Goal: Task Accomplishment & Management: Manage account settings

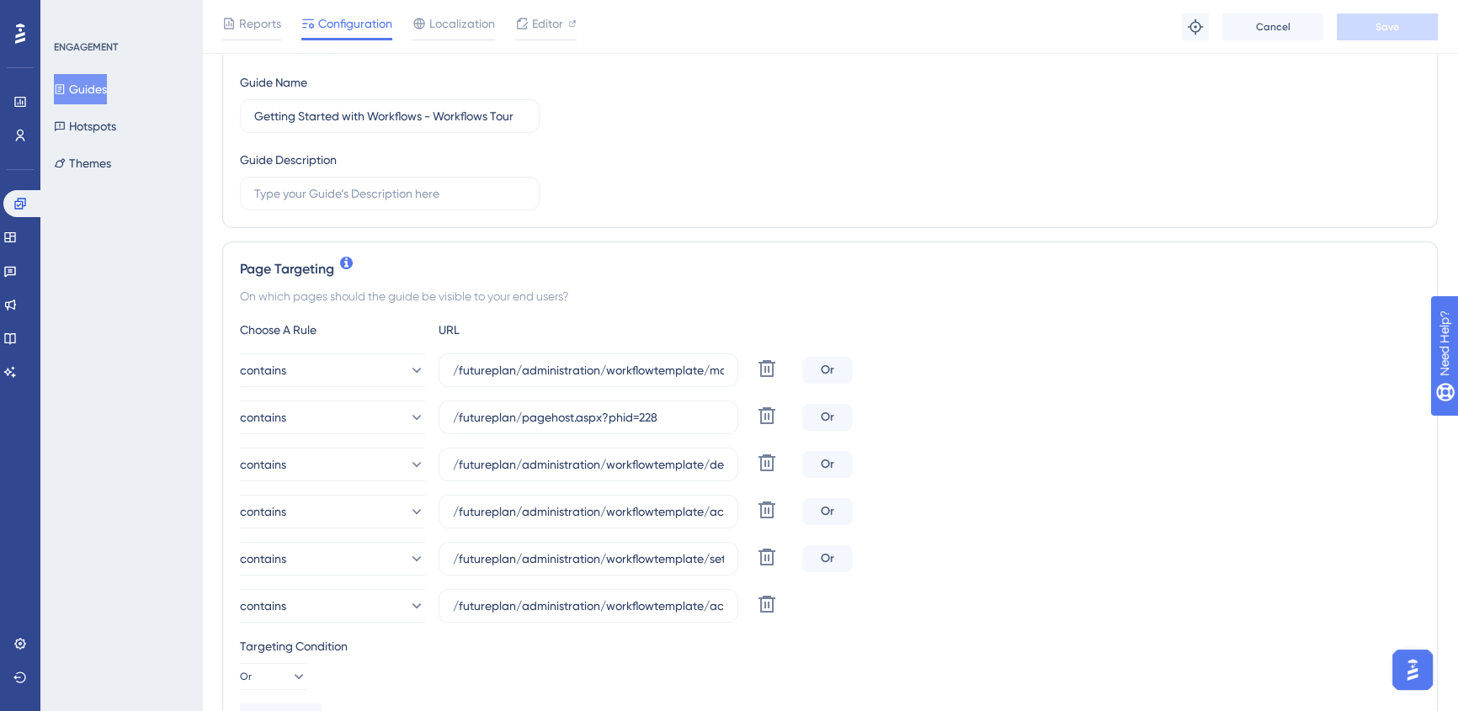
scroll to position [229, 0]
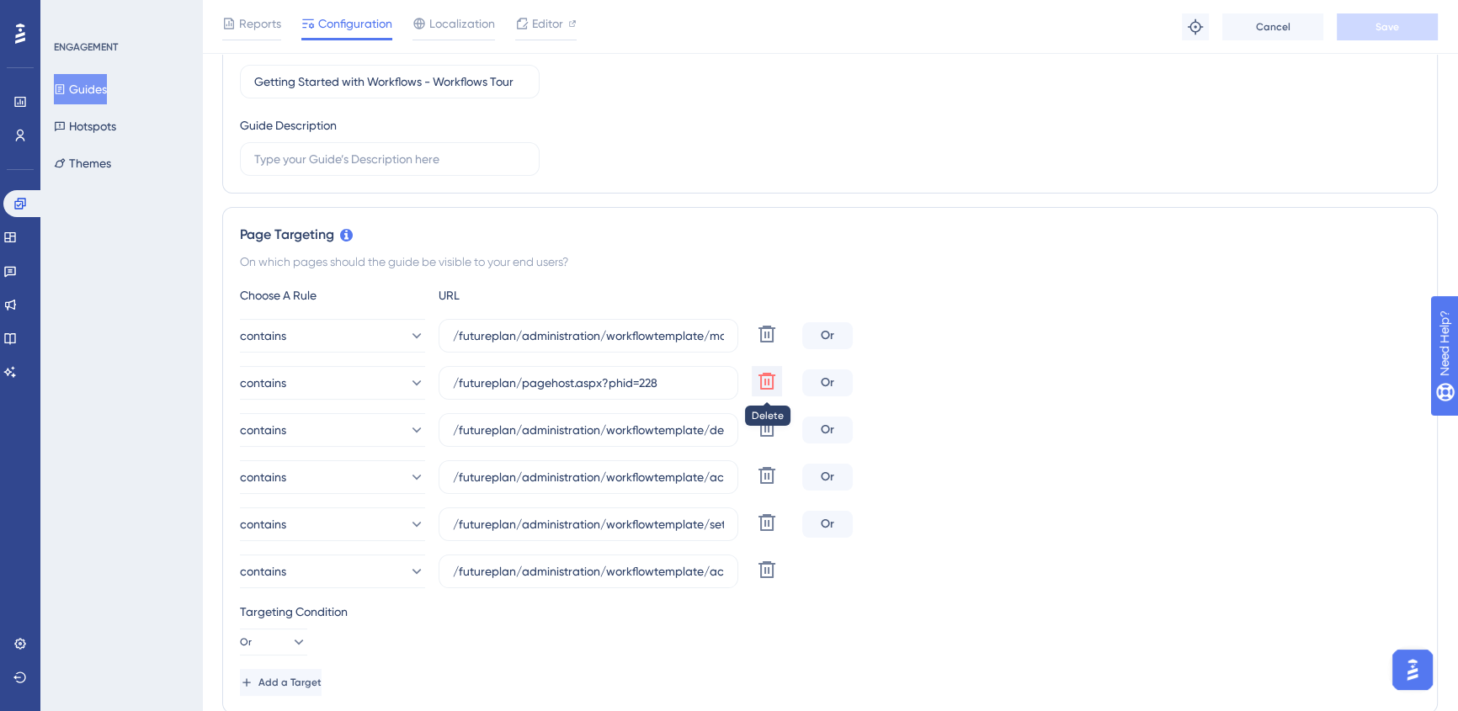
click at [766, 376] on icon at bounding box center [767, 381] width 20 height 20
type input "/futureplan/administration/workflowtemplate/details.aspx"
type input "/futureplan/administration/workflowtemplate/actions/manage.aspx"
type input "/futureplan/administration/workflowtemplate/settings/details.aspx"
type input "/futureplan/administration/workflowtemplate/actions/details.aspx"
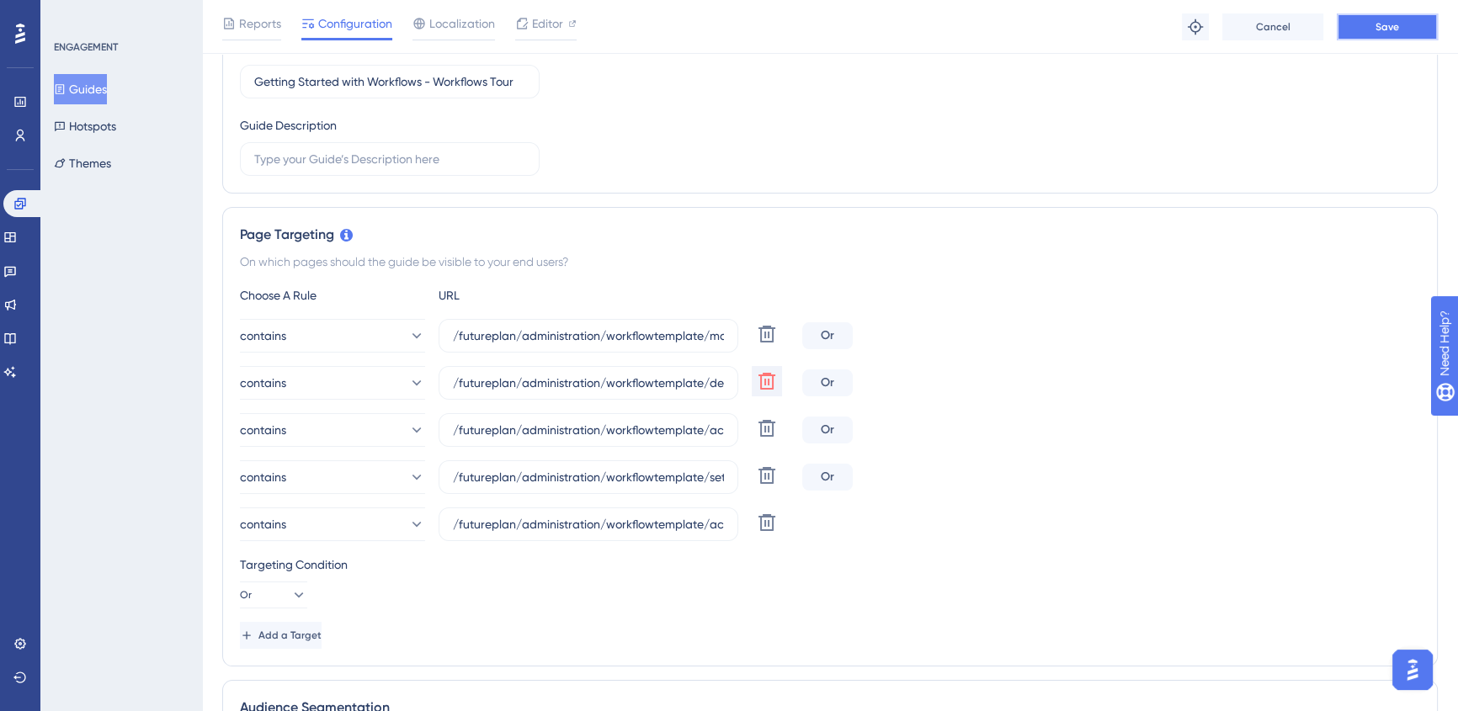
click at [1412, 19] on button "Save" at bounding box center [1387, 26] width 101 height 27
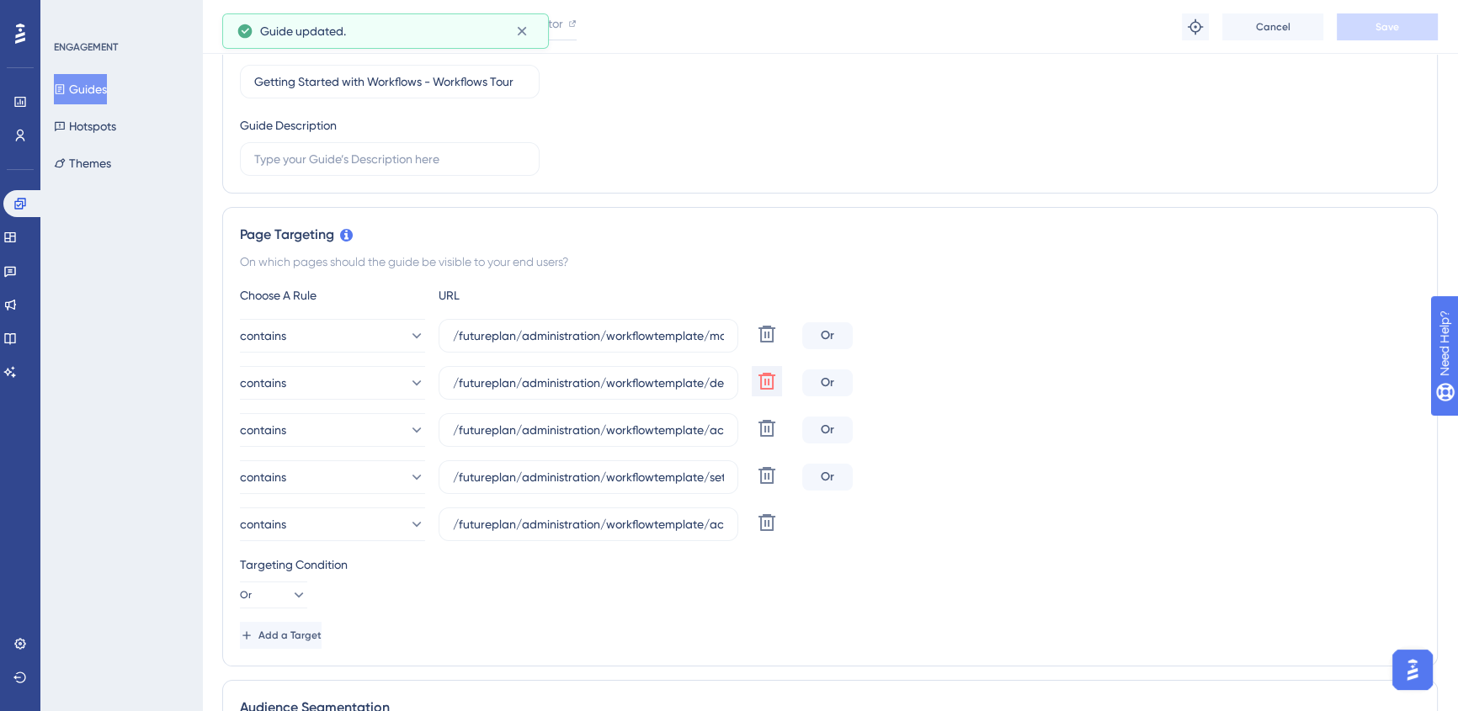
scroll to position [0, 0]
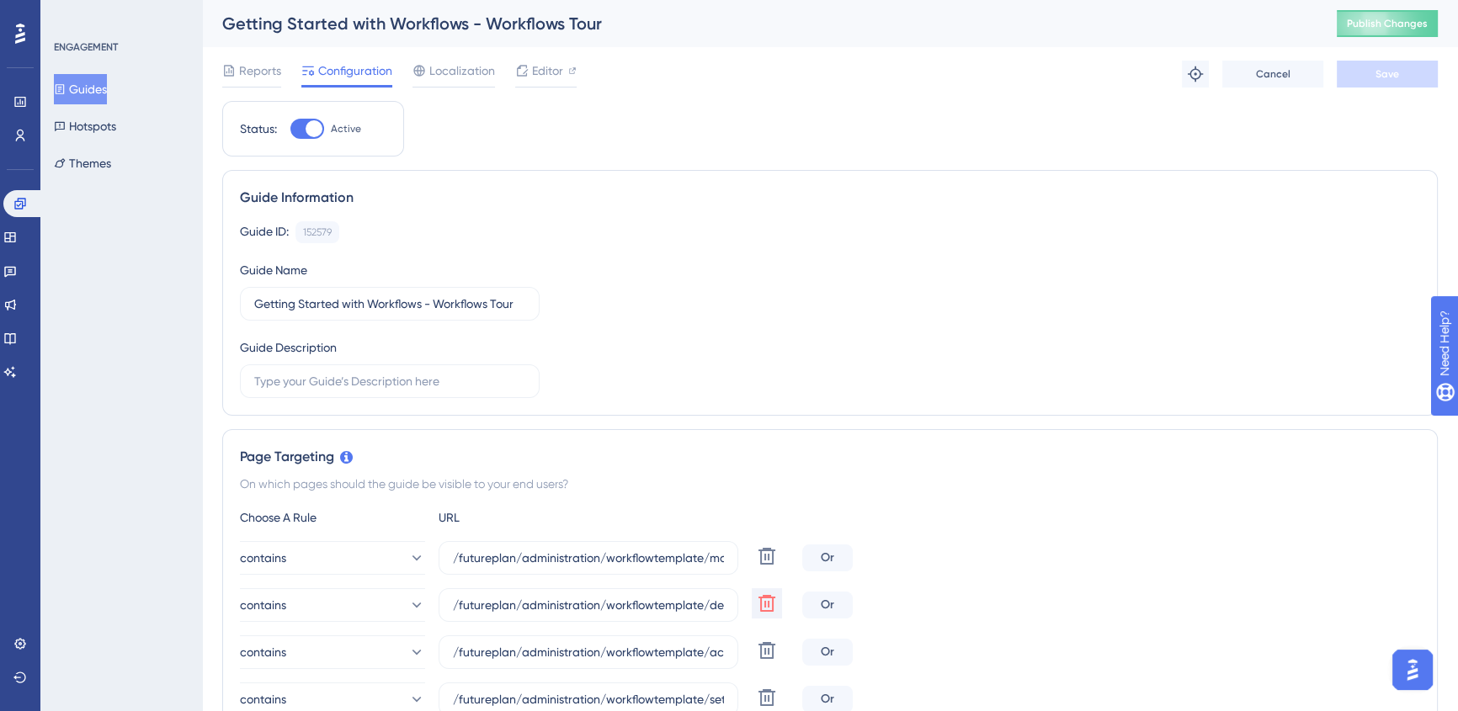
click at [92, 97] on button "Guides" at bounding box center [80, 89] width 53 height 30
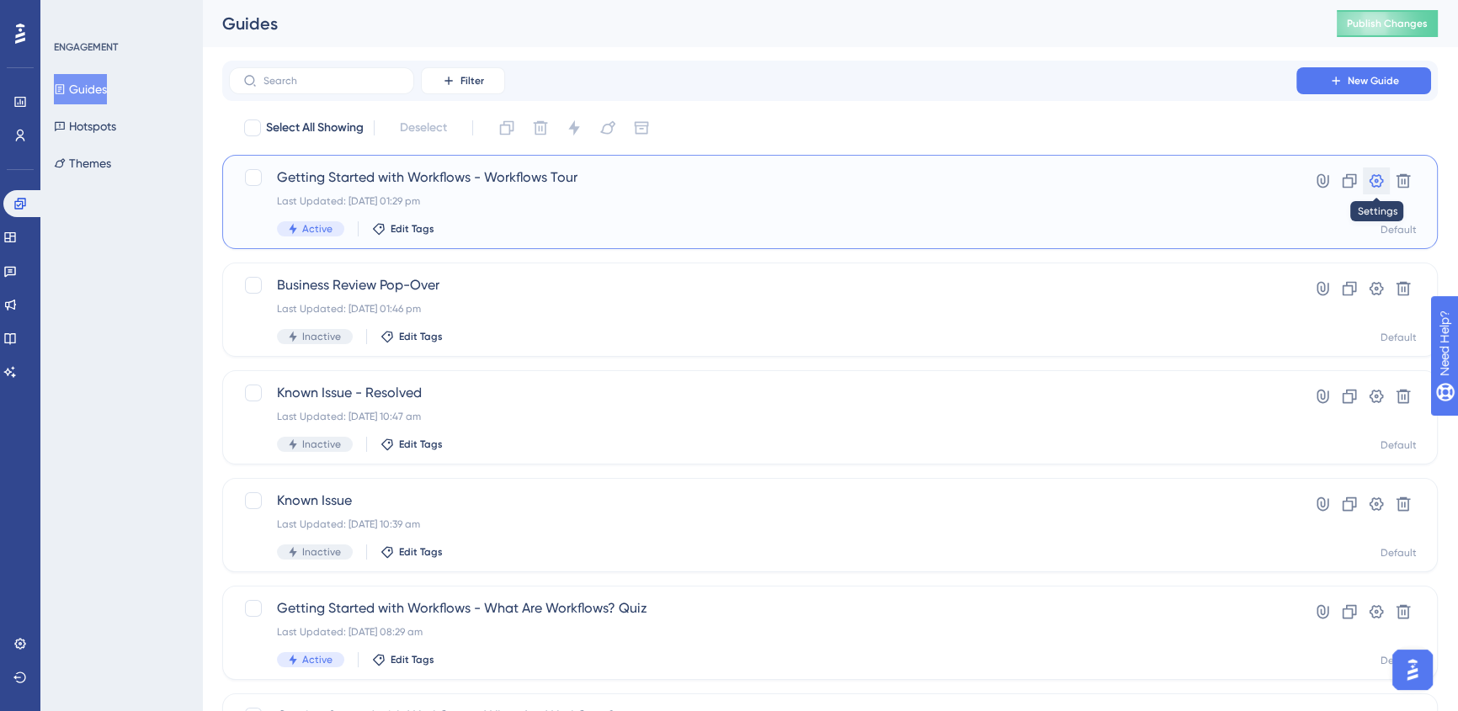
click at [1372, 181] on icon at bounding box center [1376, 181] width 17 height 17
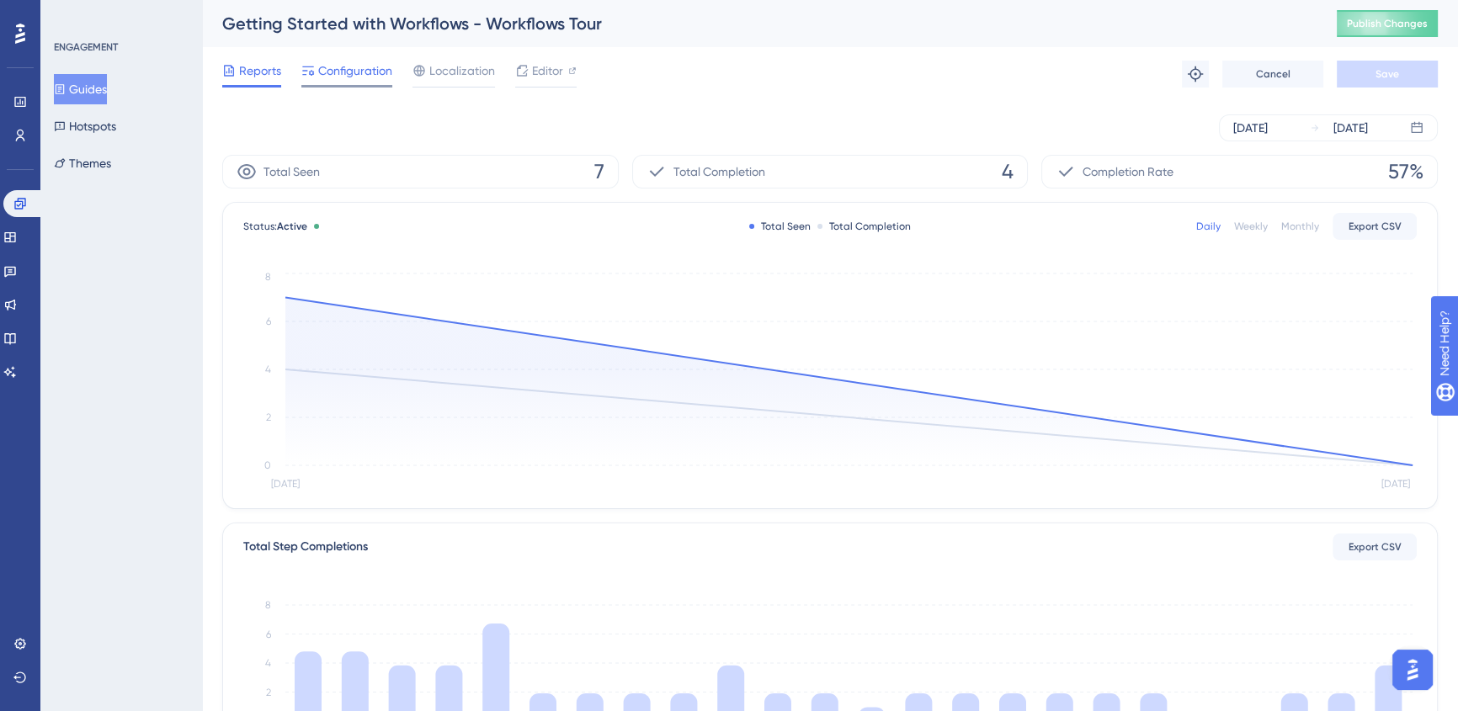
click at [339, 72] on span "Configuration" at bounding box center [355, 71] width 74 height 20
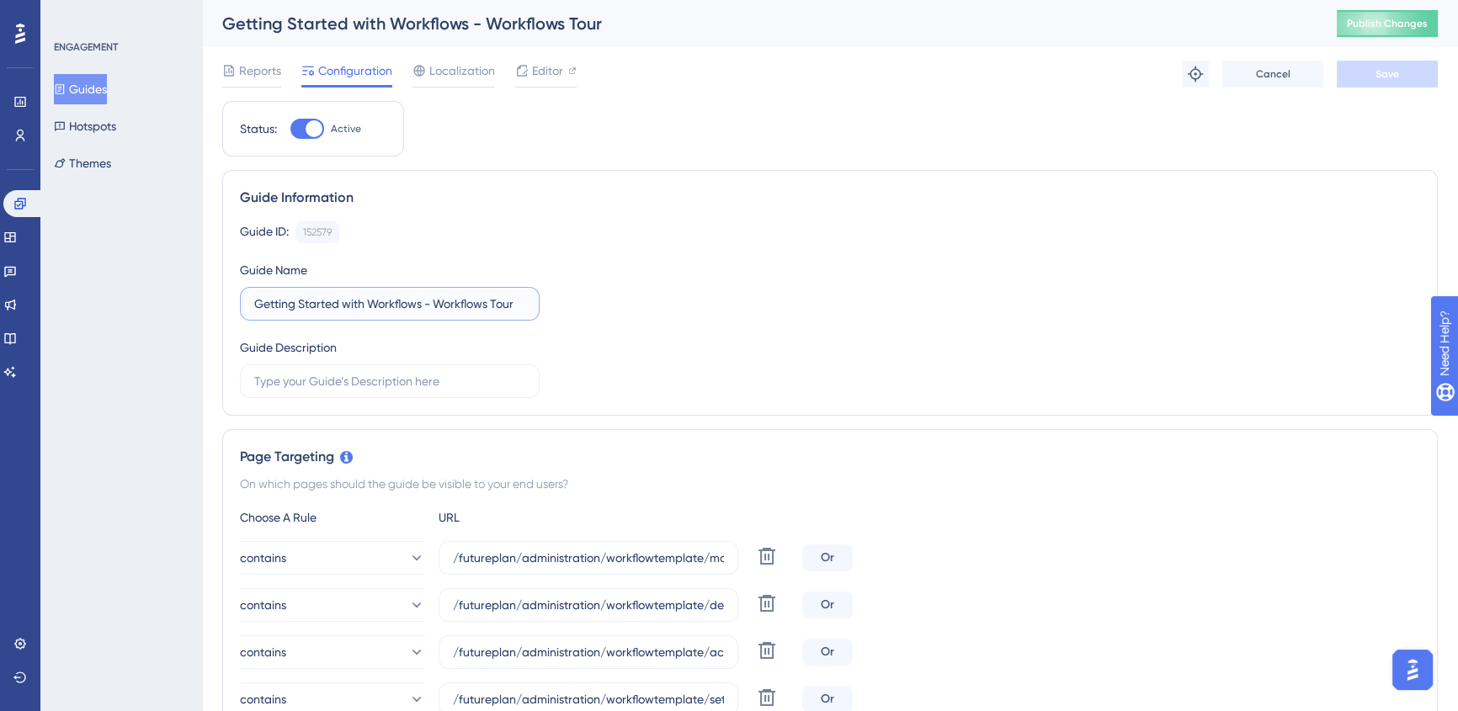
click at [510, 307] on input "Getting Started with Workflows - Workflows Tour" at bounding box center [389, 304] width 271 height 19
type input "Getting Started with Workflows - Workflows Tour - Details"
click at [1372, 86] on button "Save" at bounding box center [1387, 74] width 101 height 27
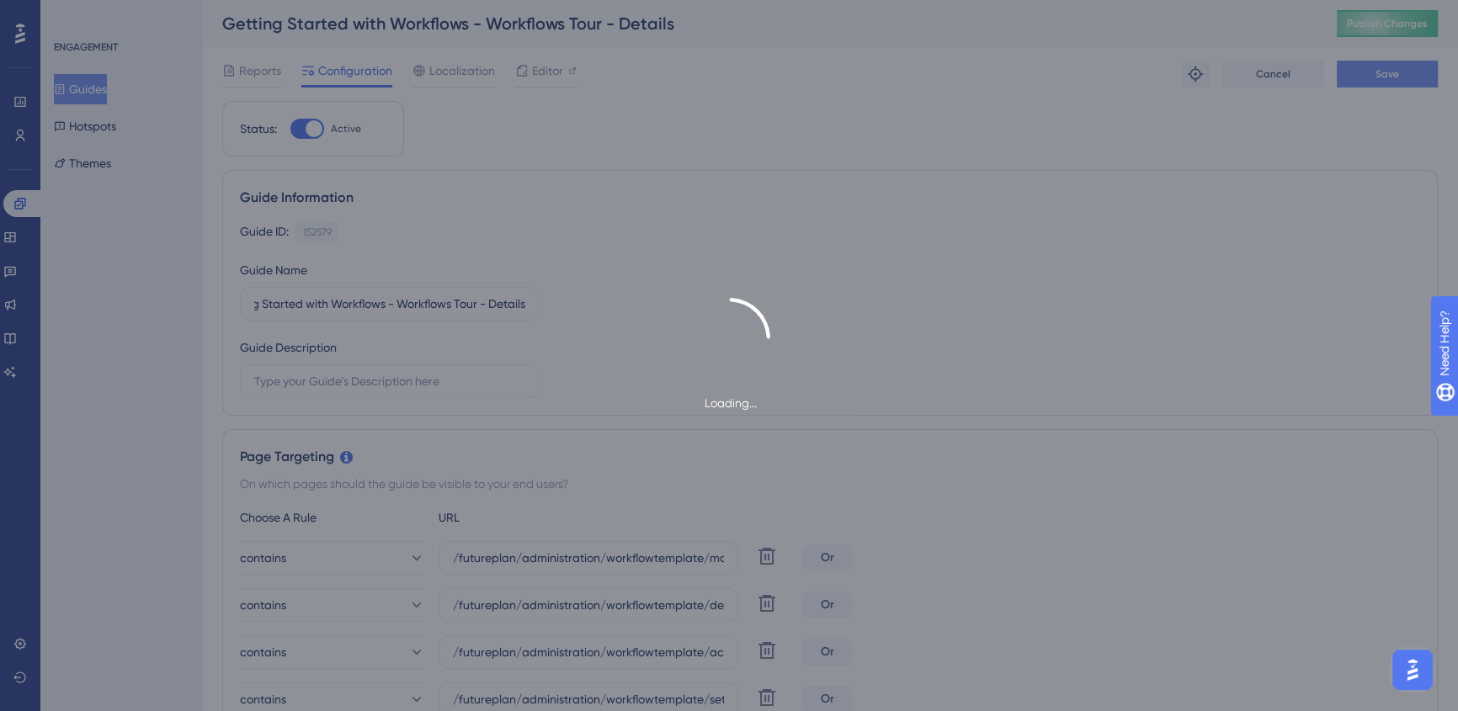
scroll to position [0, 0]
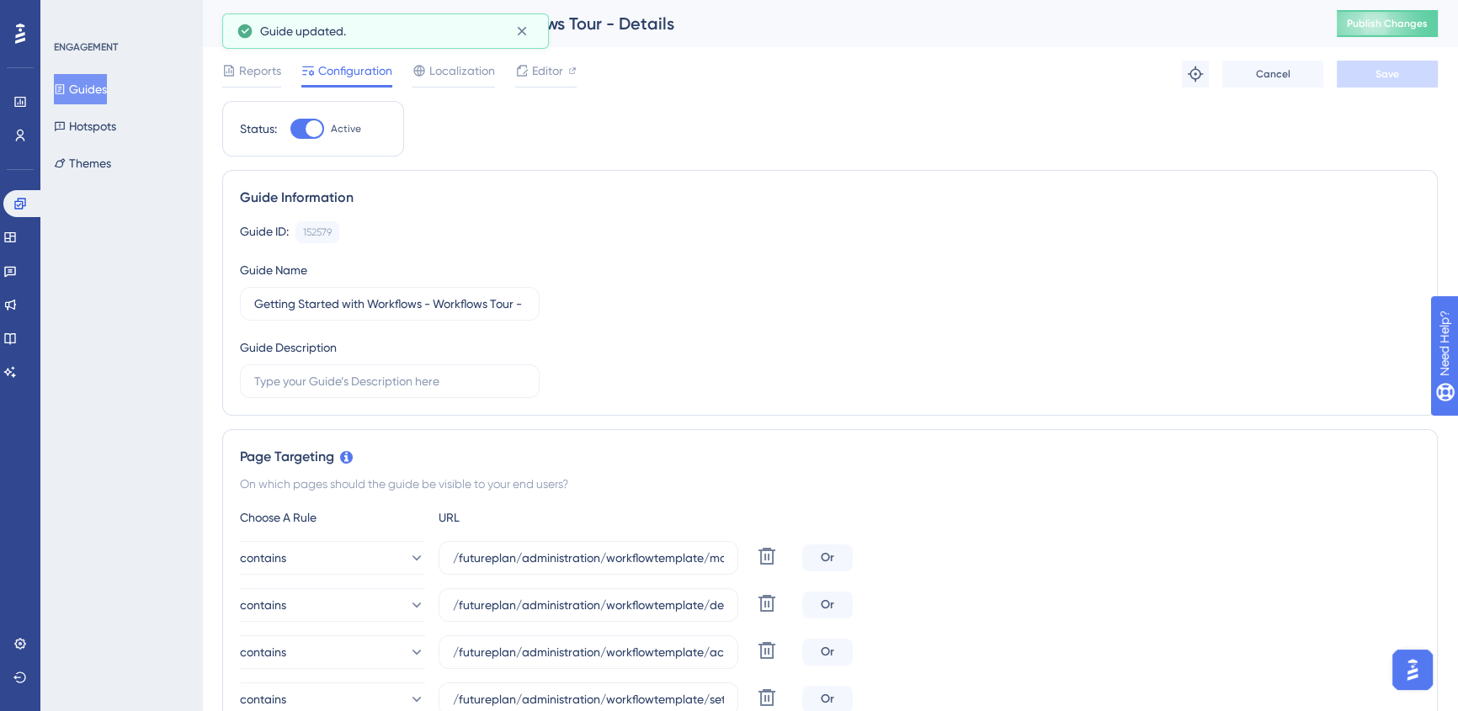
click at [100, 87] on button "Guides" at bounding box center [80, 89] width 53 height 30
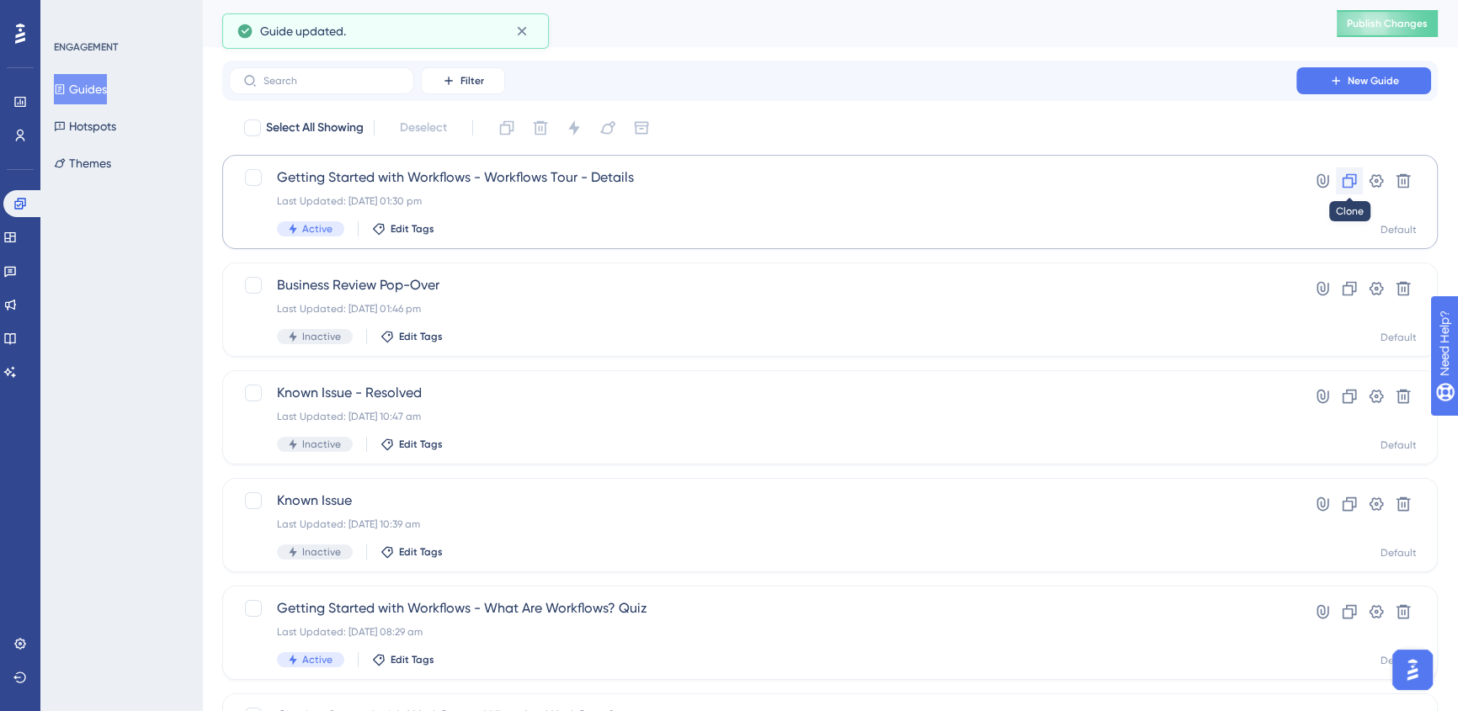
click at [1344, 184] on icon at bounding box center [1349, 181] width 17 height 17
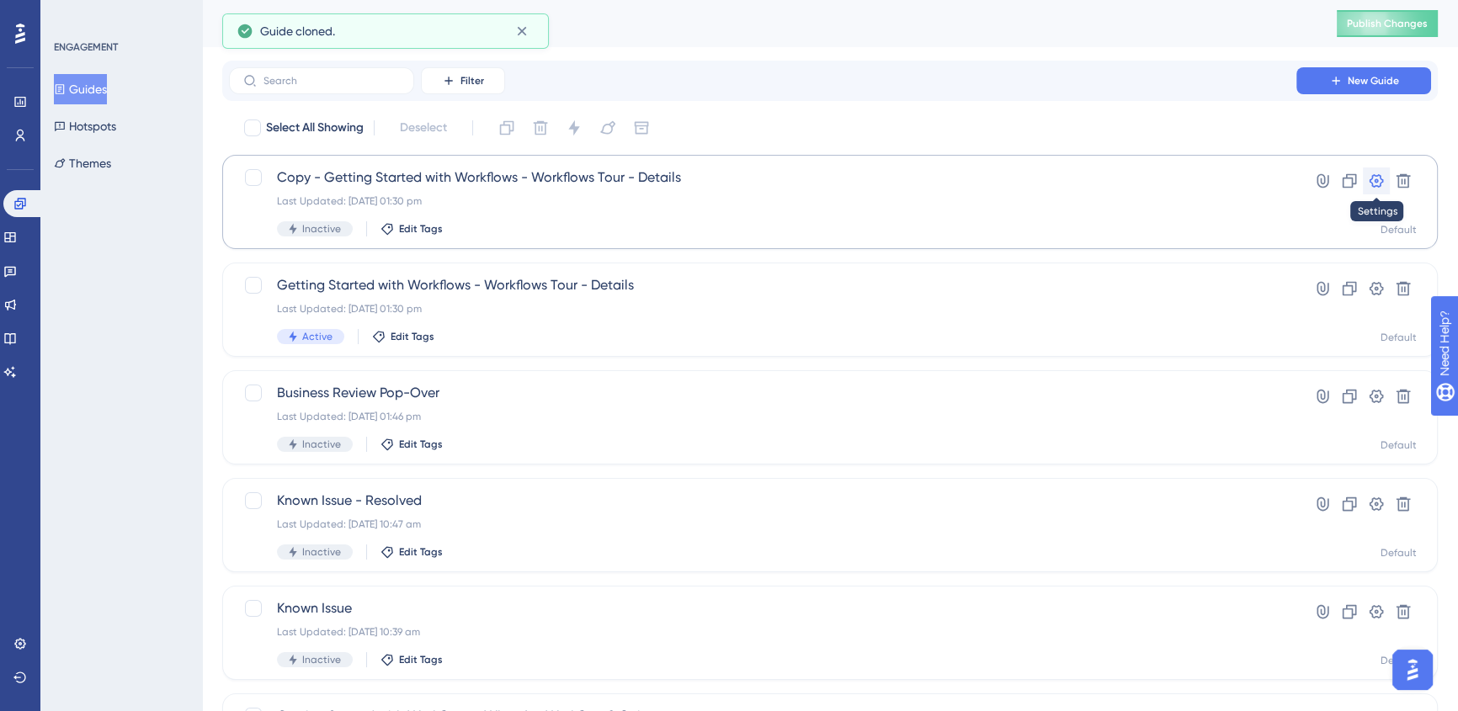
click at [1376, 184] on icon at bounding box center [1376, 181] width 17 height 17
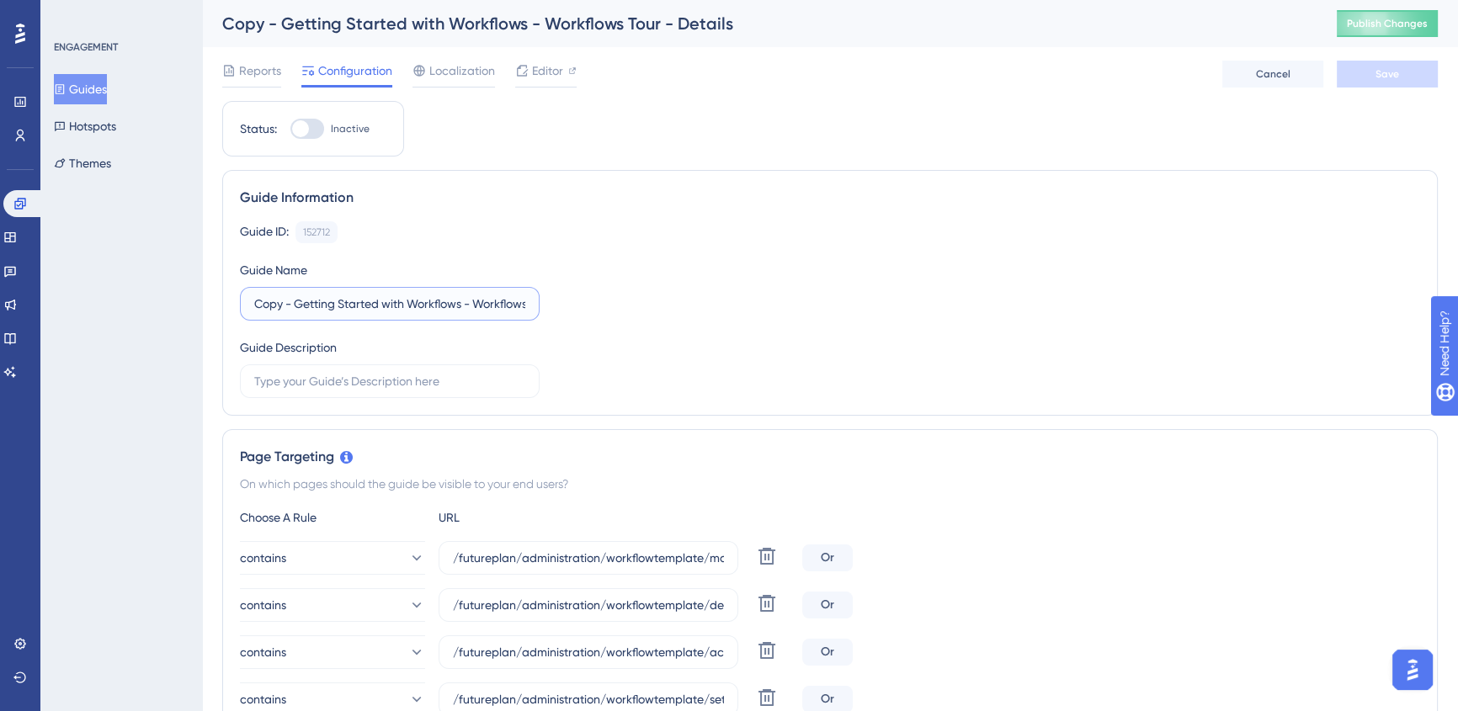
scroll to position [0, 81]
drag, startPoint x: 460, startPoint y: 296, endPoint x: 634, endPoint y: 296, distance: 174.3
click at [634, 296] on div "Guide ID: 152712 Copy Guide Name Copy - Getting Started with Workflows - Workfl…" at bounding box center [830, 309] width 1180 height 177
click at [521, 302] on input "Copy - Getting Started with Workflows - Workflows Tour - Details" at bounding box center [389, 304] width 271 height 19
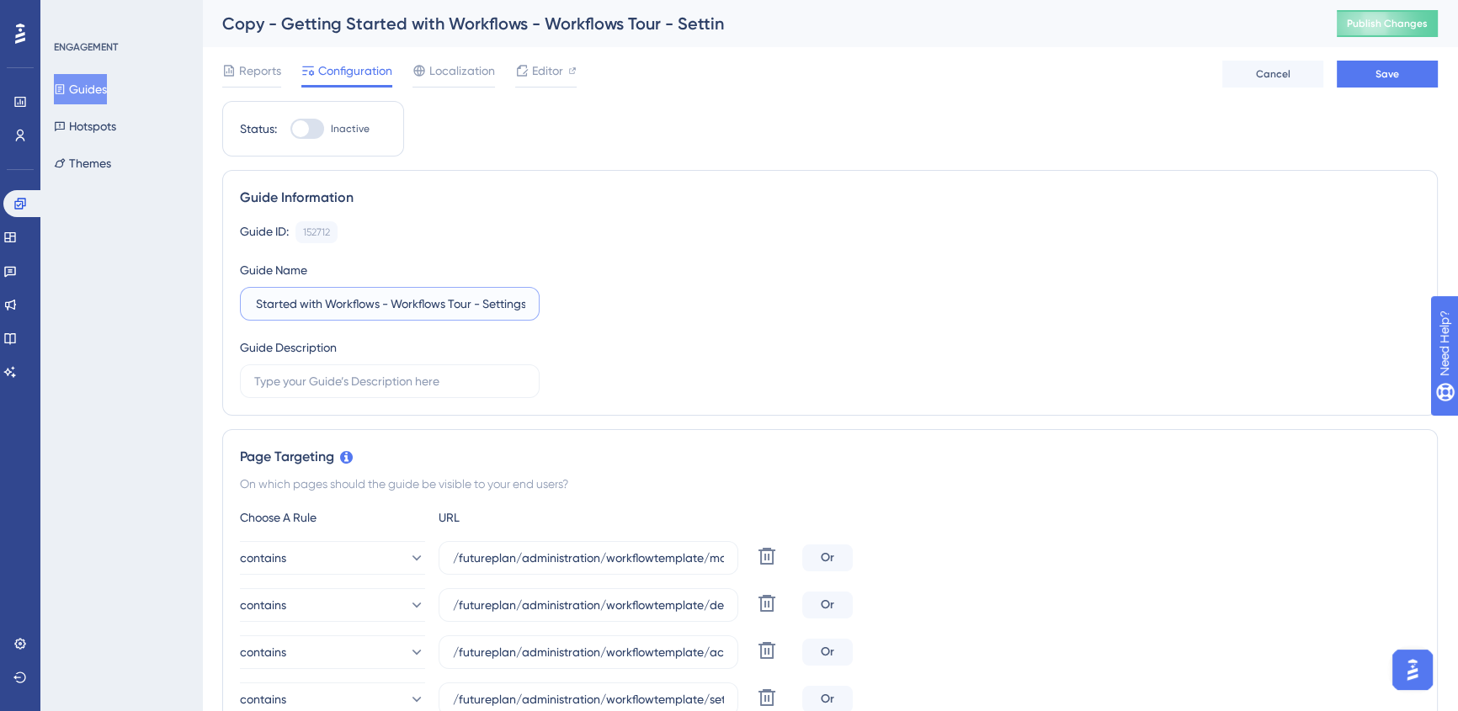
scroll to position [0, 87]
click at [1404, 62] on button "Save" at bounding box center [1387, 74] width 101 height 27
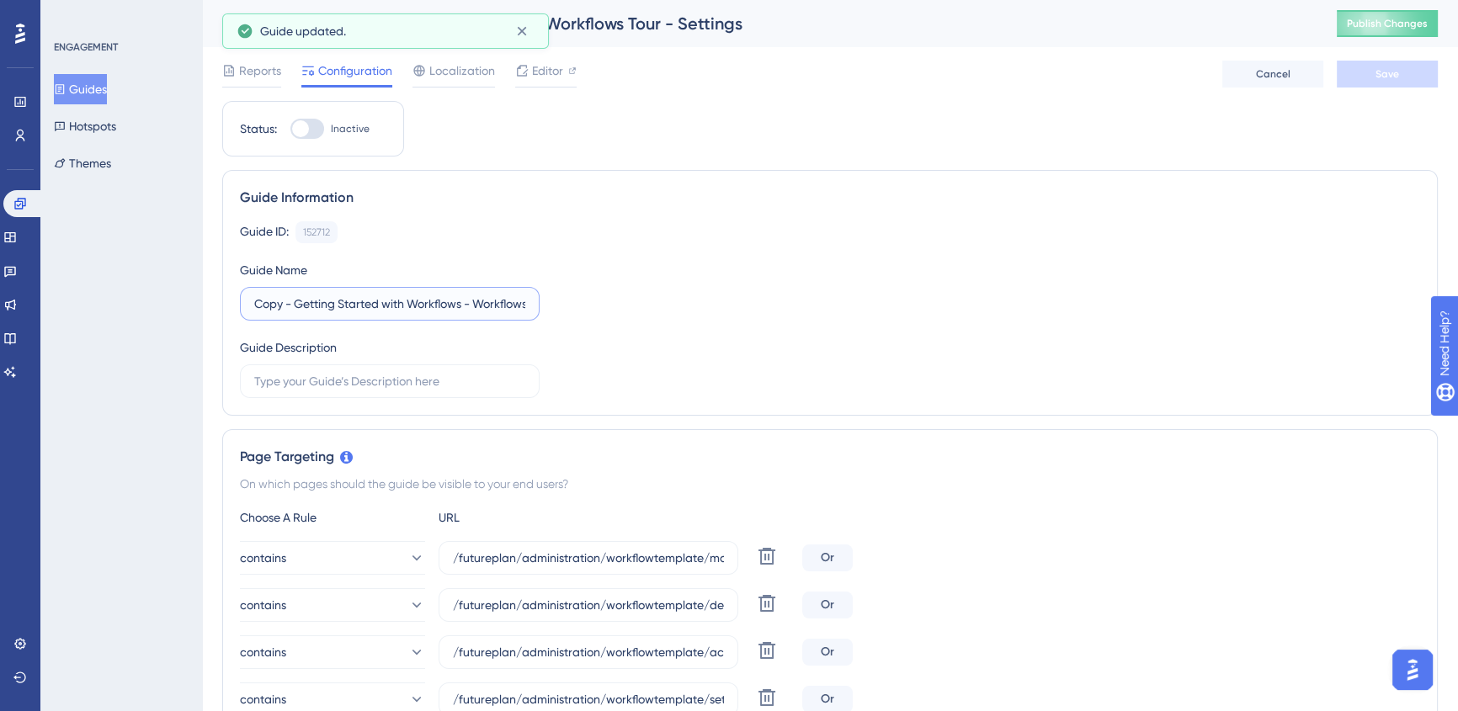
drag, startPoint x: 272, startPoint y: 303, endPoint x: 135, endPoint y: 295, distance: 137.4
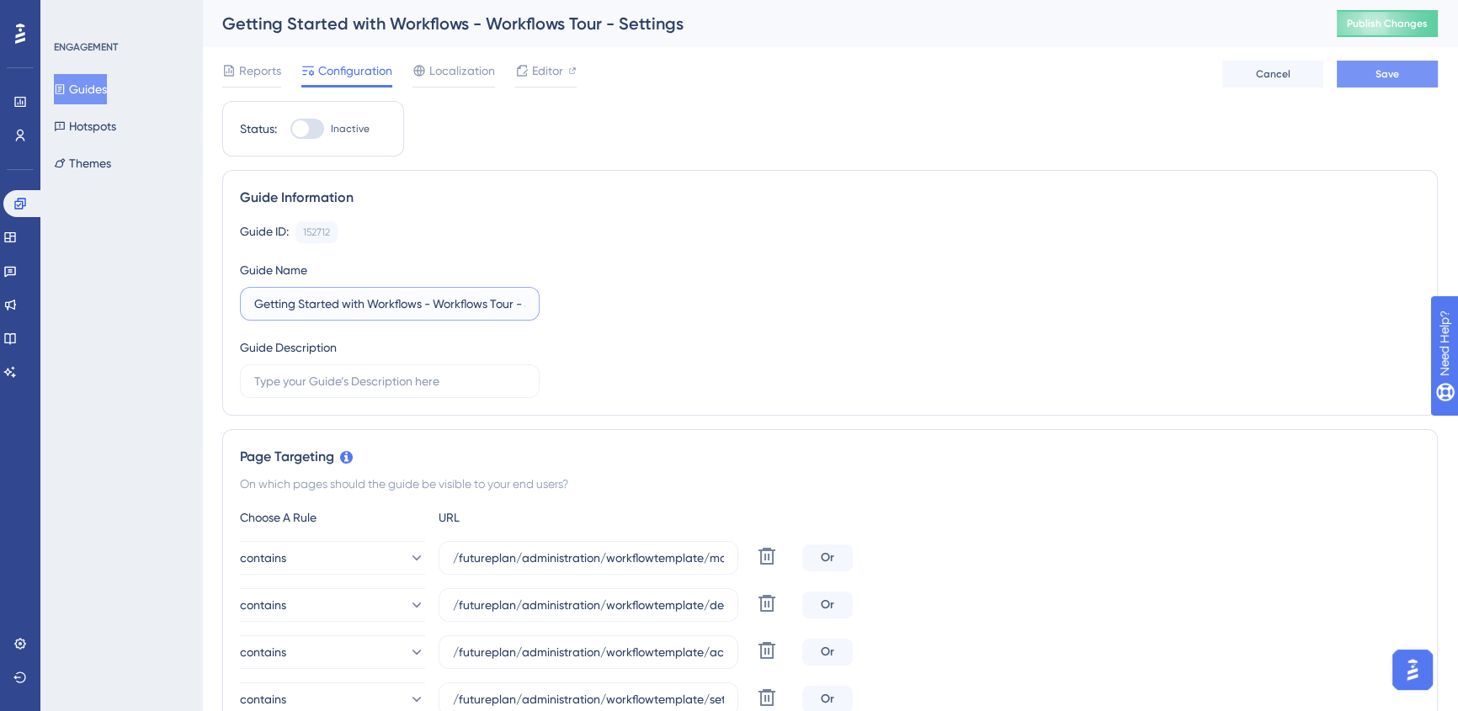
type input "Getting Started with Workflows - Workflows Tour - Settings"
click at [1347, 84] on button "Save" at bounding box center [1387, 74] width 101 height 27
click at [102, 97] on button "Guides" at bounding box center [80, 89] width 53 height 30
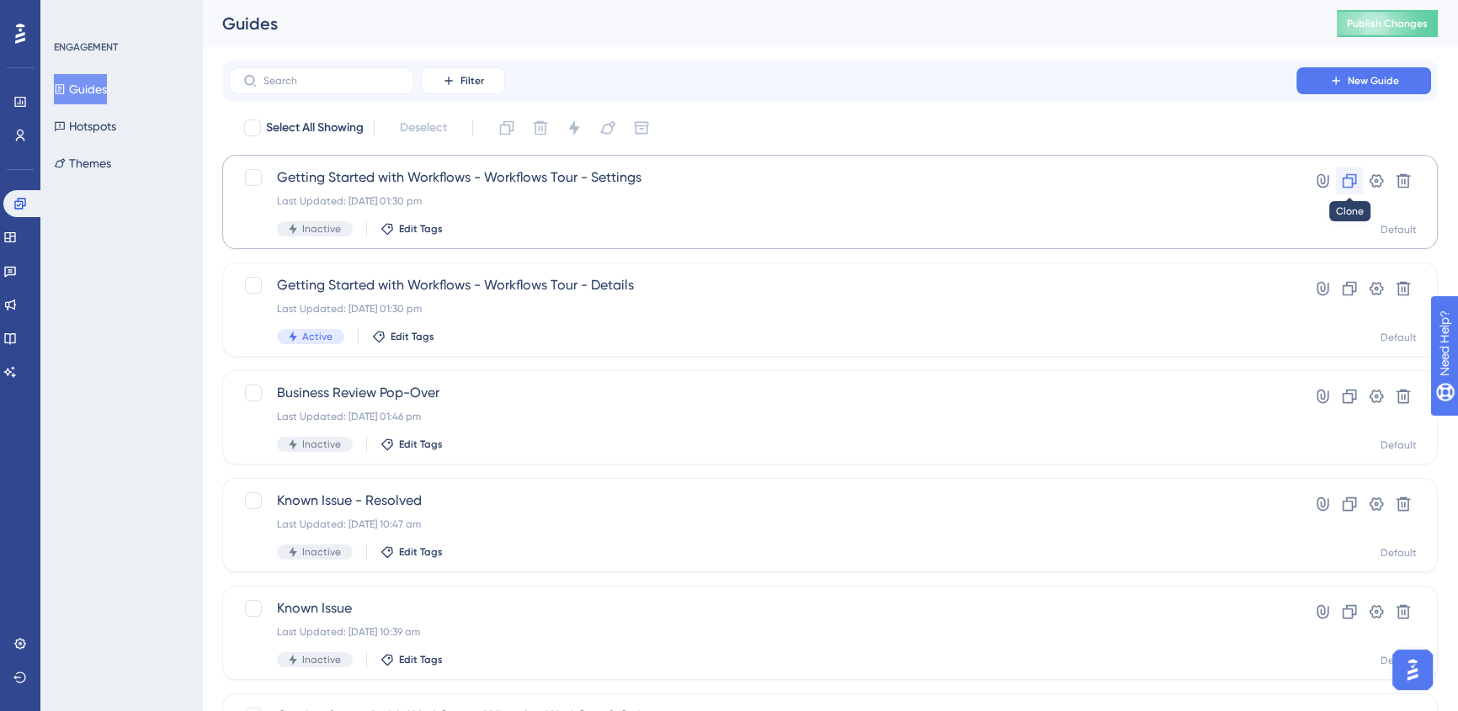
click at [1347, 185] on icon at bounding box center [1349, 181] width 17 height 17
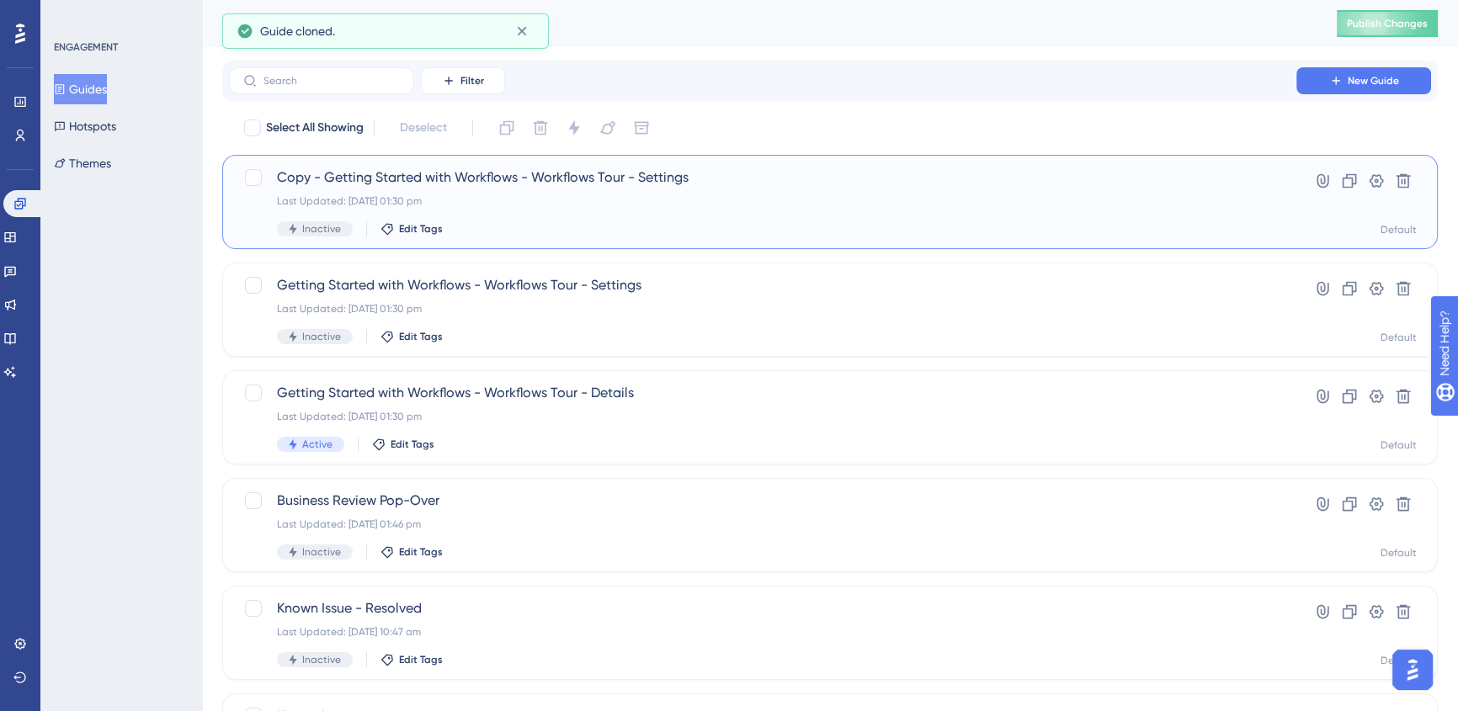
click at [622, 187] on span "Copy - Getting Started with Workflows - Workflows Tour - Settings" at bounding box center [762, 178] width 971 height 20
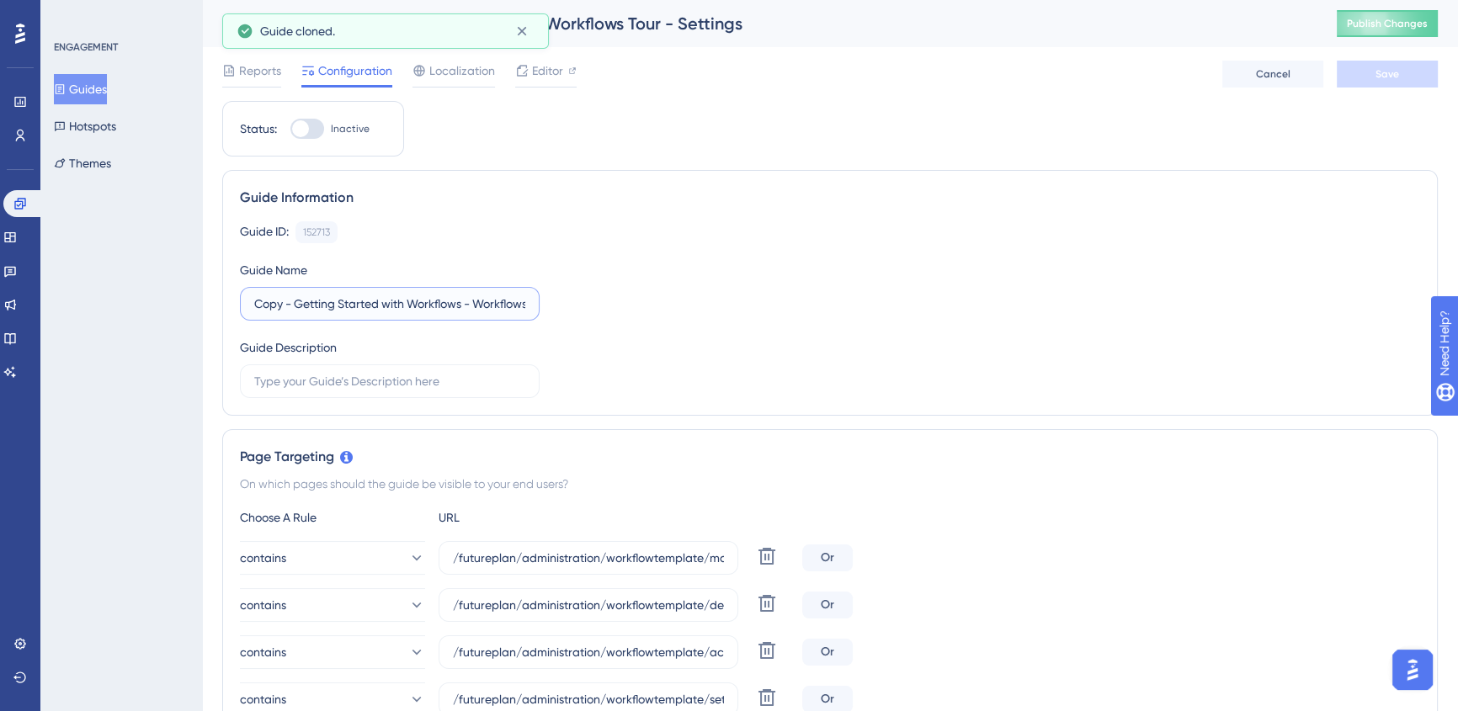
drag, startPoint x: 297, startPoint y: 306, endPoint x: 104, endPoint y: 311, distance: 193.7
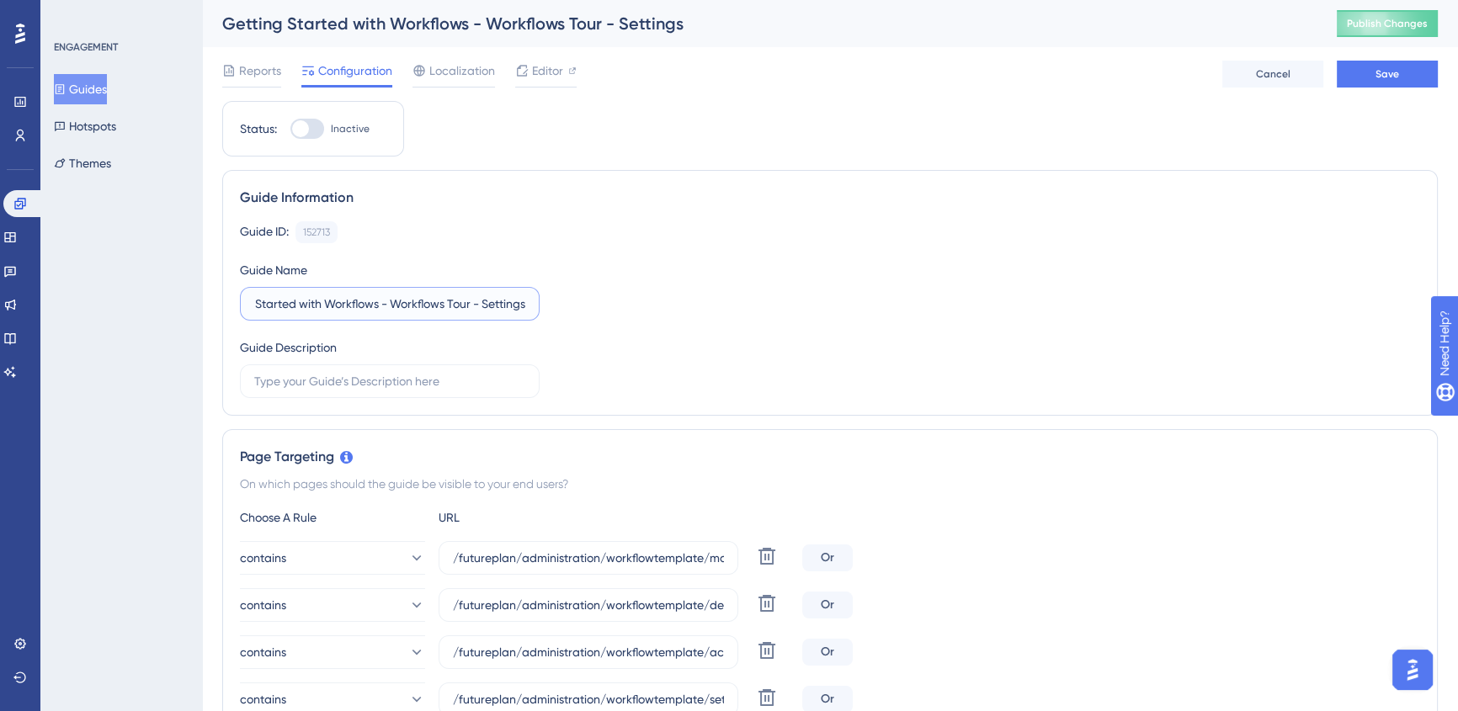
drag, startPoint x: 497, startPoint y: 305, endPoint x: 585, endPoint y: 307, distance: 88.4
click at [585, 307] on div "Guide ID: 152713 Copy Guide Name Getting Started with Workflows - Workflows Tou…" at bounding box center [830, 309] width 1180 height 177
click at [509, 301] on input "Getting Started with Workflows - Workflows Tour - Settings" at bounding box center [389, 304] width 271 height 19
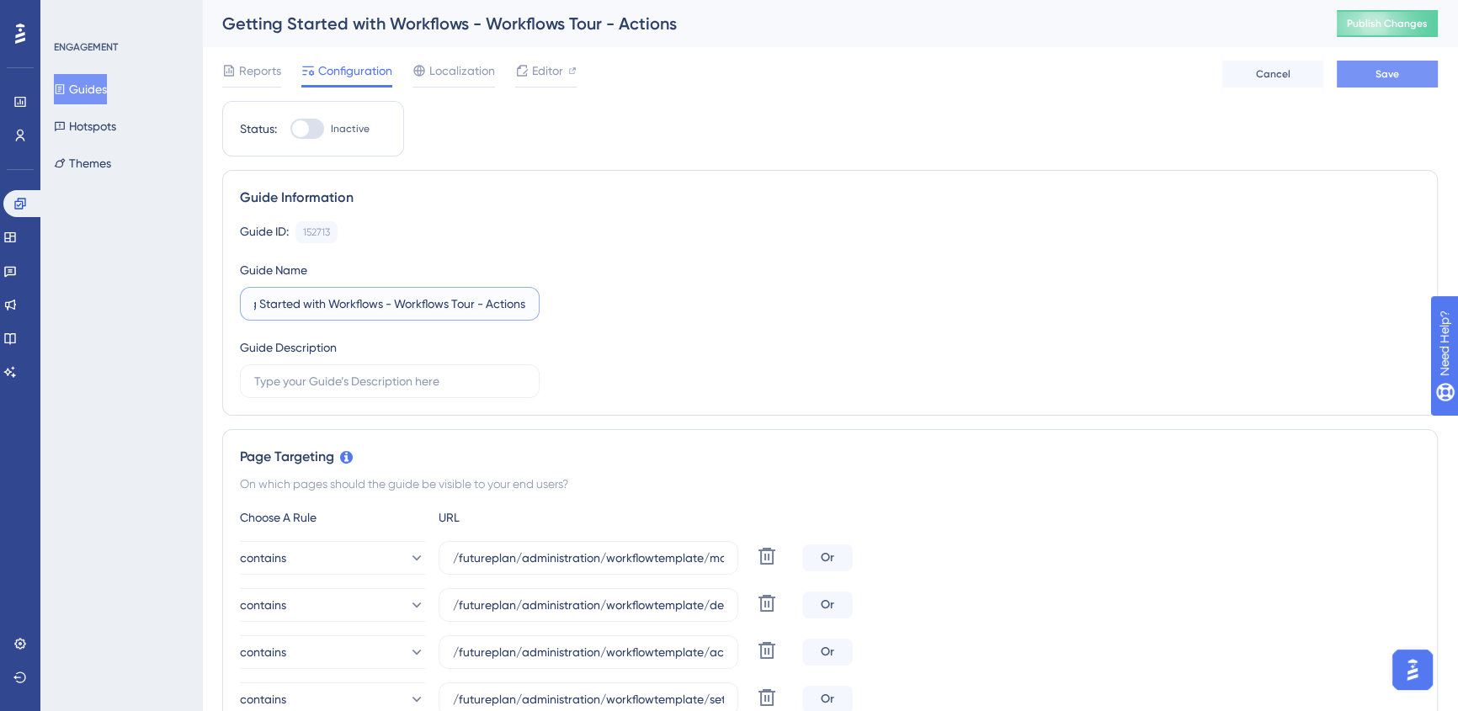
type input "Getting Started with Workflows - Workflows Tour - Actions"
click at [1378, 69] on span "Save" at bounding box center [1388, 73] width 24 height 13
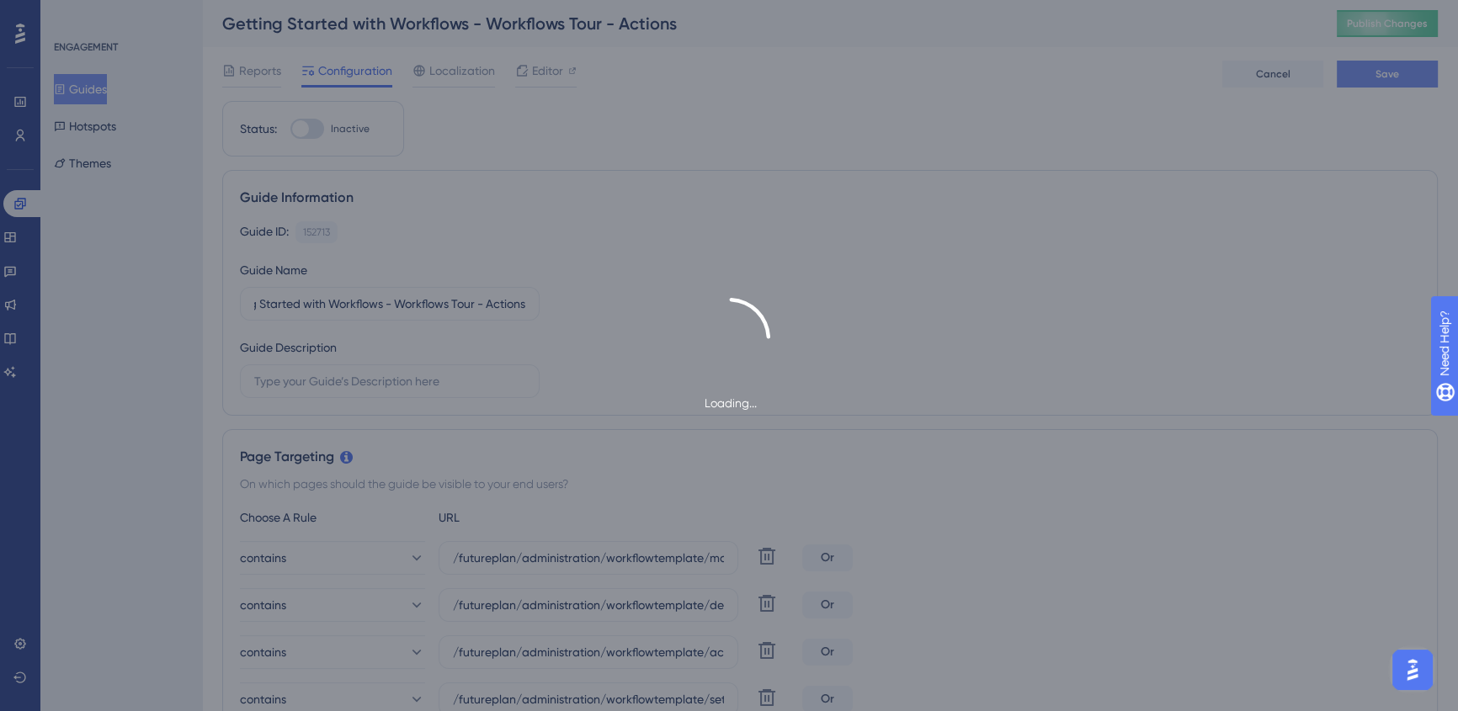
scroll to position [0, 0]
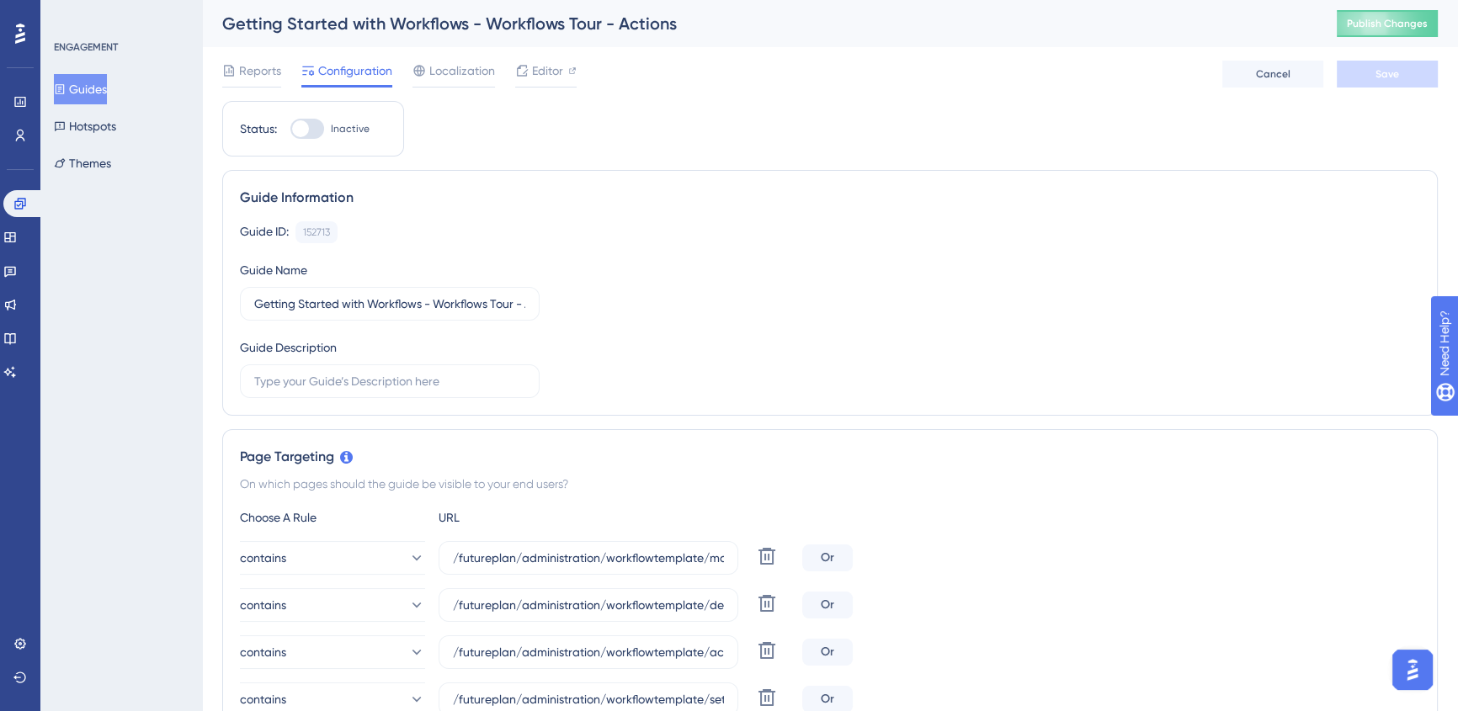
click at [103, 87] on button "Guides" at bounding box center [80, 89] width 53 height 30
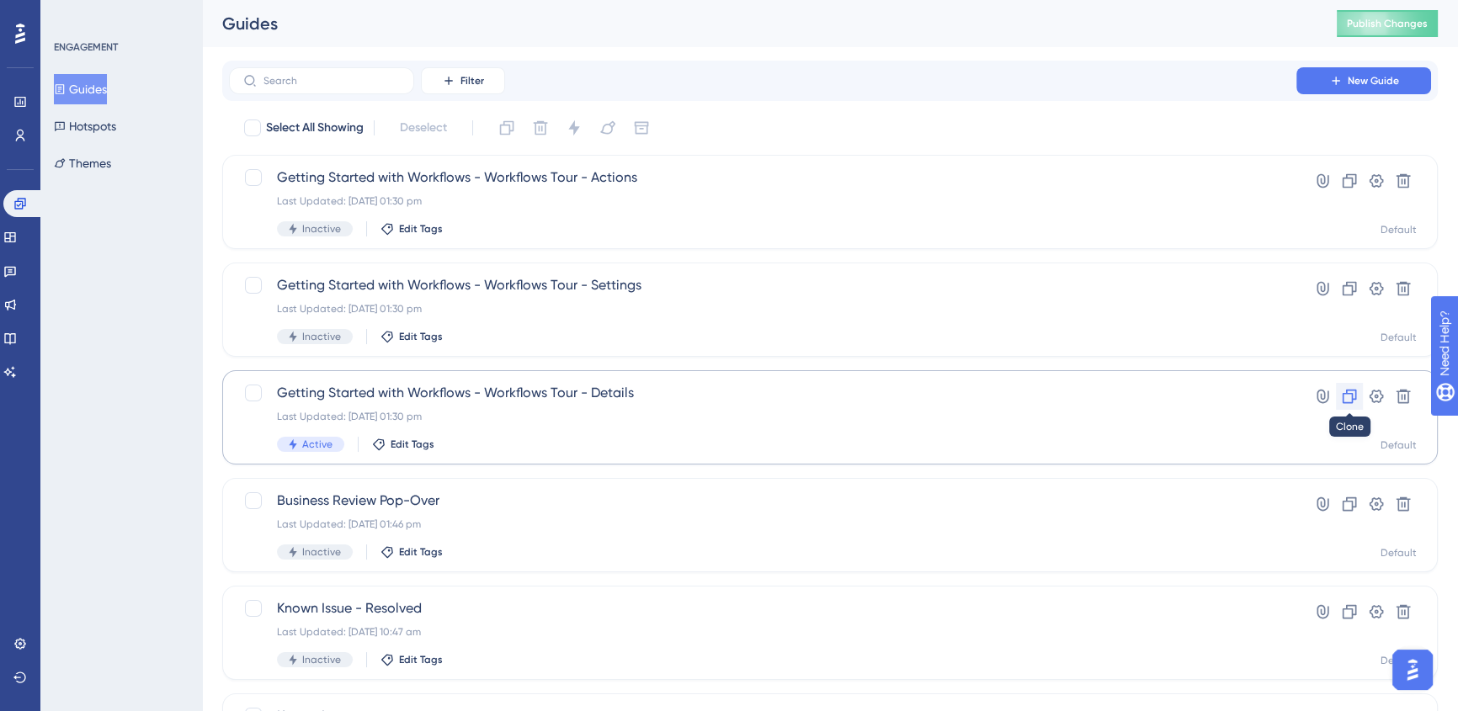
click at [1348, 395] on icon at bounding box center [1349, 396] width 17 height 17
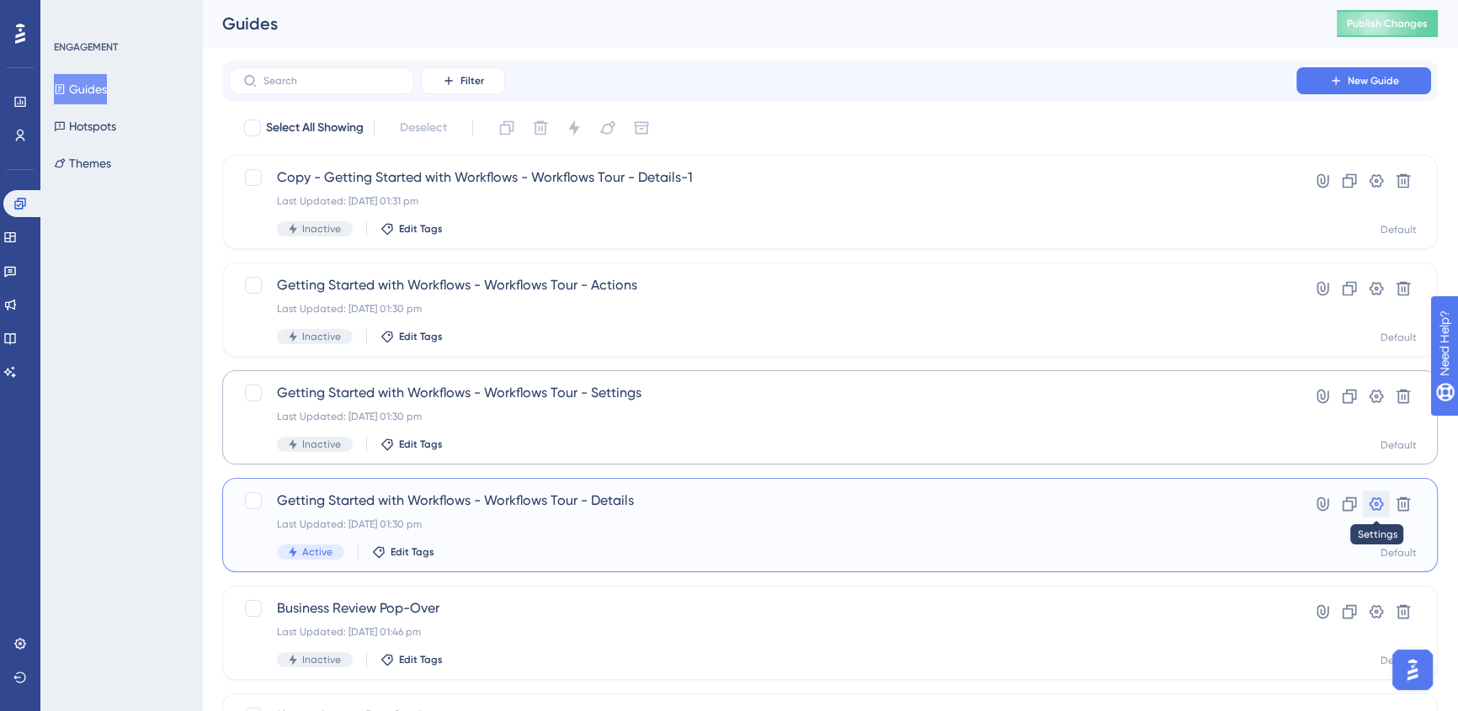
click at [1372, 507] on icon at bounding box center [1377, 504] width 14 height 13
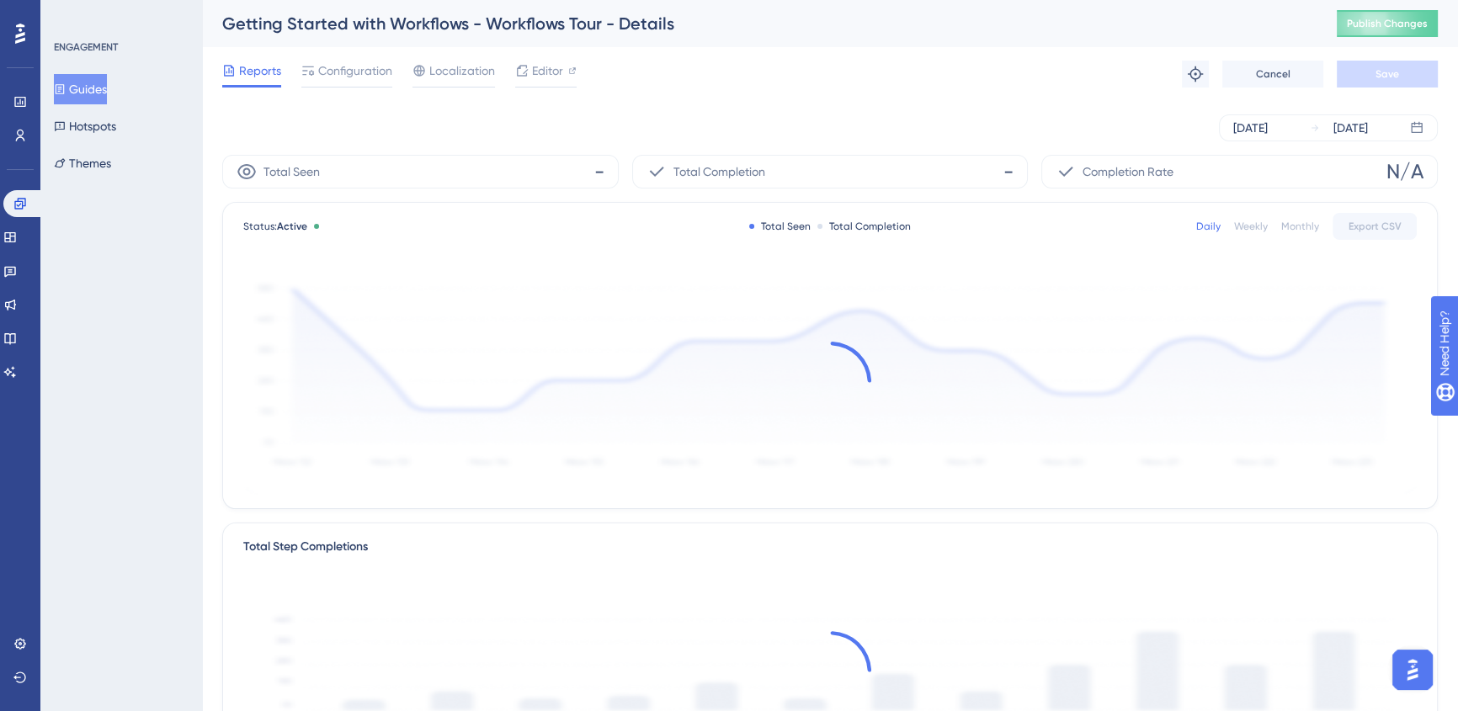
click at [276, 73] on span "Reports" at bounding box center [260, 71] width 42 height 20
click at [350, 77] on span "Configuration" at bounding box center [355, 71] width 74 height 20
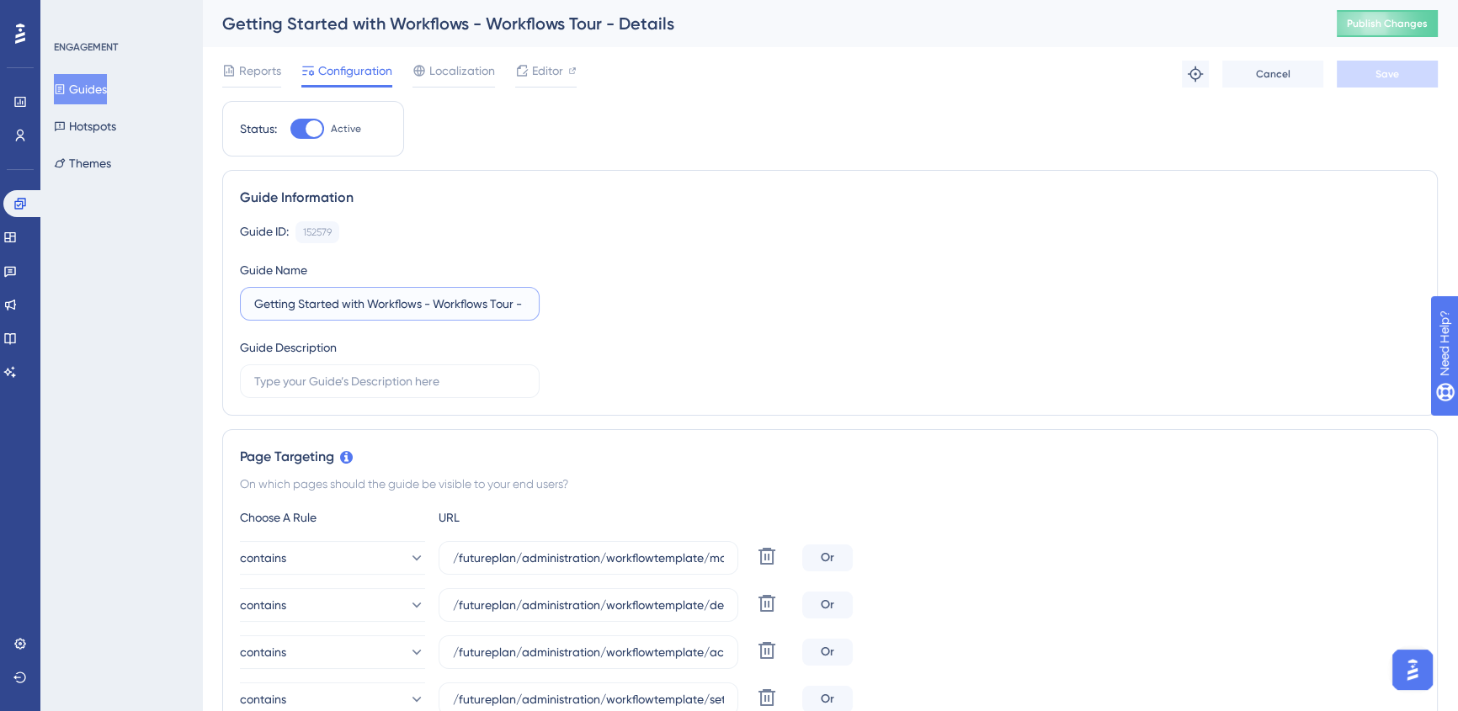
click at [482, 308] on input "Getting Started with Workflows - Workflows Tour - Details" at bounding box center [389, 304] width 271 height 19
drag, startPoint x: 545, startPoint y: 311, endPoint x: 714, endPoint y: 343, distance: 172.1
click at [714, 343] on div "Guide ID: 152579 Copy Guide Name Getting Started with Workflows - Workflows Tou…" at bounding box center [830, 309] width 1180 height 177
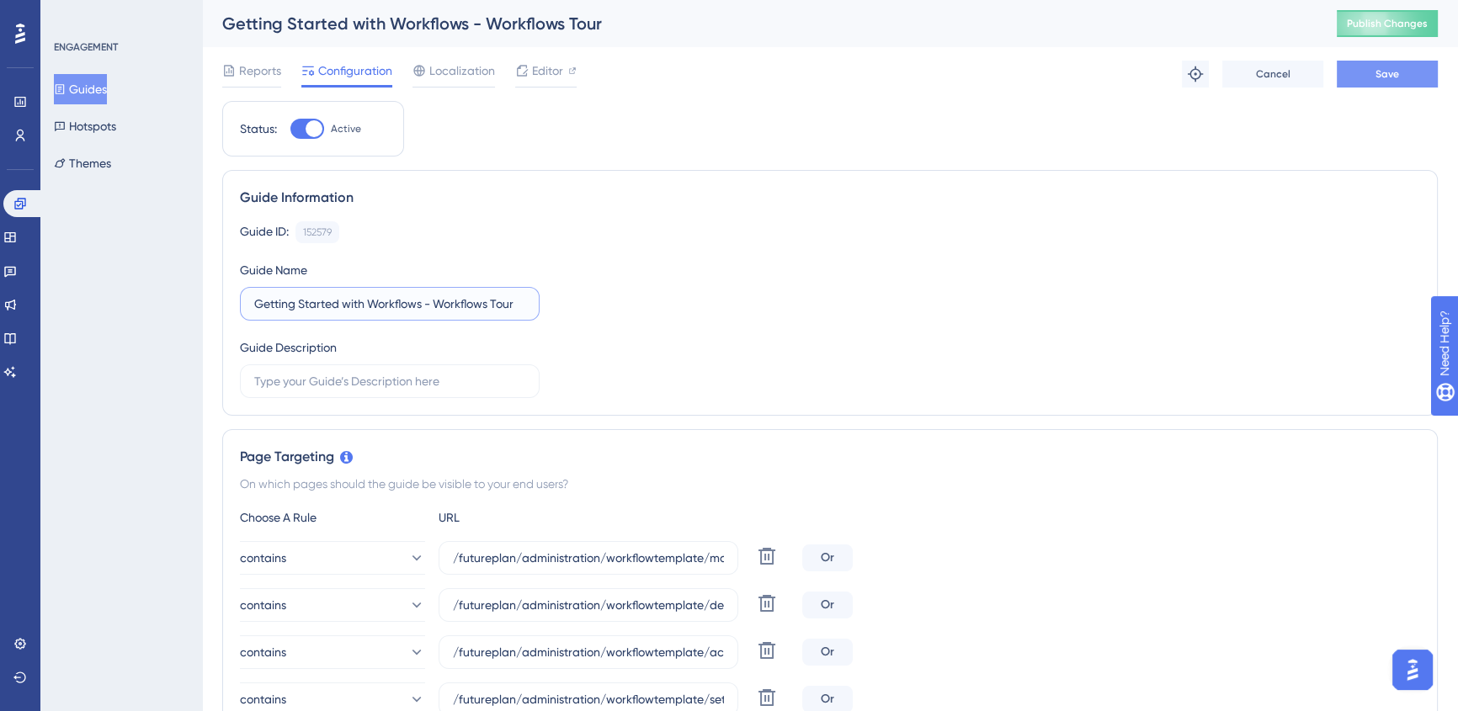
type input "Getting Started with Workflows - Workflows Tour"
click at [1381, 82] on button "Save" at bounding box center [1387, 74] width 101 height 27
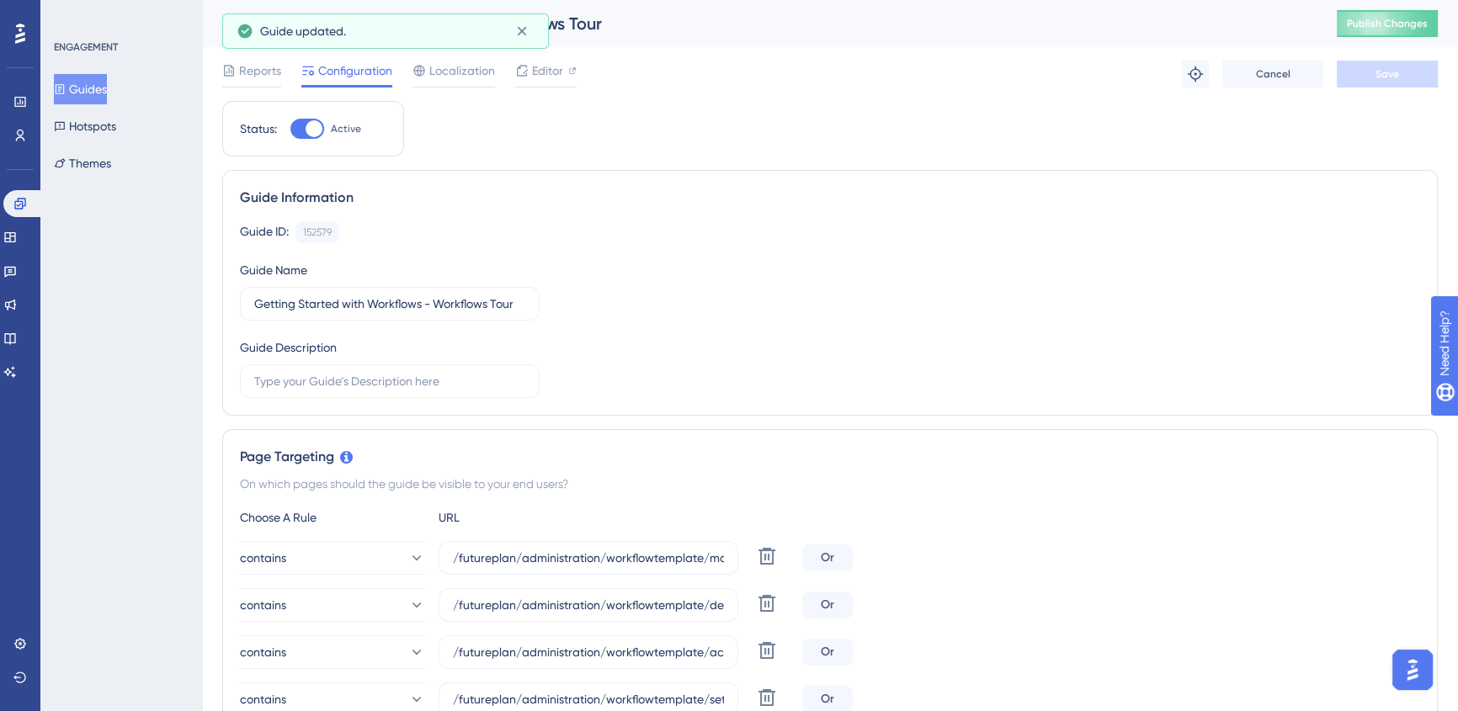
click at [89, 88] on button "Guides" at bounding box center [80, 89] width 53 height 30
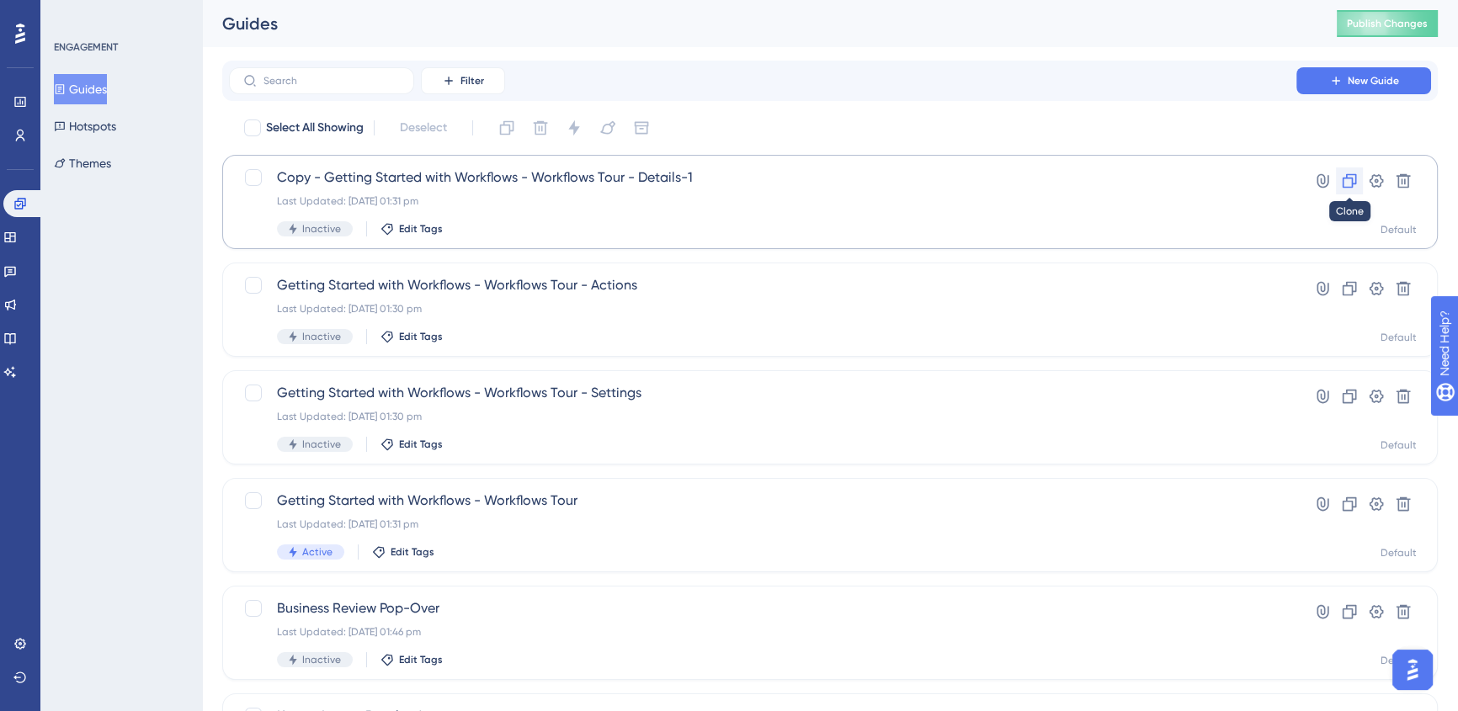
click at [1347, 182] on icon at bounding box center [1349, 181] width 17 height 17
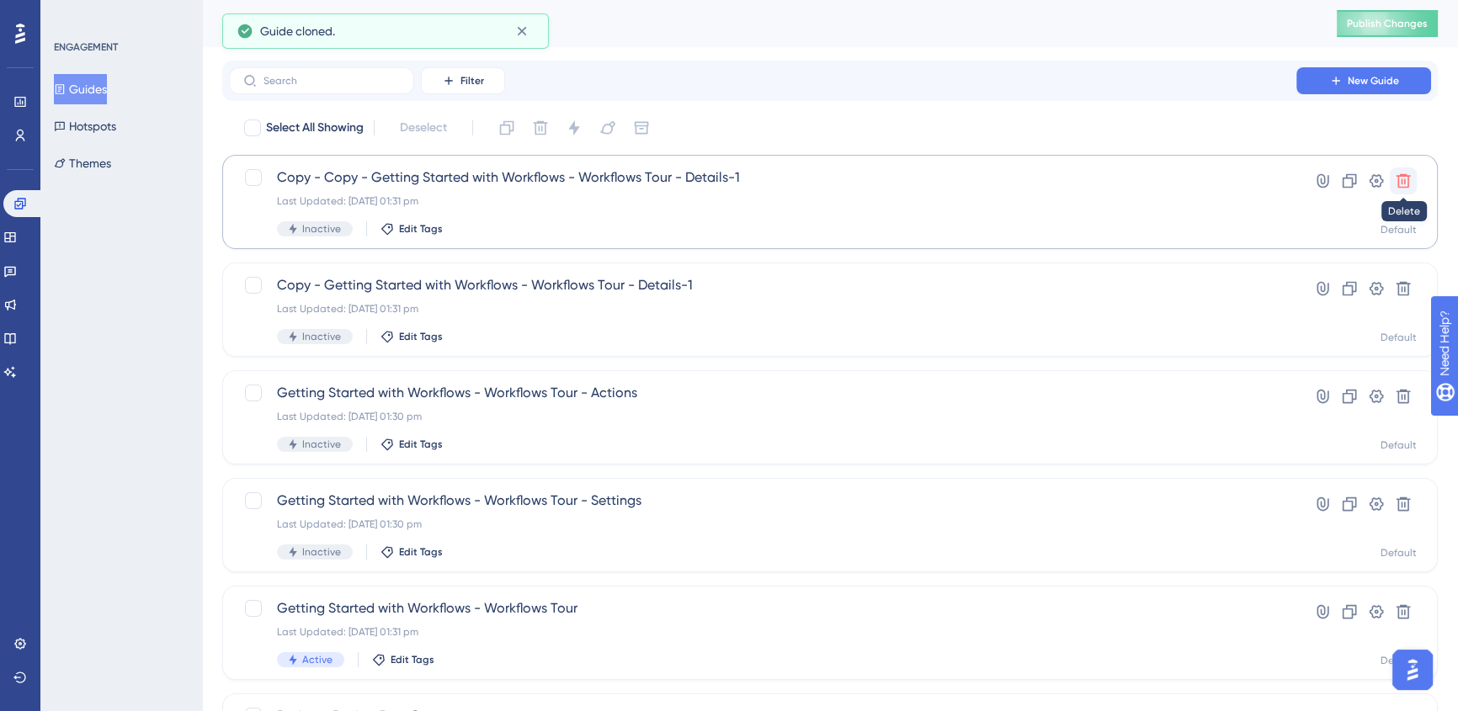
click at [1406, 178] on icon at bounding box center [1403, 181] width 17 height 17
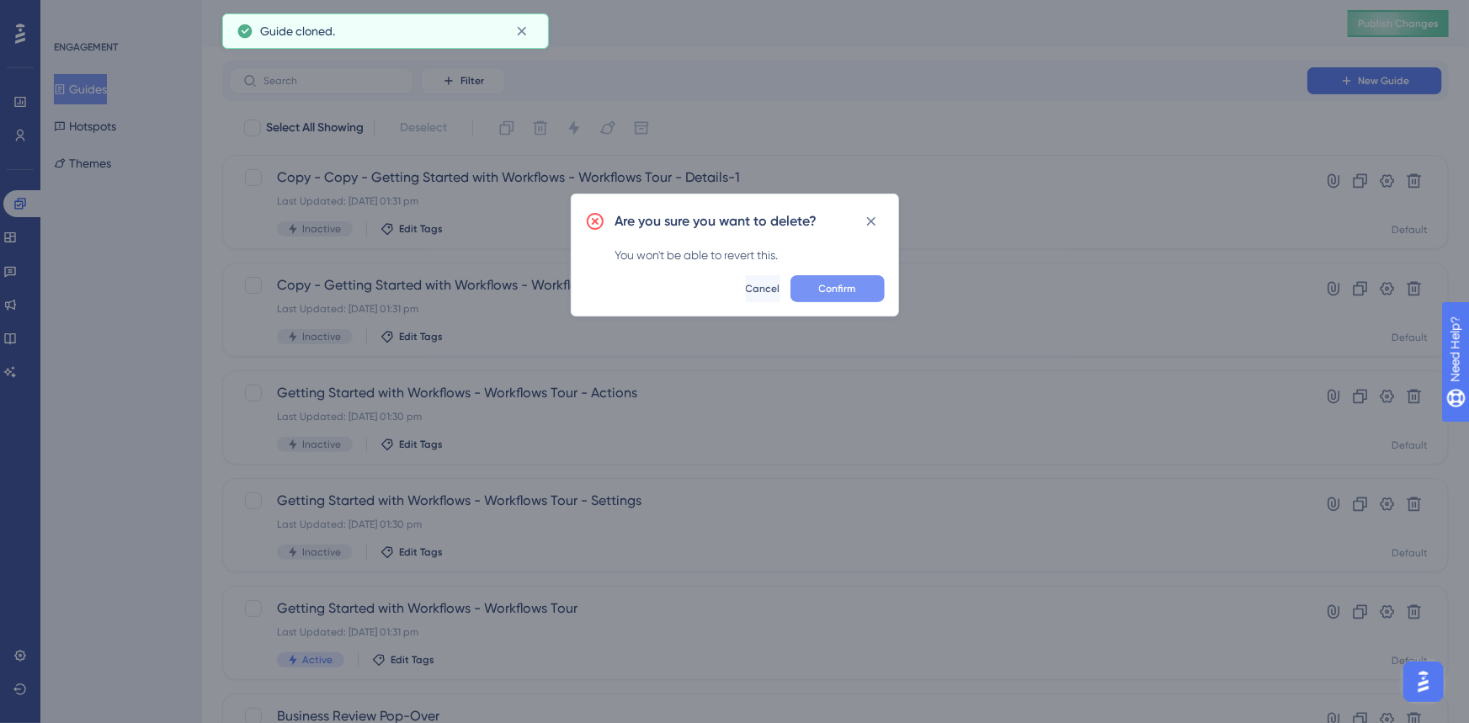
click at [876, 289] on button "Confirm" at bounding box center [837, 288] width 94 height 27
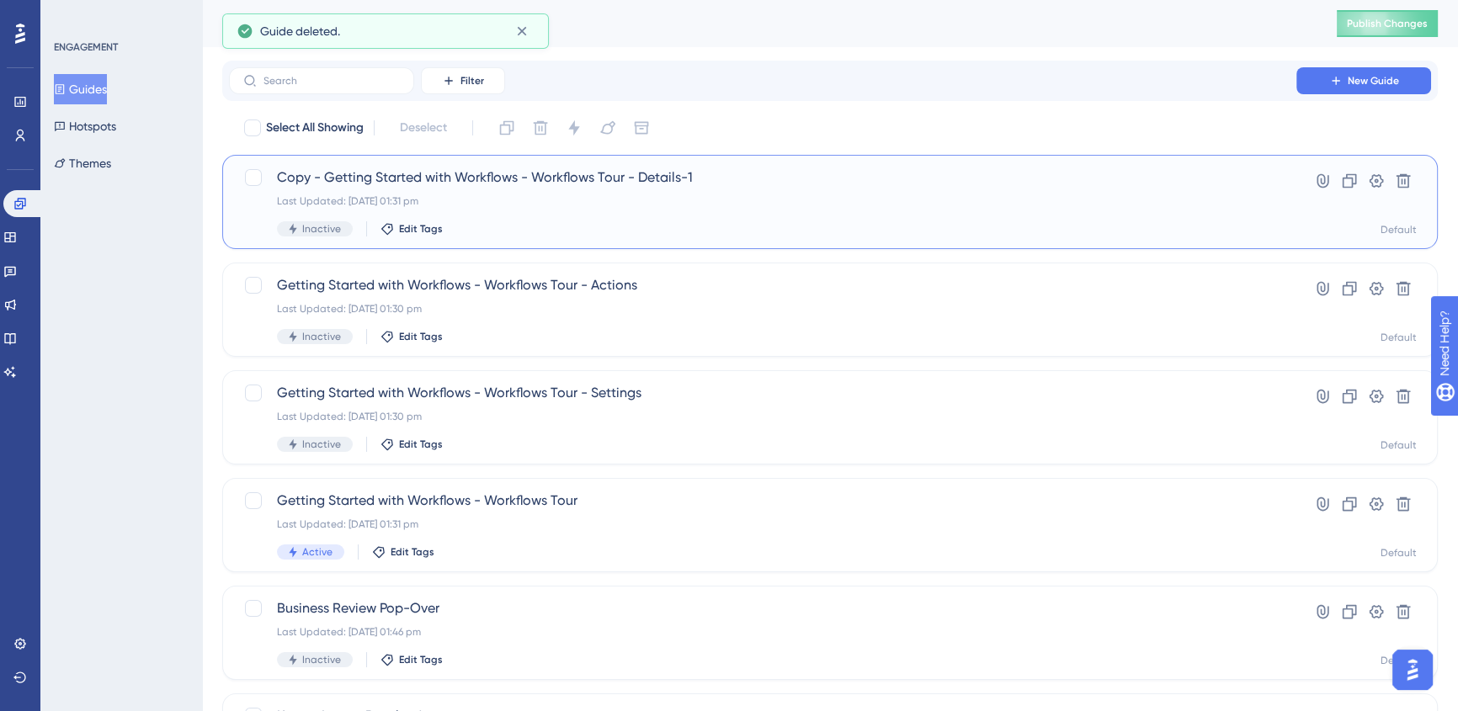
click at [412, 178] on span "Copy - Getting Started with Workflows - Workflows Tour - Details-1" at bounding box center [762, 178] width 971 height 20
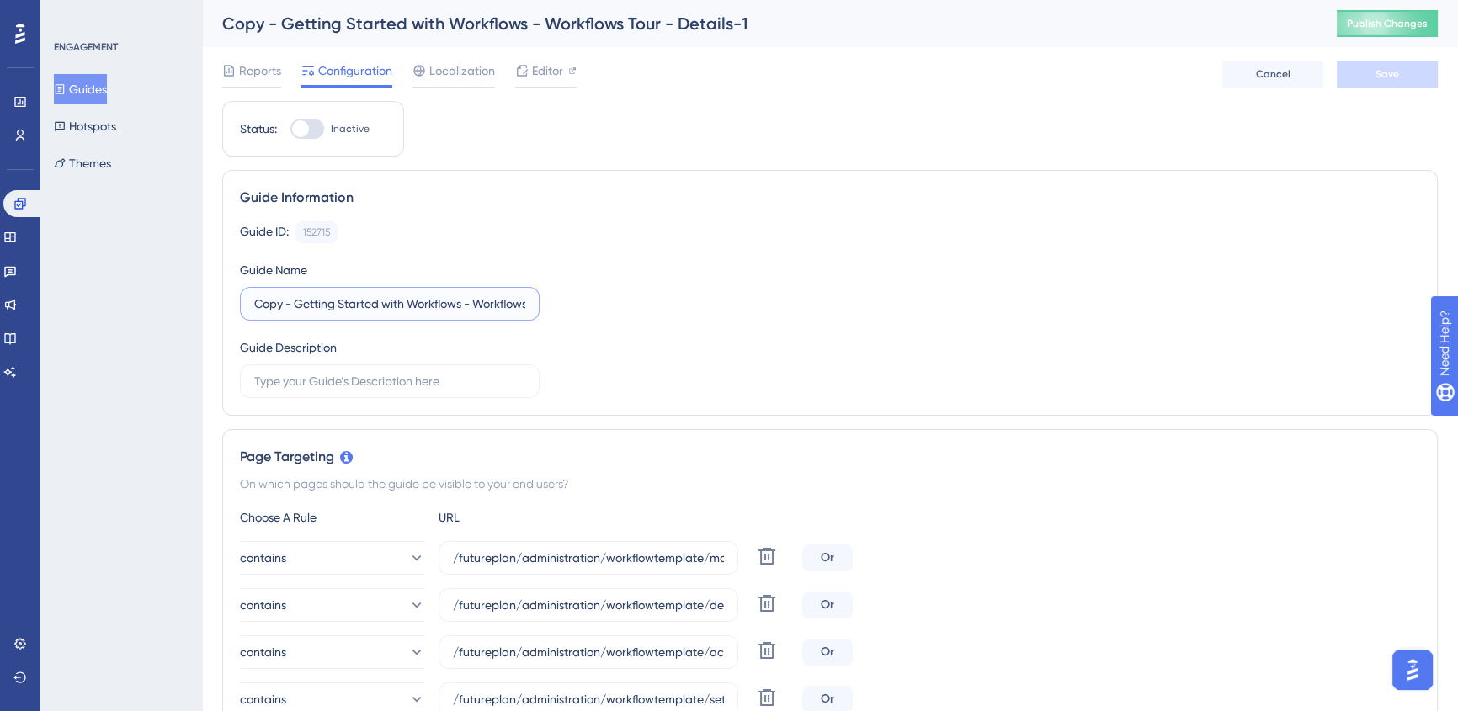
drag, startPoint x: 269, startPoint y: 303, endPoint x: 109, endPoint y: 295, distance: 160.2
drag, startPoint x: 381, startPoint y: 306, endPoint x: 840, endPoint y: 303, distance: 459.7
click at [840, 303] on div "Guide ID: 152715 Copy Guide Name Getting Started with Workflows - Workflows Tou…" at bounding box center [830, 309] width 1180 height 177
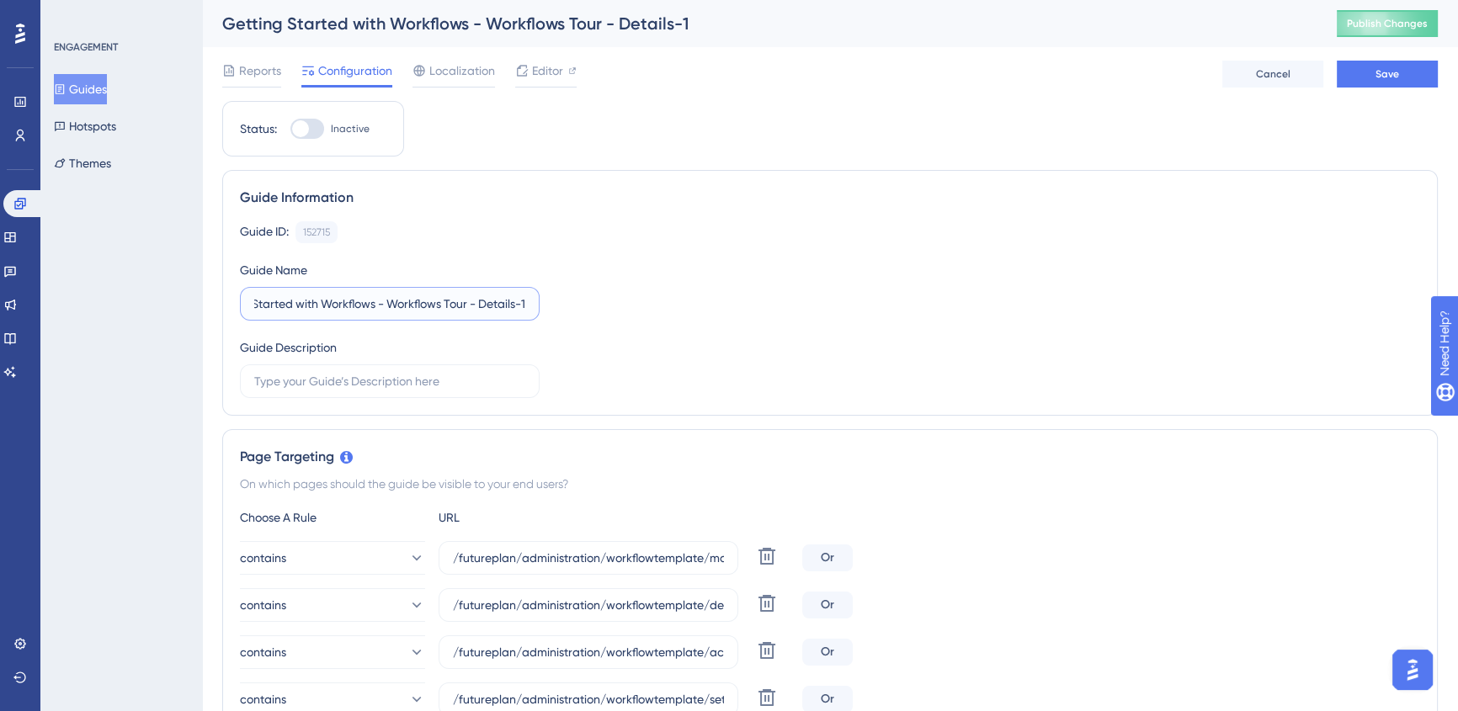
click at [507, 301] on input "Getting Started with Workflows - Workflows Tour - Details-1" at bounding box center [389, 304] width 271 height 19
drag, startPoint x: 519, startPoint y: 303, endPoint x: 561, endPoint y: 307, distance: 42.3
click at [561, 307] on div "Guide ID: 152715 Copy Guide Name Getting Started with Workflows - Workflows Tou…" at bounding box center [830, 309] width 1180 height 177
type input "Getting Started with Workflows - Workflows Tour - Details"
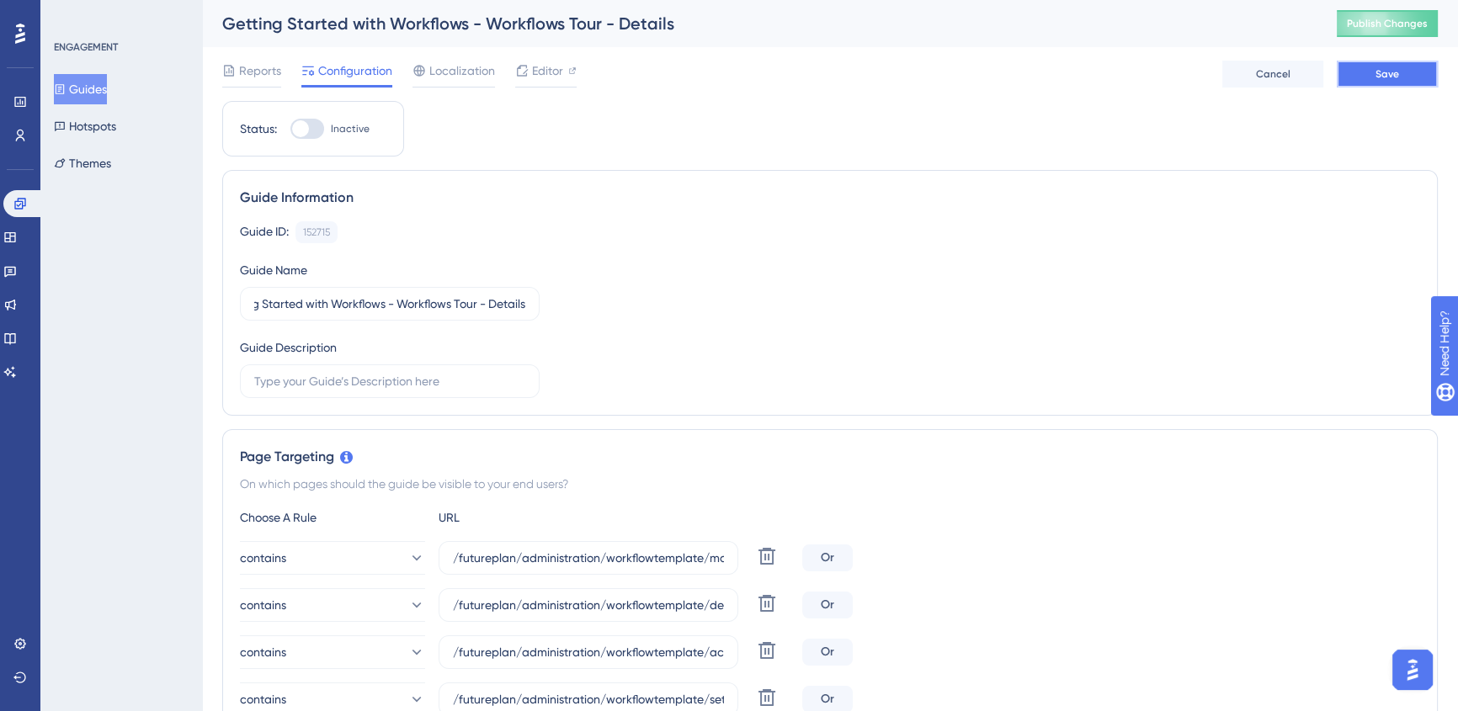
scroll to position [0, 0]
click at [1375, 86] on button "Save" at bounding box center [1387, 74] width 101 height 27
click at [308, 136] on div at bounding box center [307, 129] width 34 height 20
click at [290, 130] on input "Inactive" at bounding box center [290, 129] width 1 height 1
checkbox input "true"
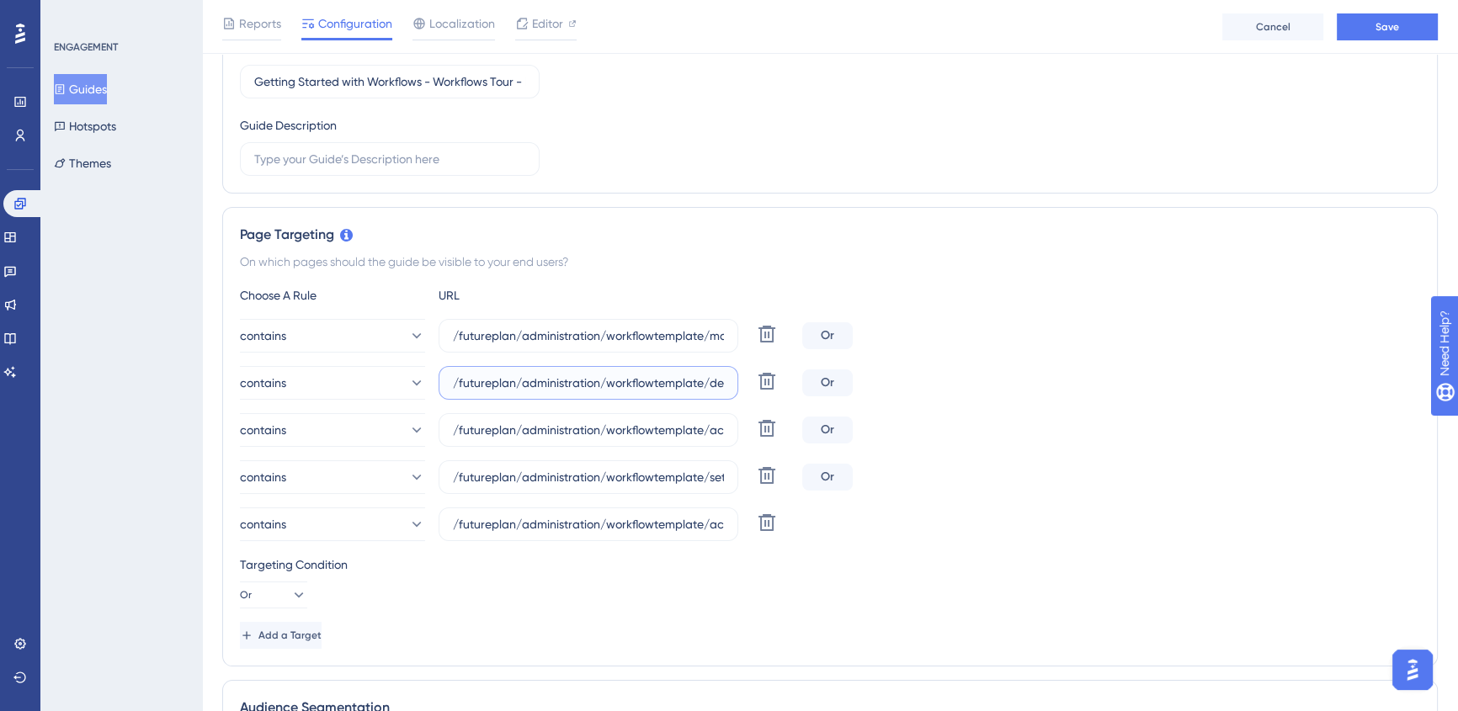
scroll to position [0, 51]
drag, startPoint x: 810, startPoint y: 407, endPoint x: 856, endPoint y: 413, distance: 46.7
click at [856, 413] on div "contains /futureplan/administration/workflowtemplate/manage.aspx Delete Or cont…" at bounding box center [830, 430] width 1180 height 222
drag, startPoint x: 829, startPoint y: 332, endPoint x: 867, endPoint y: 334, distance: 38.0
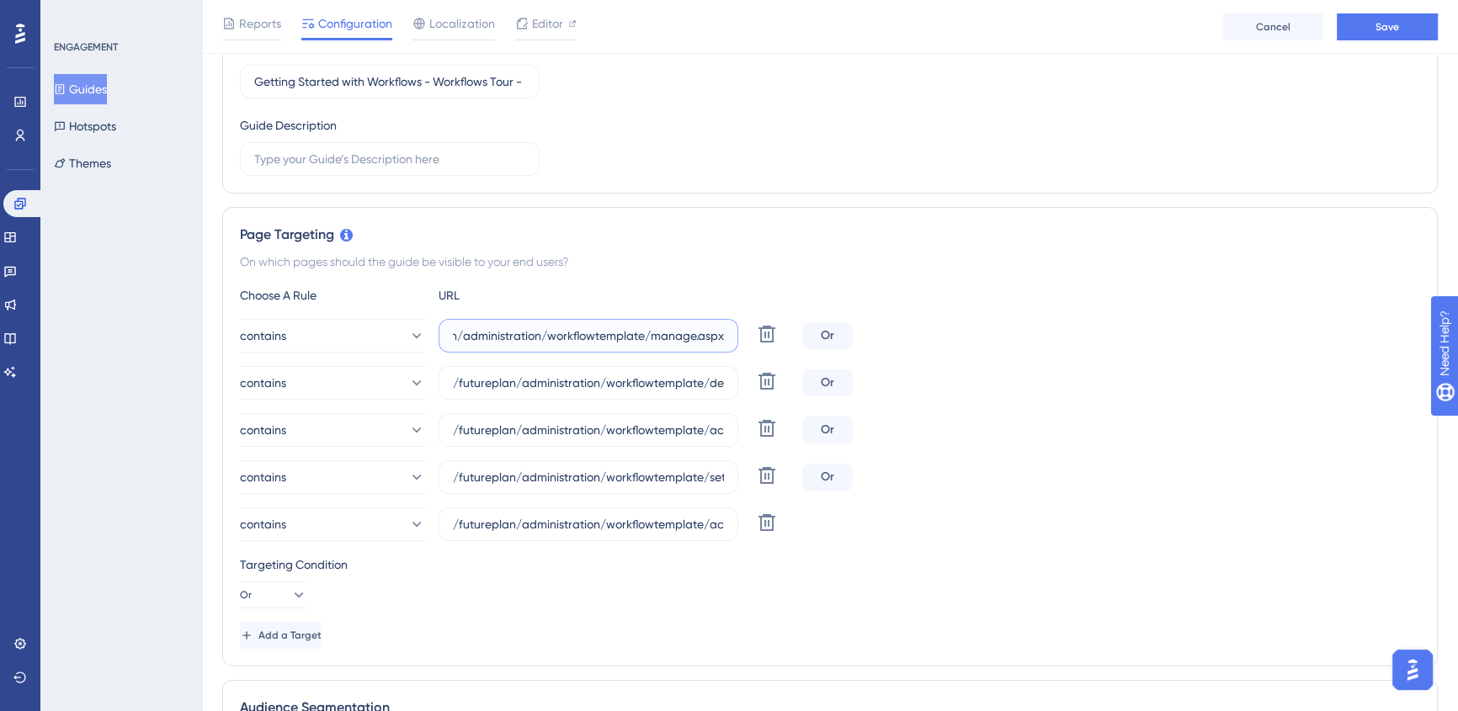
click at [867, 334] on div "contains /futureplan/administration/workflowtemplate/manage.aspx Delete Or" at bounding box center [830, 336] width 1180 height 34
drag, startPoint x: 639, startPoint y: 434, endPoint x: 829, endPoint y: 453, distance: 191.2
click at [829, 453] on div "contains /futureplan/administration/workflowtemplate/manage.aspx Delete Or cont…" at bounding box center [830, 430] width 1180 height 222
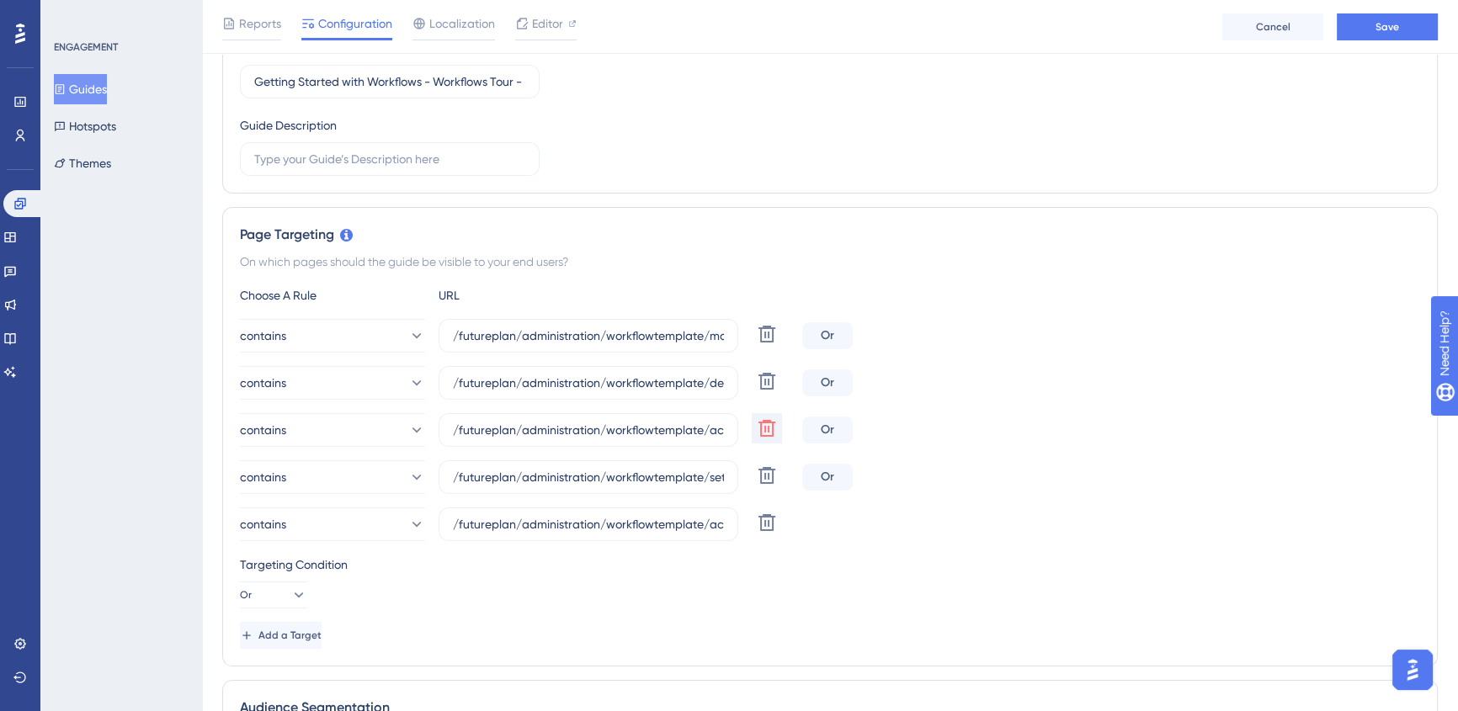
click at [776, 428] on icon at bounding box center [767, 428] width 20 height 20
type input "/futureplan/administration/workflowtemplate/settings/details.aspx"
type input "/futureplan/administration/workflowtemplate/actions/details.aspx"
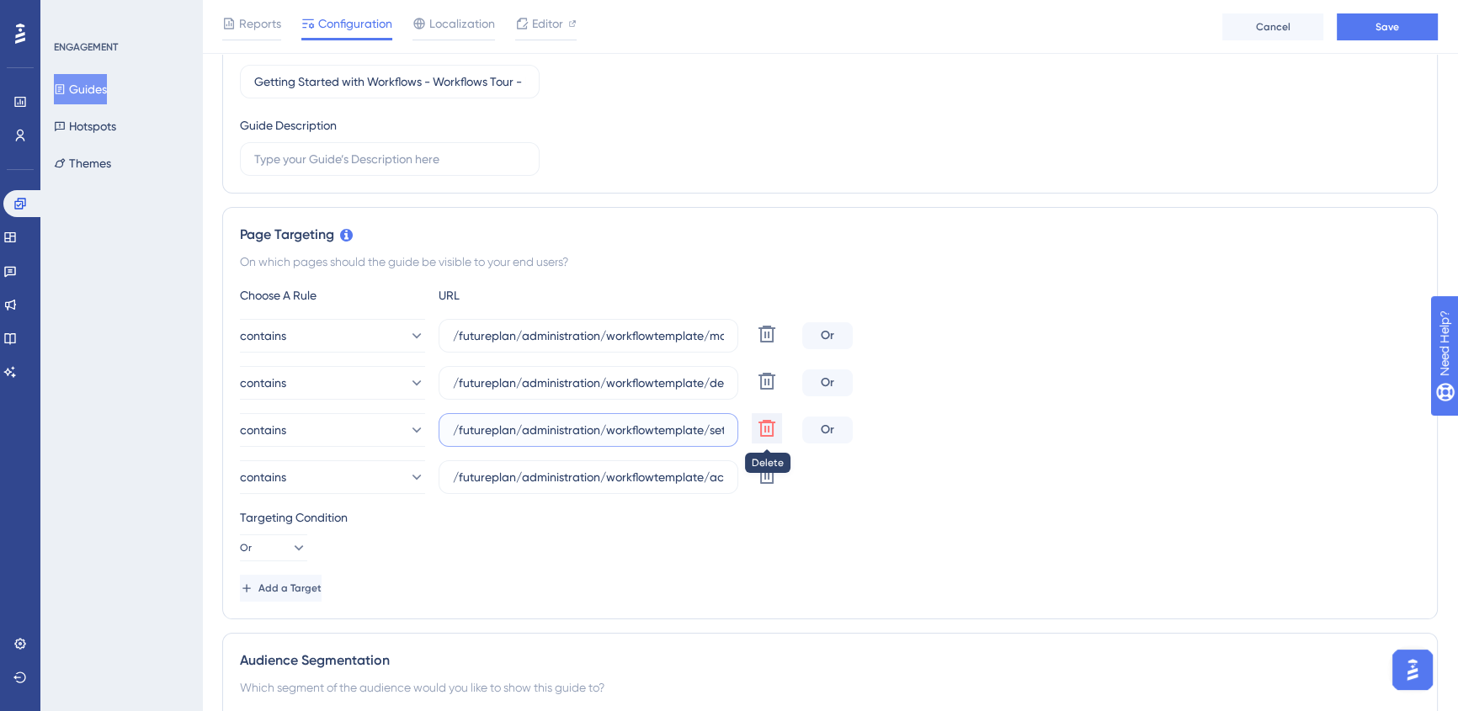
scroll to position [0, 98]
drag, startPoint x: 684, startPoint y: 429, endPoint x: 765, endPoint y: 438, distance: 81.3
click at [765, 438] on div "contains /futureplan/administration/workflowtemplate/settings/details.aspx Dele…" at bounding box center [518, 430] width 556 height 34
click at [764, 429] on icon at bounding box center [766, 428] width 17 height 17
type input "/futureplan/administration/workflowtemplate/actions/details.aspx"
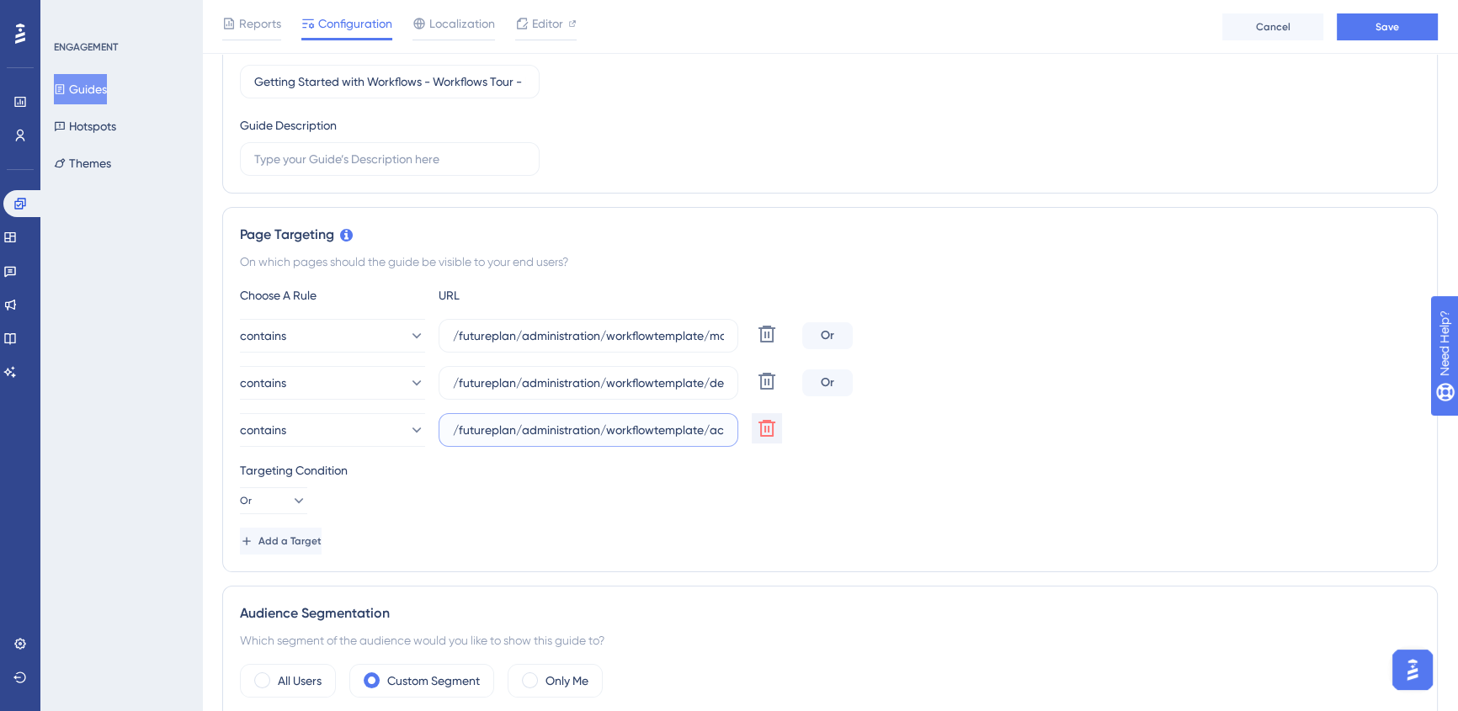
scroll to position [0, 96]
drag, startPoint x: 629, startPoint y: 428, endPoint x: 760, endPoint y: 435, distance: 131.5
click at [760, 435] on div "contains /futureplan/administration/workflowtemplate/actions/details.aspx Delete" at bounding box center [518, 430] width 556 height 34
click at [765, 436] on icon at bounding box center [767, 428] width 20 height 20
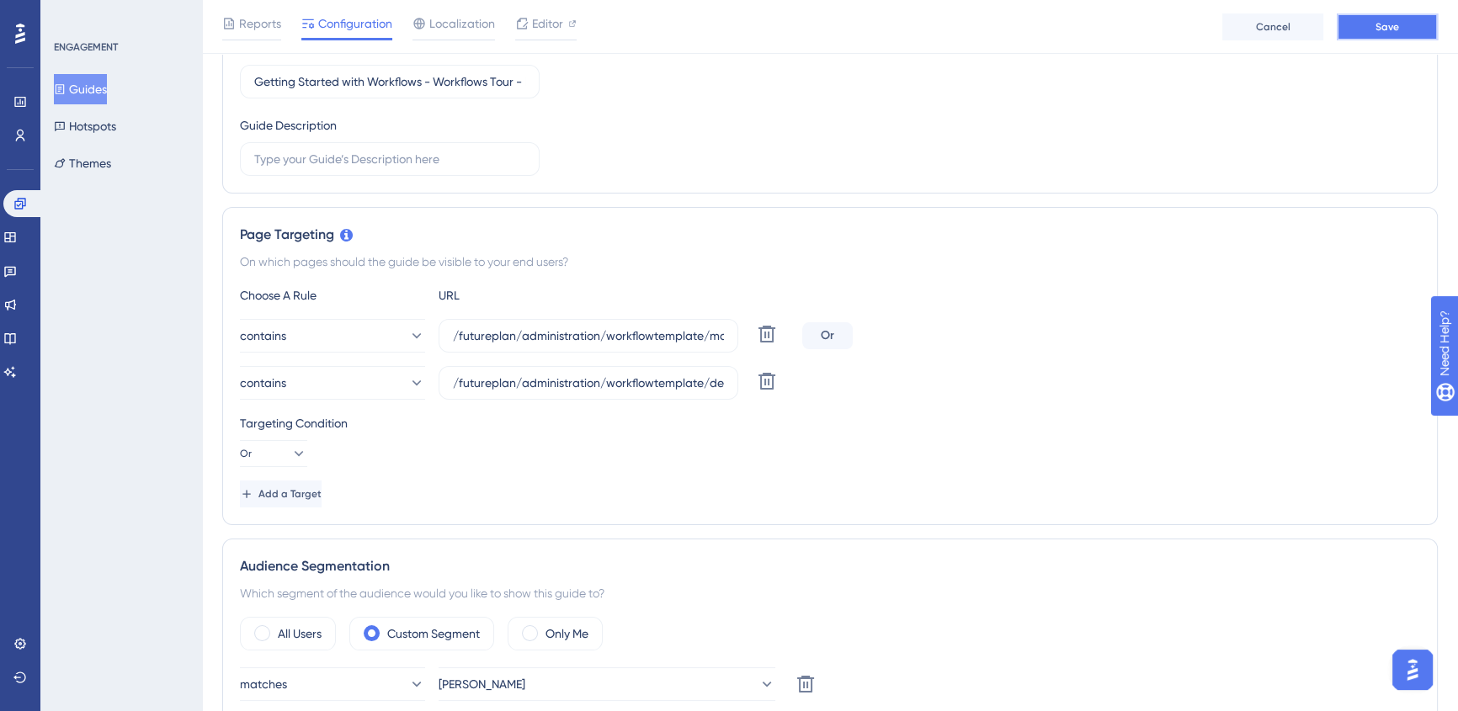
click at [1382, 33] on span "Save" at bounding box center [1388, 26] width 24 height 13
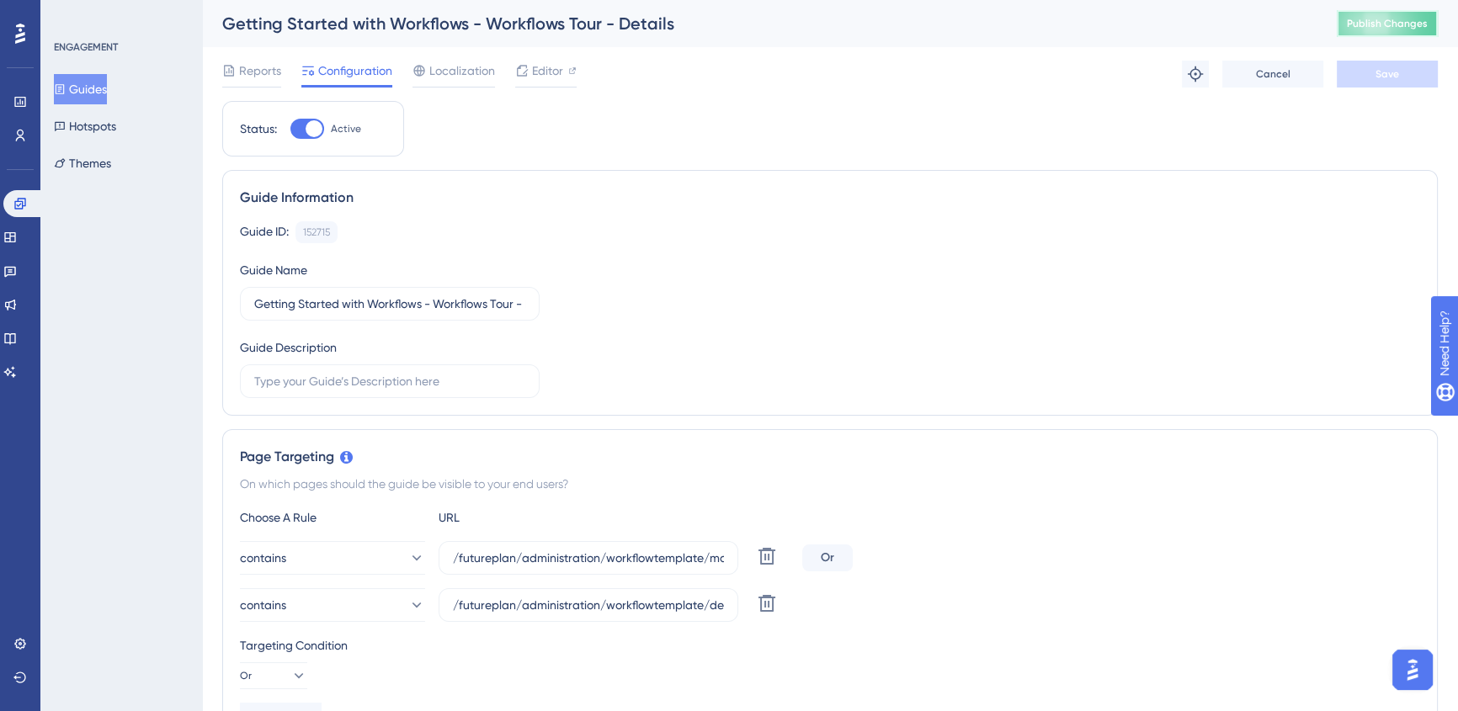
click at [1387, 24] on span "Publish Changes" at bounding box center [1387, 23] width 81 height 13
click at [16, 242] on icon at bounding box center [9, 237] width 13 height 13
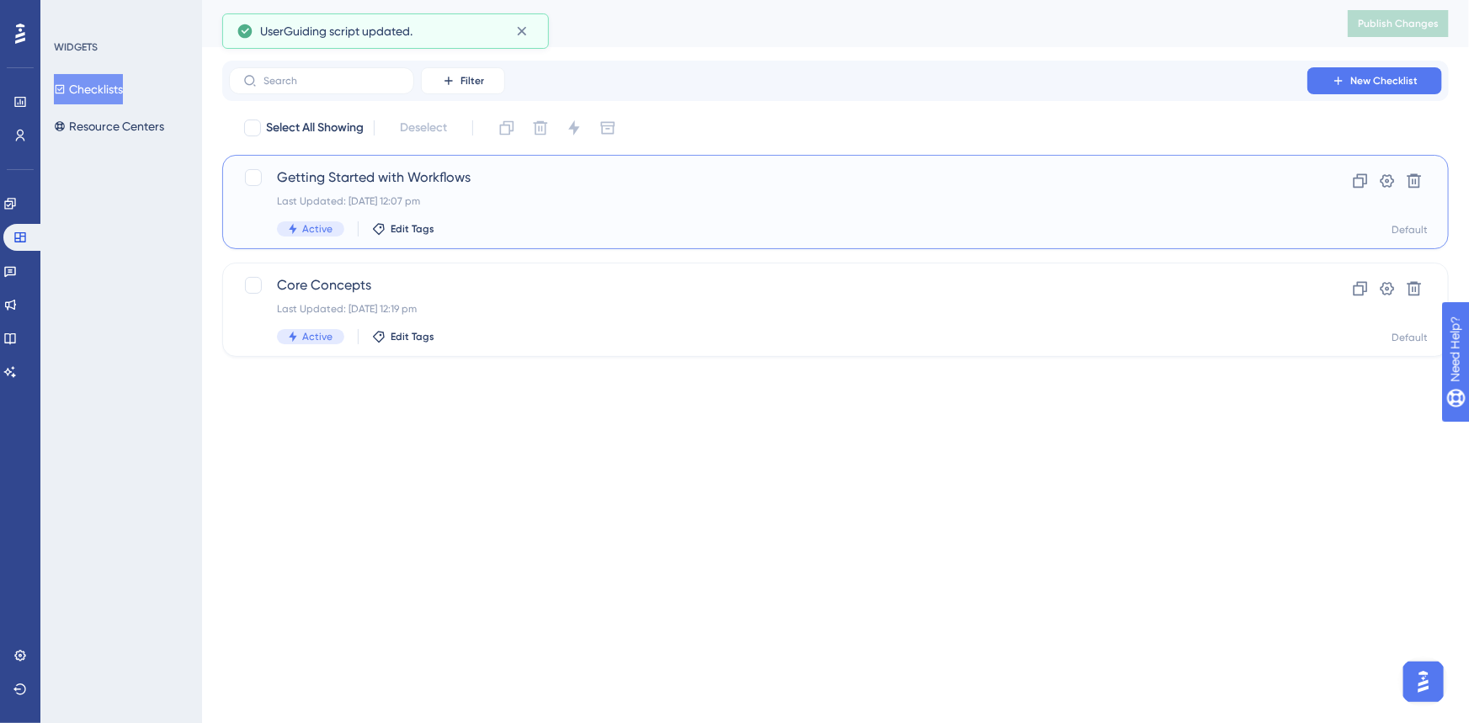
click at [547, 189] on div "Getting Started with Workflows Last Updated: [DATE] 12:07 pm Active Edit Tags" at bounding box center [768, 202] width 982 height 69
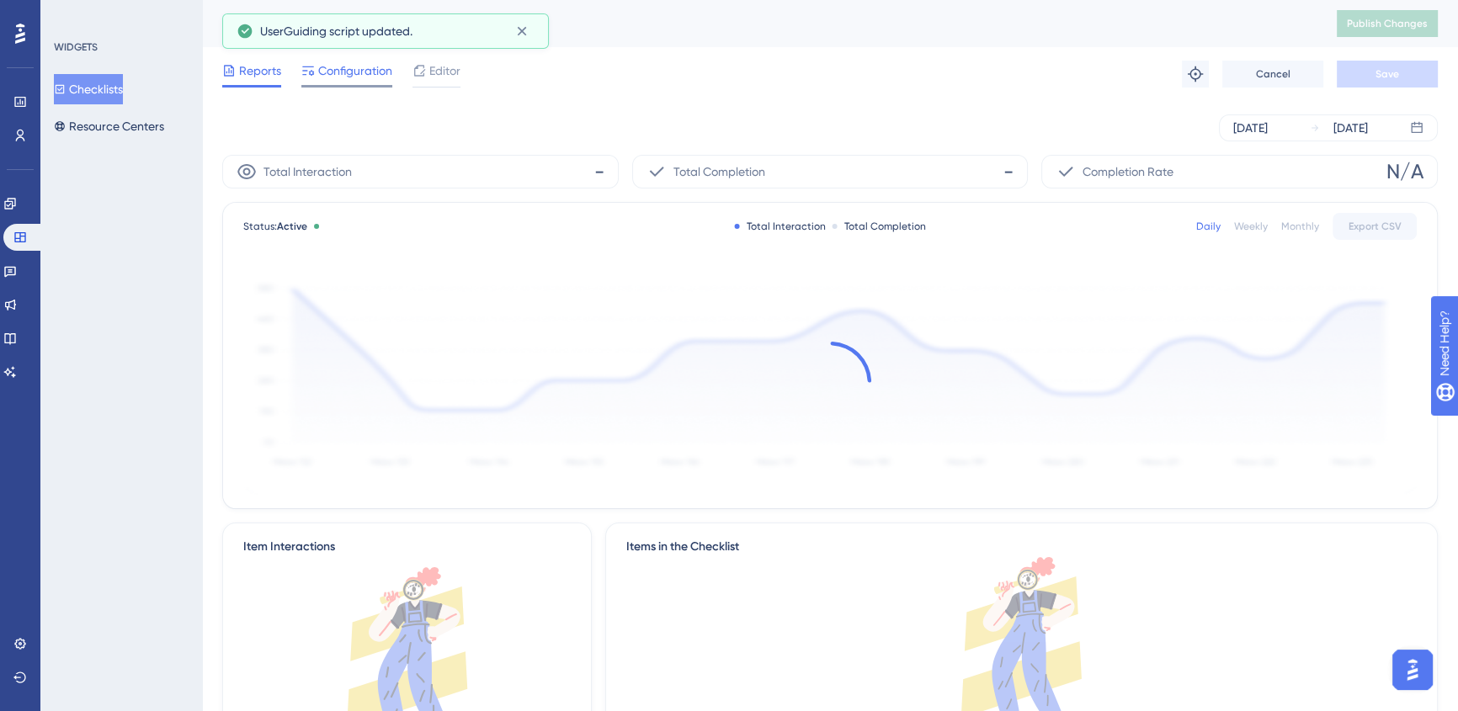
click at [356, 71] on span "Configuration" at bounding box center [355, 71] width 74 height 20
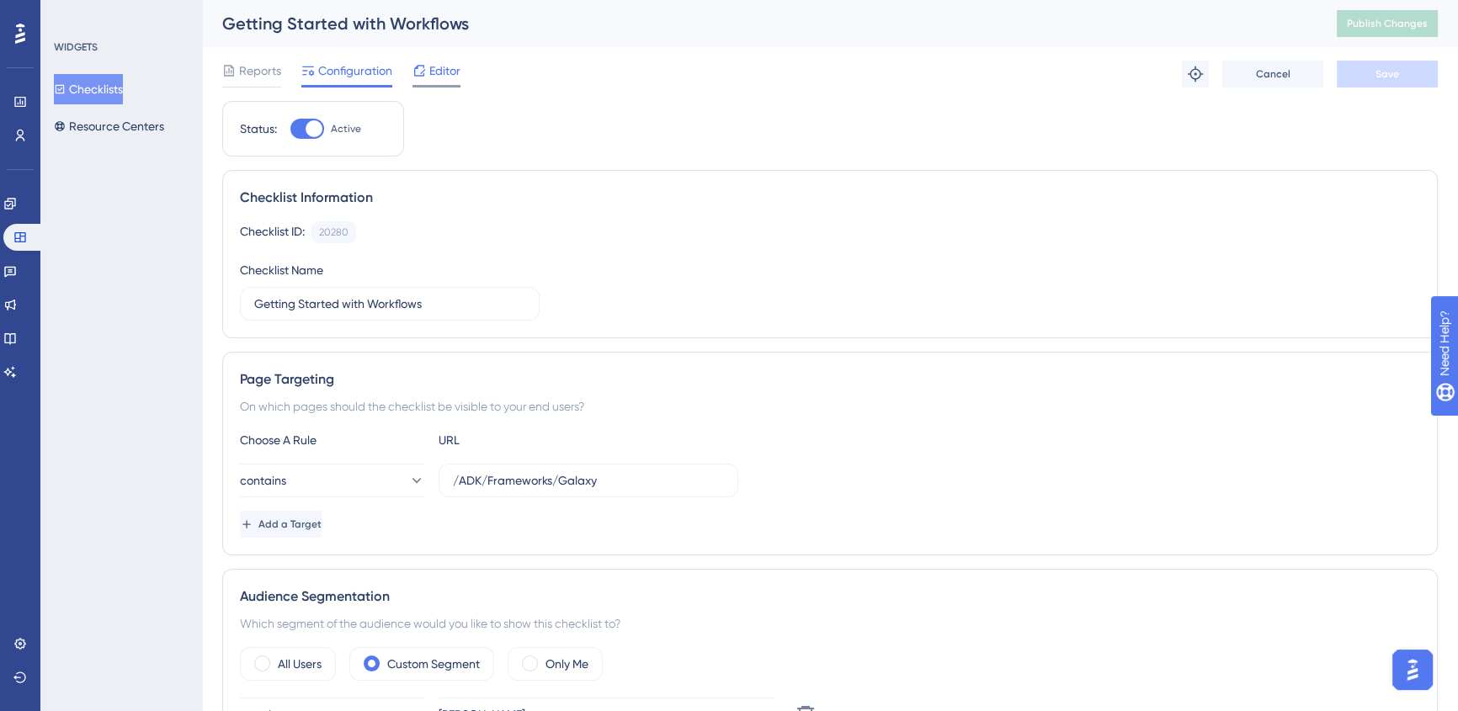
click at [448, 73] on span "Editor" at bounding box center [444, 71] width 31 height 20
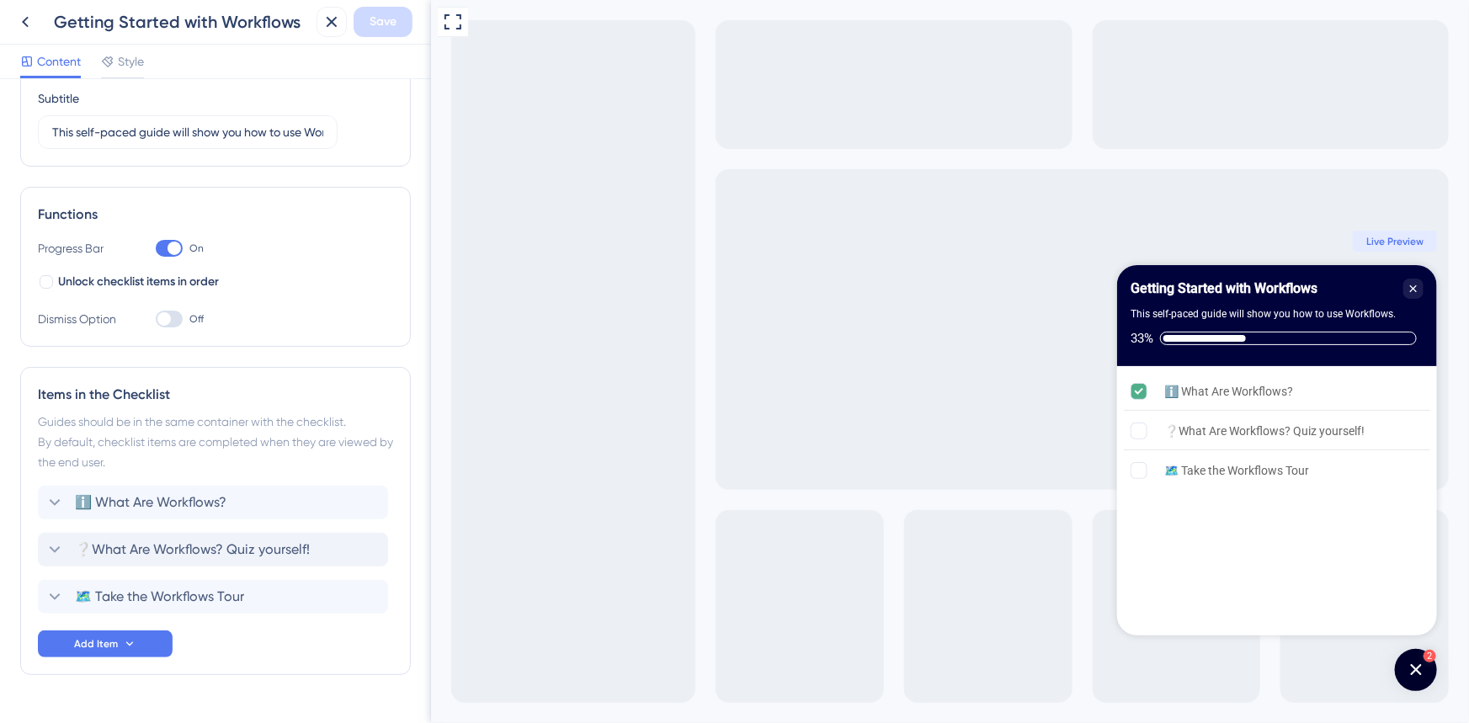
scroll to position [178, 0]
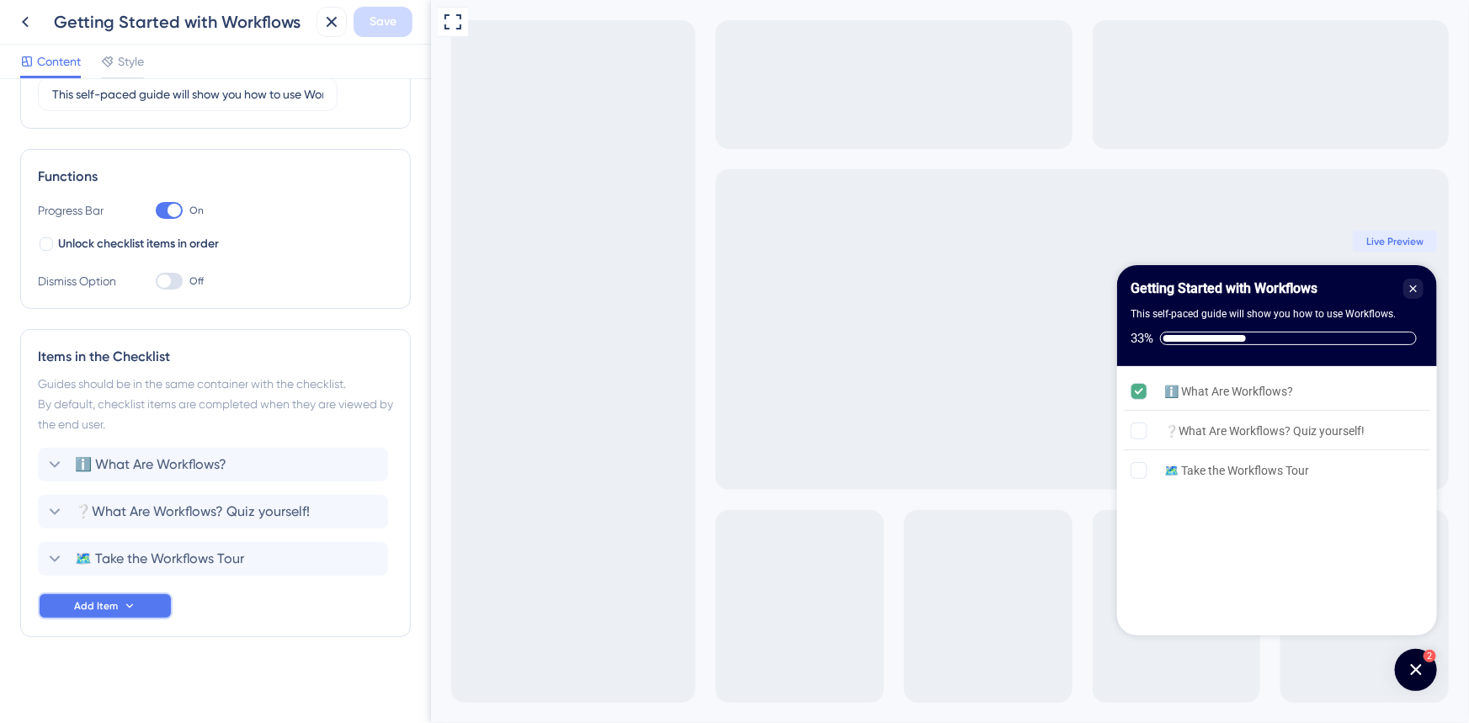
click at [99, 604] on span "Add Item" at bounding box center [96, 605] width 44 height 13
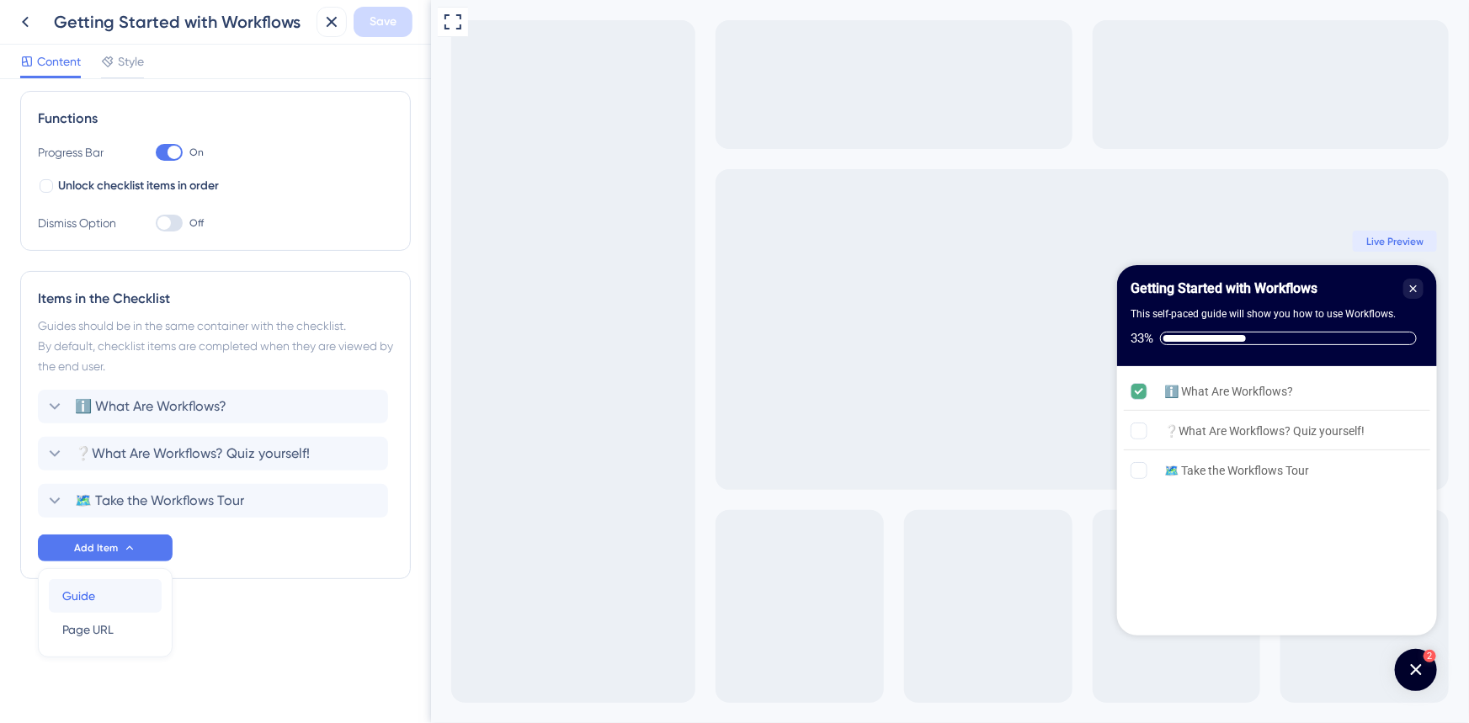
click at [93, 597] on span "Guide" at bounding box center [78, 596] width 33 height 20
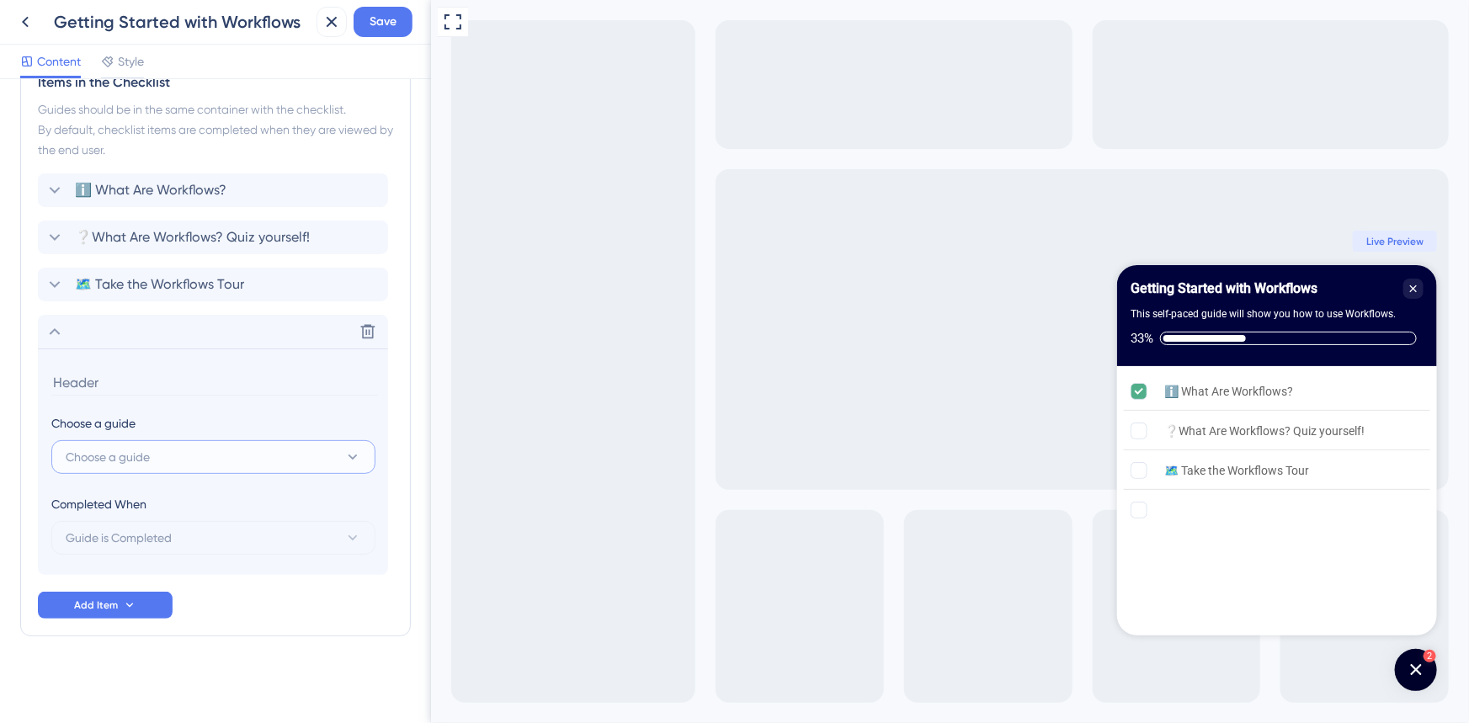
click at [152, 456] on button "Choose a guide" at bounding box center [213, 457] width 324 height 34
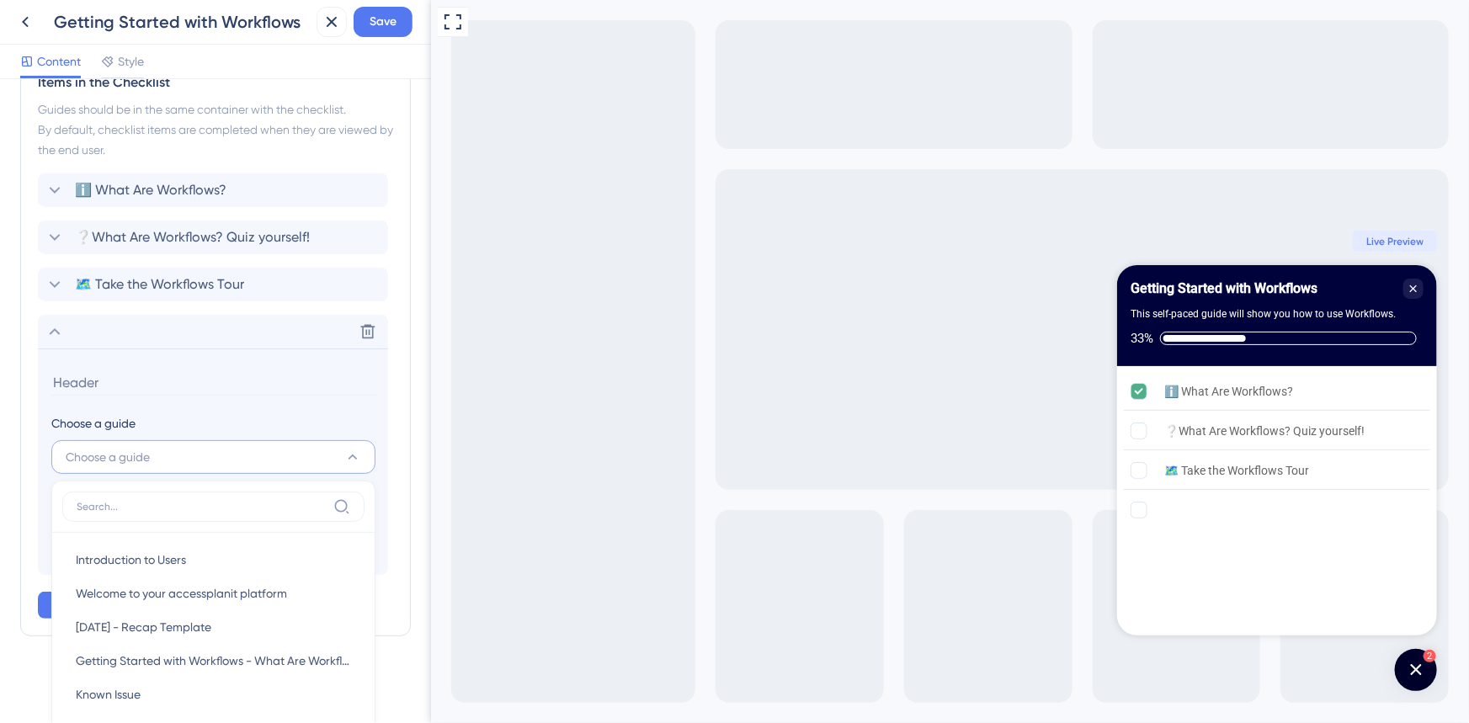
scroll to position [697, 0]
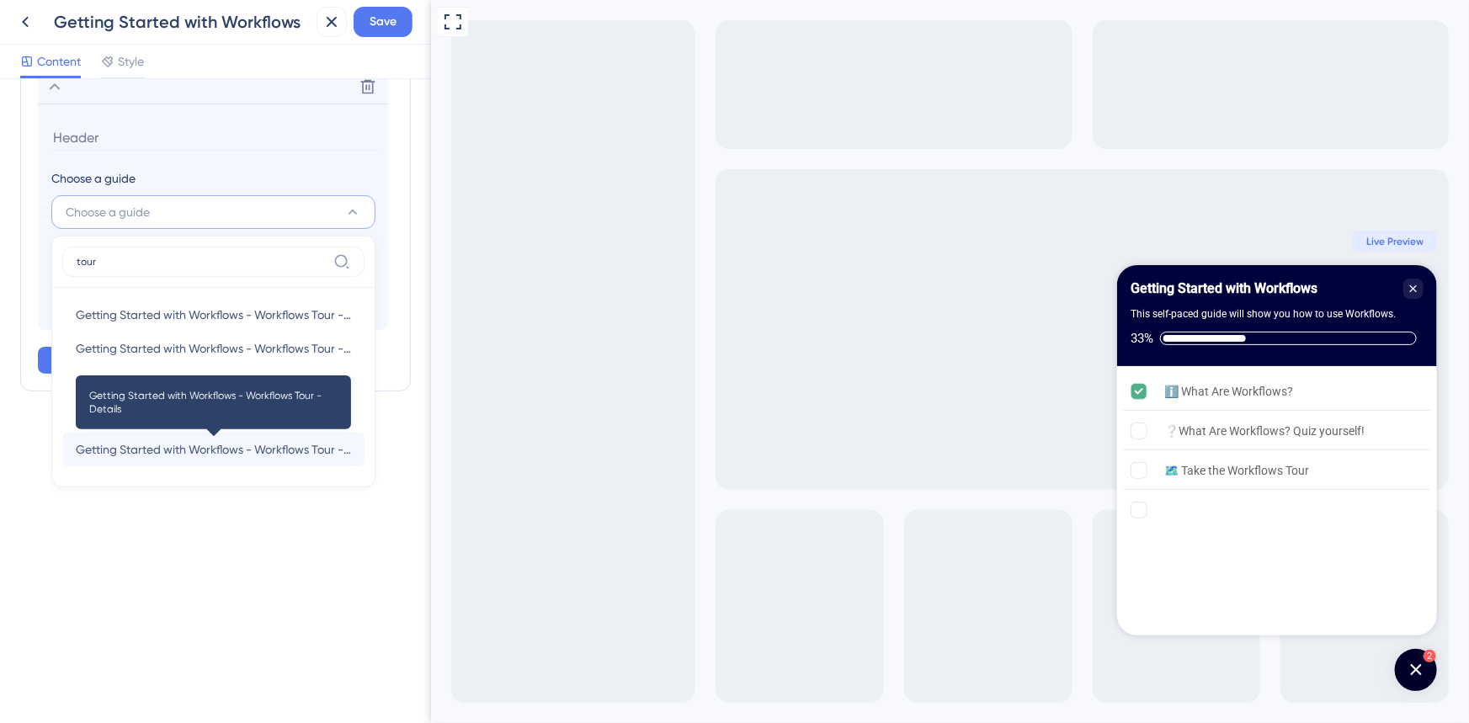
type input "tour"
click at [235, 443] on span "Getting Started with Workflows - Workflows Tour - Details" at bounding box center [213, 449] width 275 height 20
type input "Getting Started with Workflows - Workflows Tour - Details"
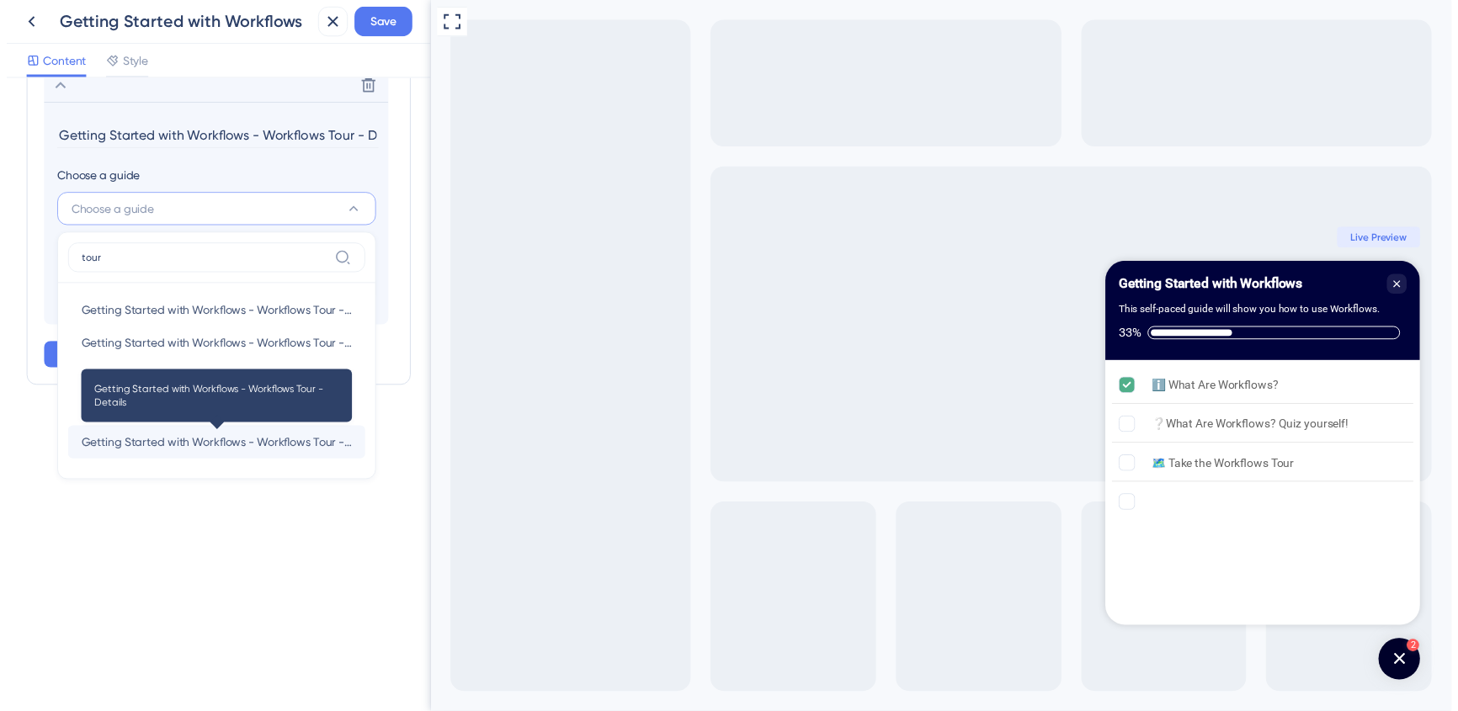
scroll to position [452, 0]
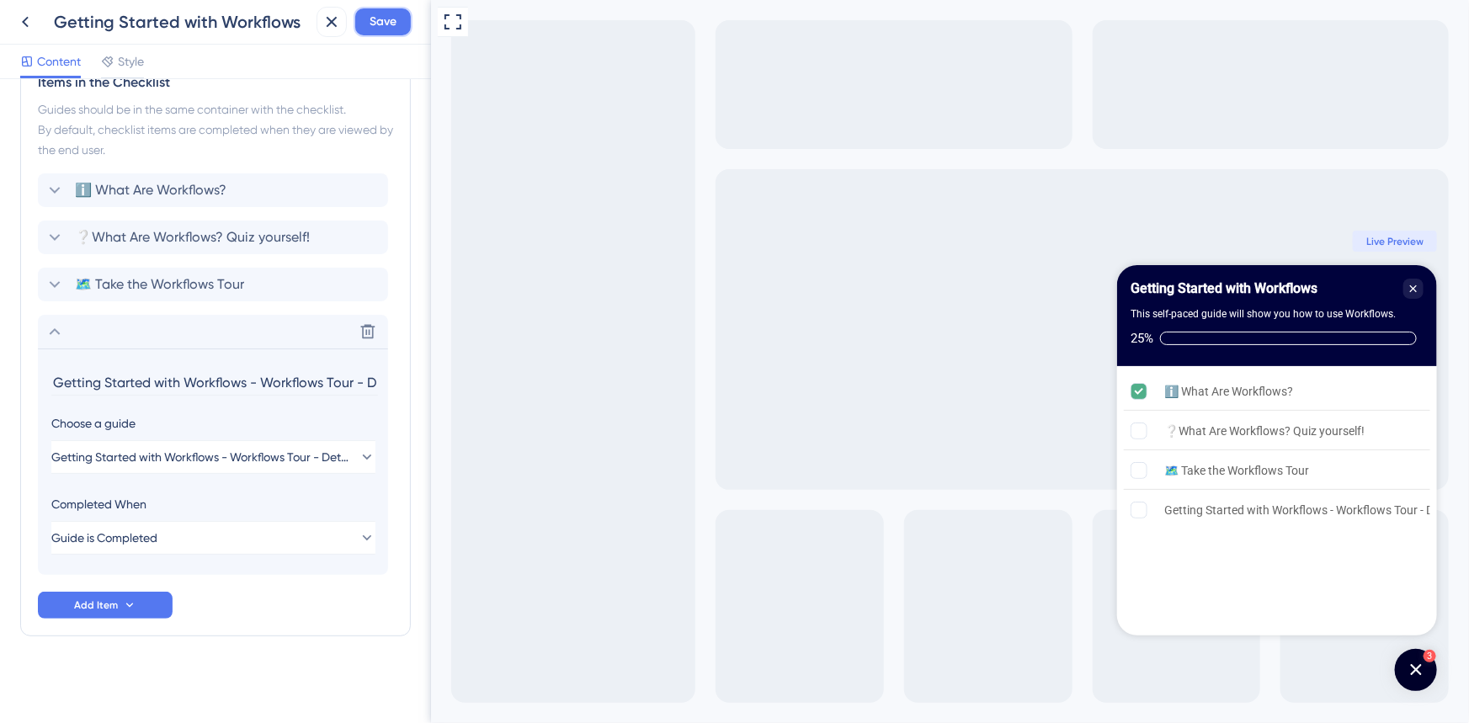
click at [386, 19] on span "Save" at bounding box center [383, 22] width 27 height 20
click at [327, 15] on icon at bounding box center [332, 22] width 20 height 20
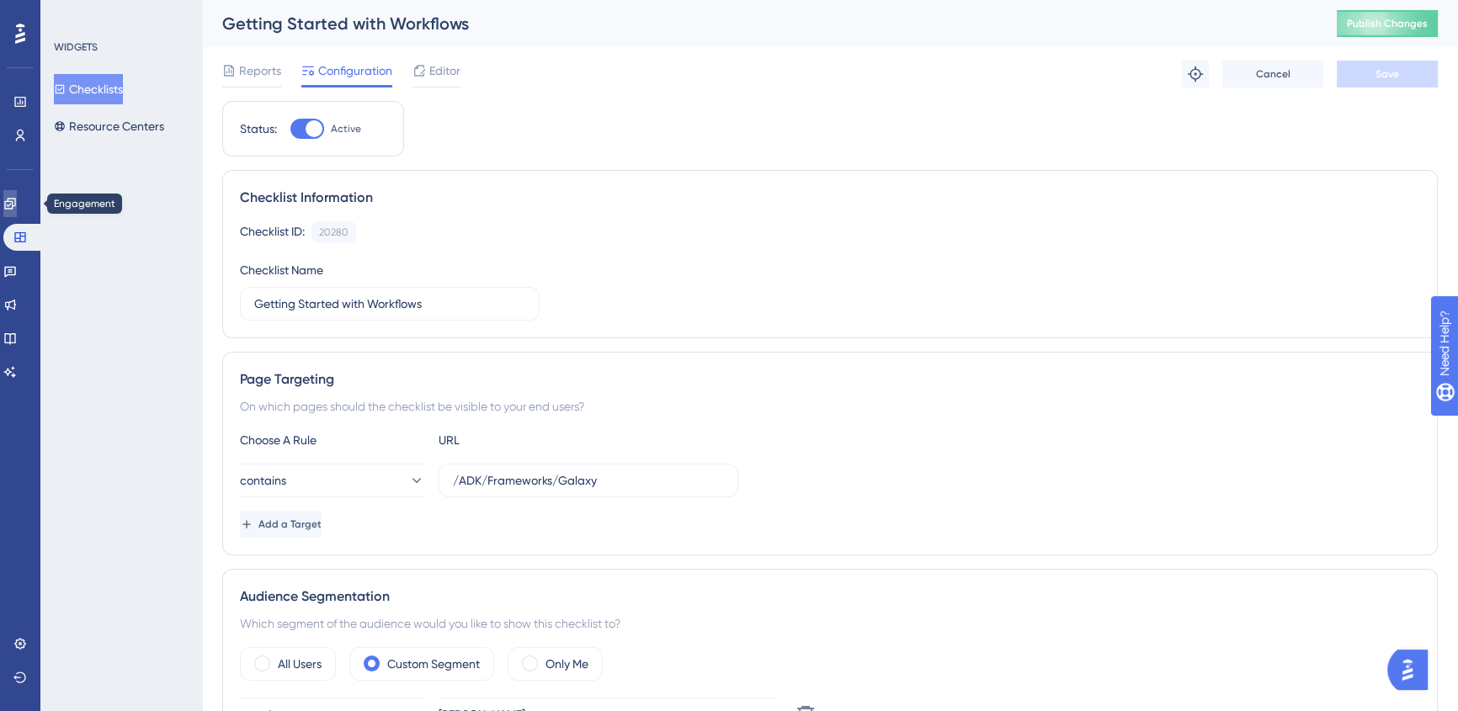
click at [15, 205] on icon at bounding box center [9, 203] width 11 height 11
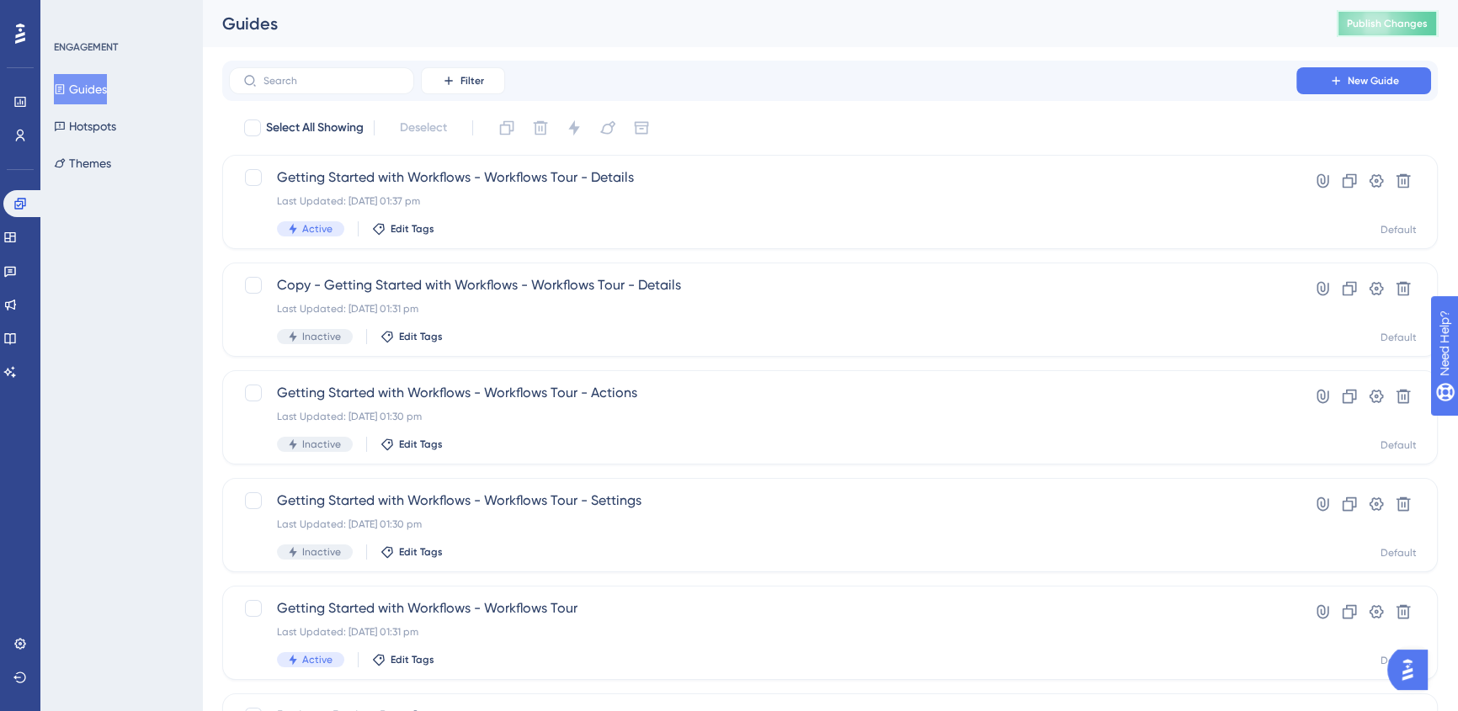
click at [1385, 15] on button "Publish Changes" at bounding box center [1387, 23] width 101 height 27
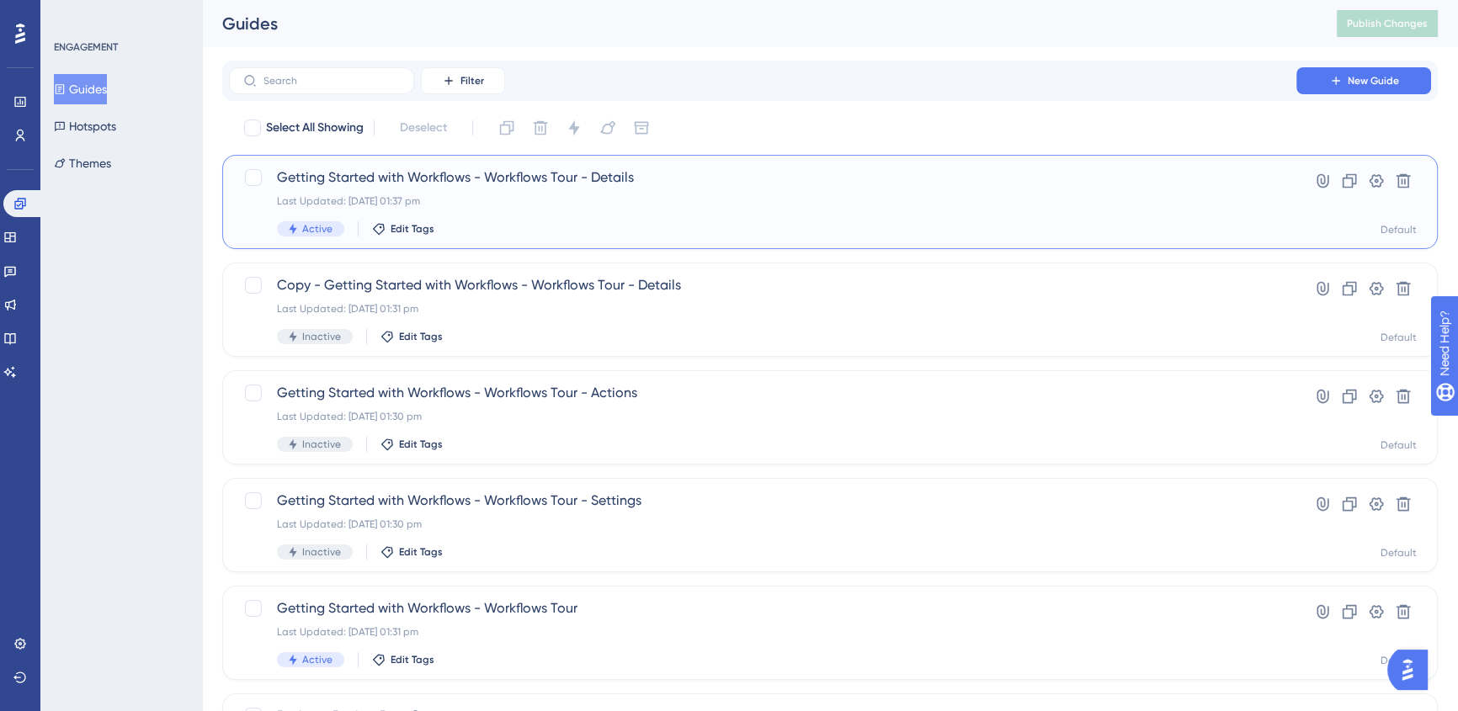
click at [736, 221] on div "Active Edit Tags" at bounding box center [762, 228] width 971 height 15
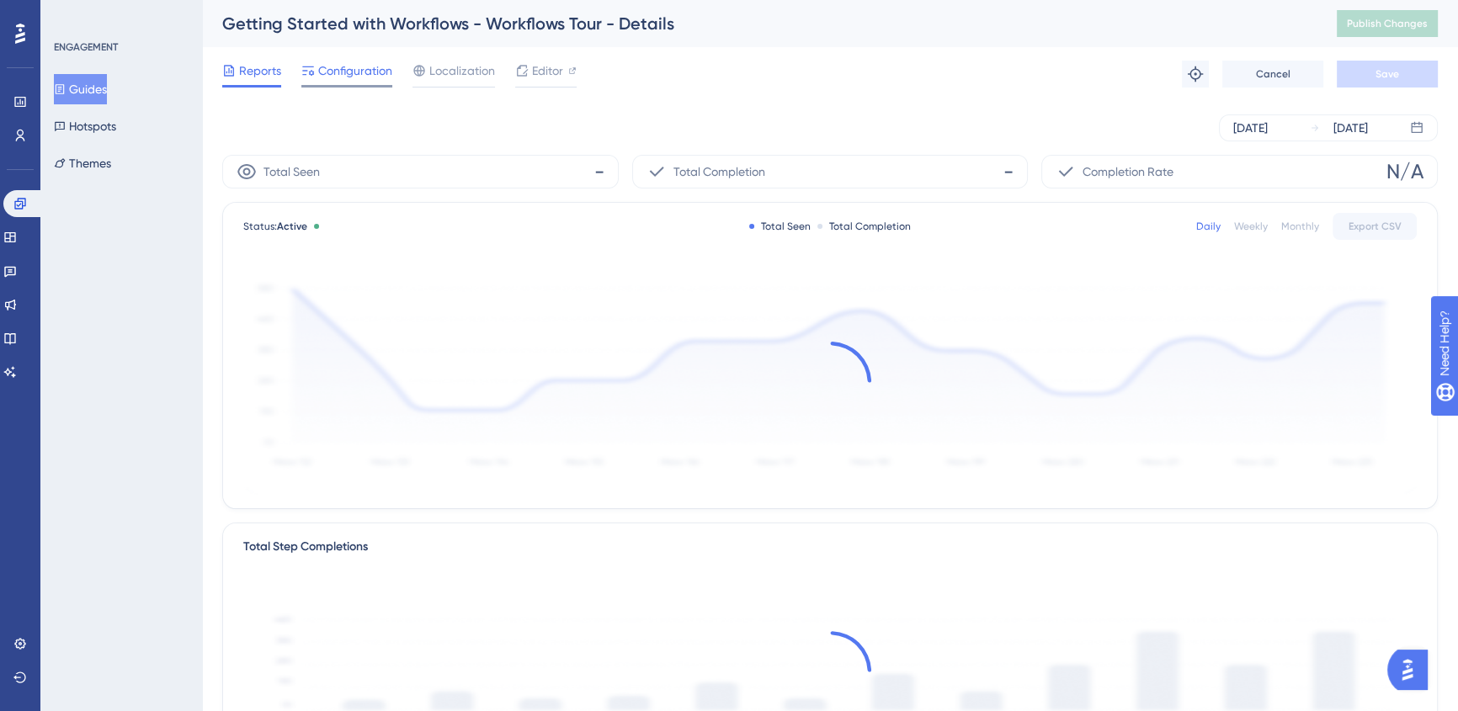
click at [341, 65] on span "Configuration" at bounding box center [355, 71] width 74 height 20
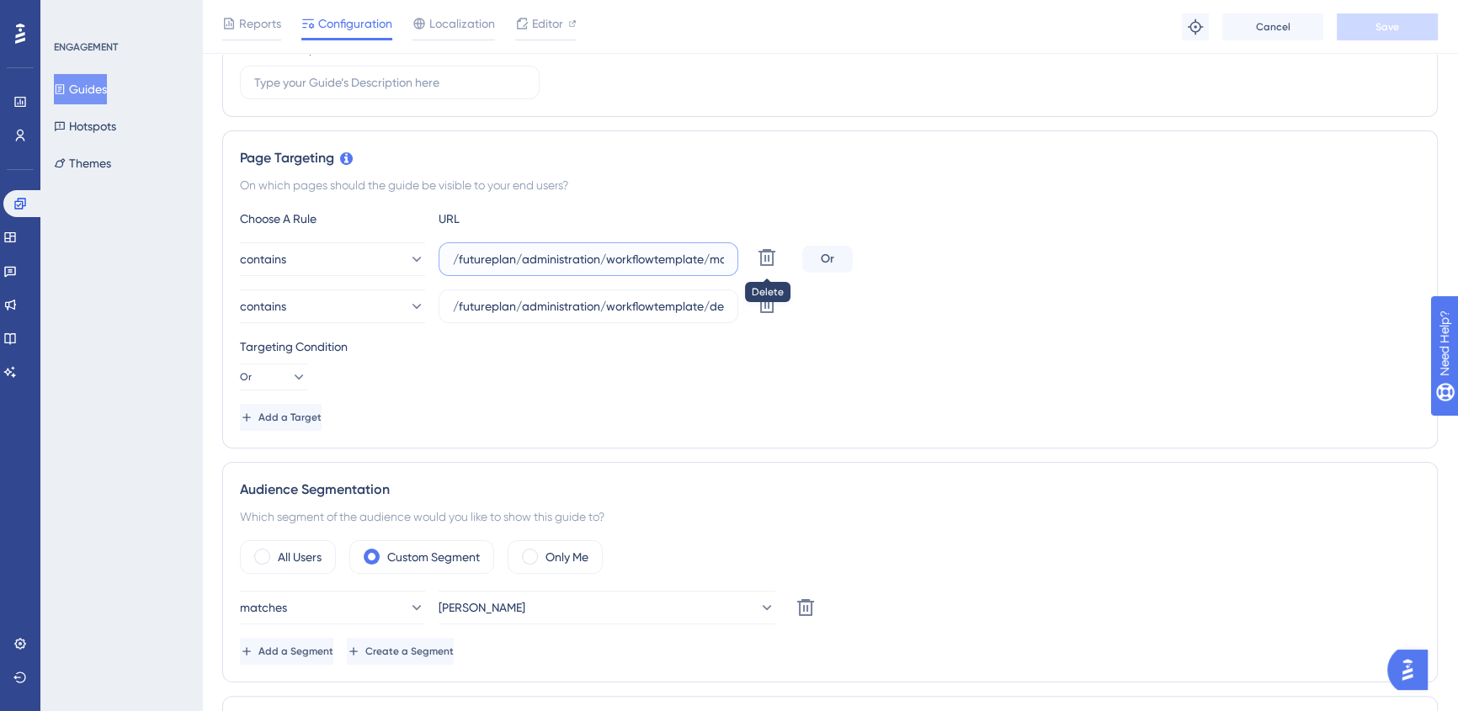
scroll to position [0, 59]
drag, startPoint x: 535, startPoint y: 253, endPoint x: 981, endPoint y: 266, distance: 446.4
click at [981, 263] on div "contains /futureplan/administration/workflowtemplate/manage.aspx Delete Or" at bounding box center [830, 259] width 1180 height 34
drag, startPoint x: 552, startPoint y: 306, endPoint x: 923, endPoint y: 327, distance: 371.8
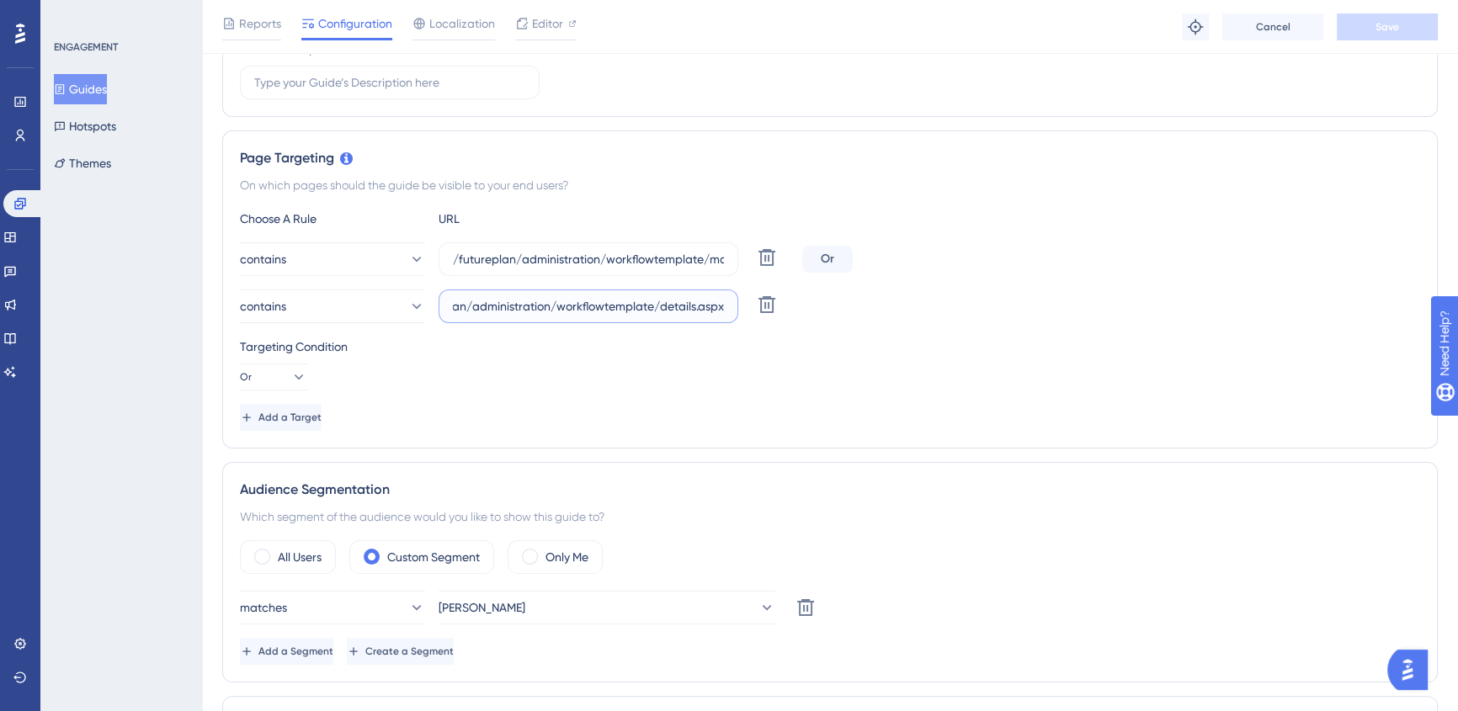
click at [923, 327] on div "Choose A Rule URL contains /futureplan/administration/workflowtemplate/manage.a…" at bounding box center [830, 320] width 1180 height 222
click at [923, 330] on div "Choose A Rule URL contains /futureplan/administration/workflowtemplate/manage.a…" at bounding box center [830, 320] width 1180 height 222
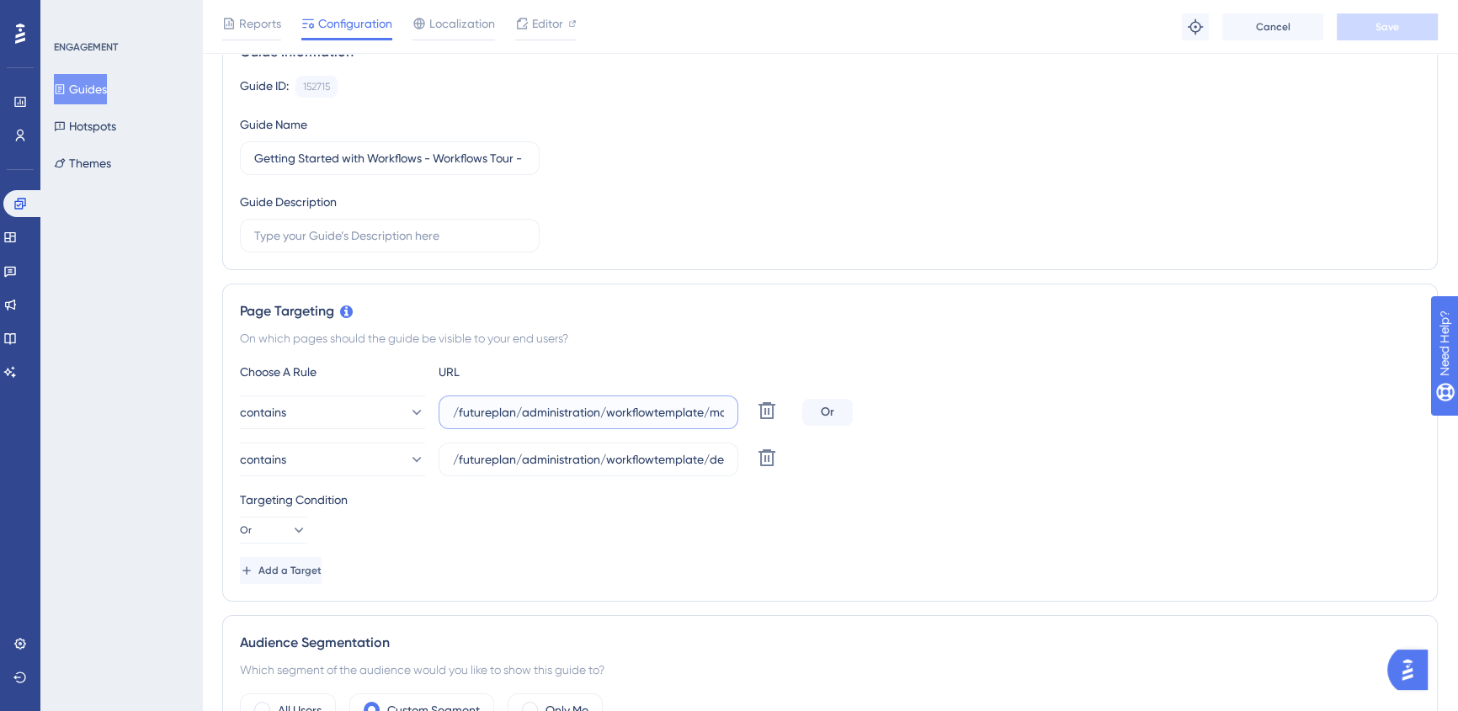
scroll to position [0, 59]
drag, startPoint x: 530, startPoint y: 405, endPoint x: 955, endPoint y: 403, distance: 424.3
click at [955, 403] on div "contains /futureplan/administration/workflowtemplate/manage.aspx Delete Or" at bounding box center [830, 413] width 1180 height 34
click at [959, 412] on div "contains /futureplan/administration/workflowtemplate/manage.aspx Delete Or" at bounding box center [830, 413] width 1180 height 34
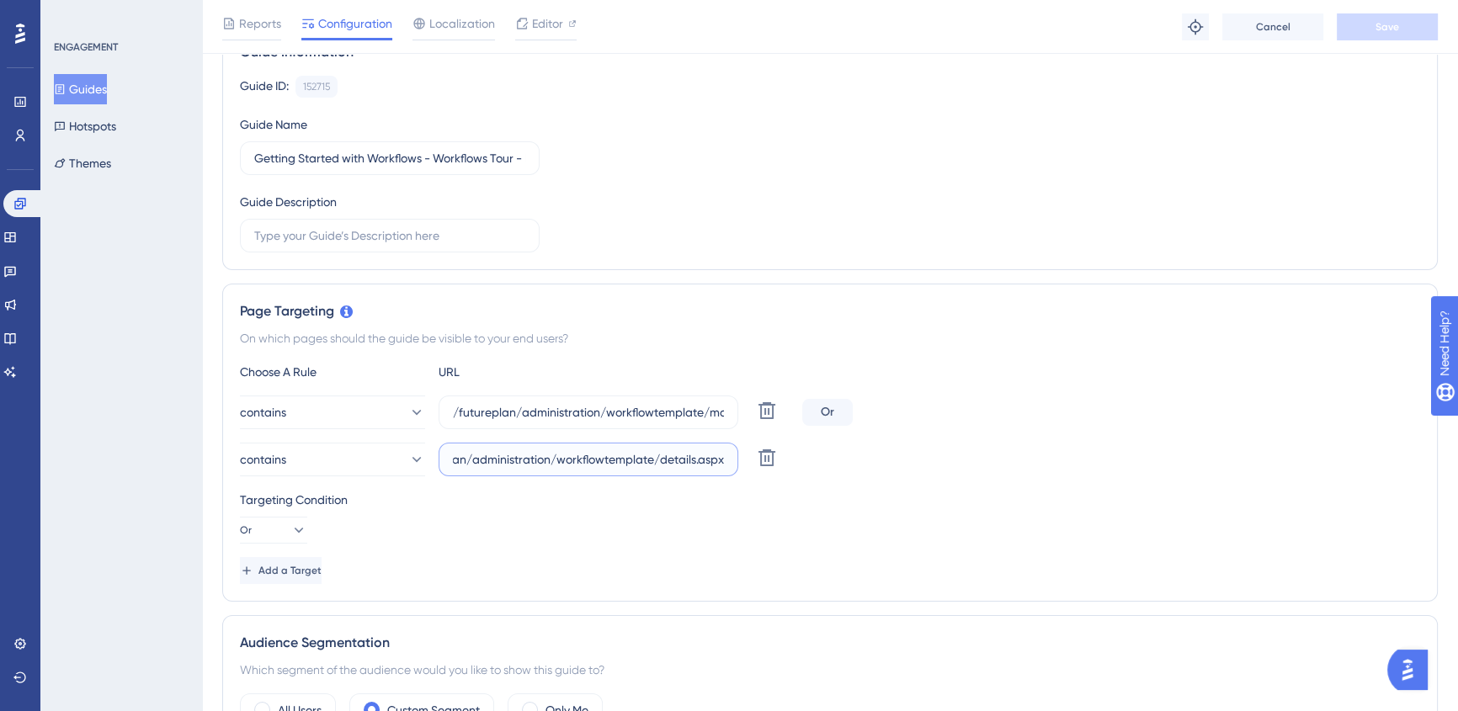
drag, startPoint x: 558, startPoint y: 455, endPoint x: 958, endPoint y: 463, distance: 399.9
click at [958, 463] on div "contains /futureplan/administration/workflowtemplate/details.aspx Delete" at bounding box center [830, 460] width 1180 height 34
click at [1159, 396] on div "contains /futureplan/administration/workflowtemplate/manage.aspx Delete Or" at bounding box center [830, 413] width 1180 height 34
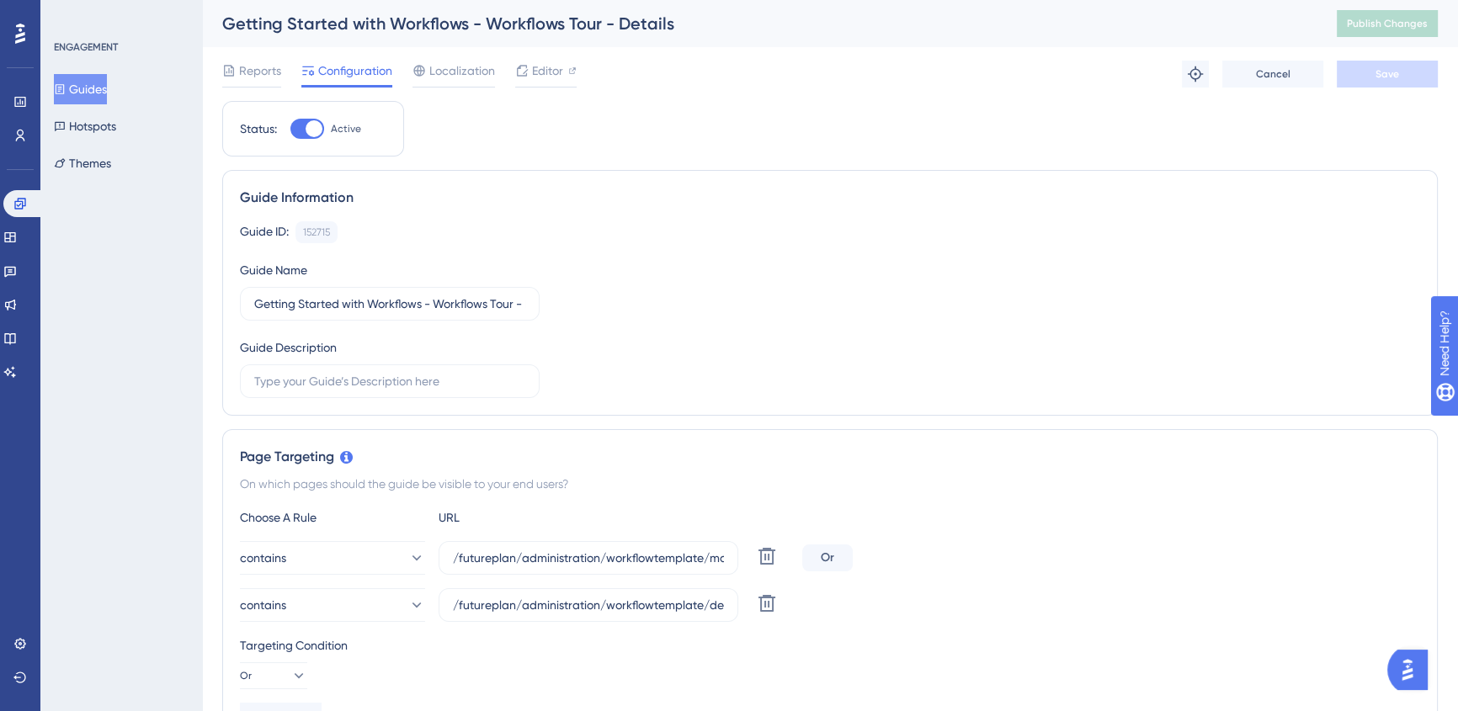
click at [93, 86] on button "Guides" at bounding box center [80, 89] width 53 height 30
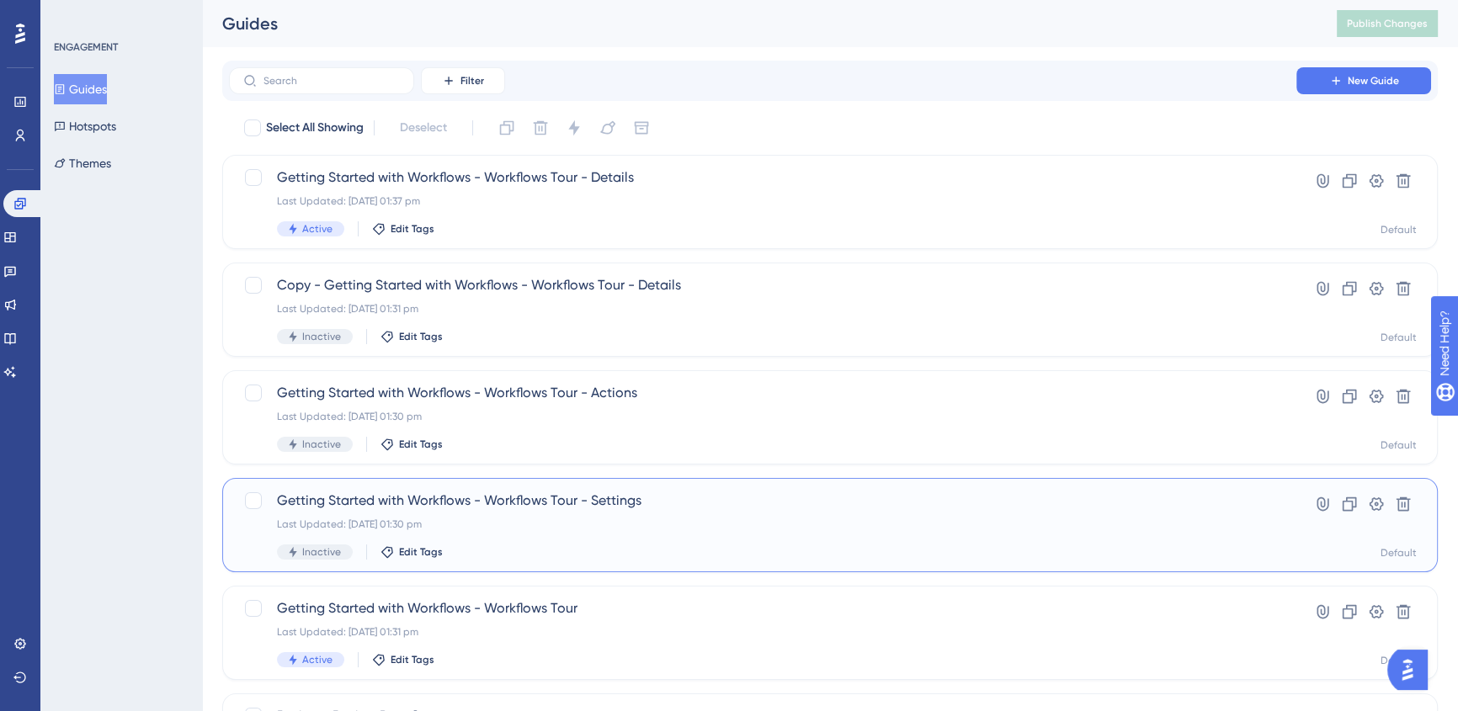
click at [740, 478] on div "Getting Started with Workflows - Workflows Tour - Settings Last Updated: [DATE]…" at bounding box center [830, 525] width 1216 height 94
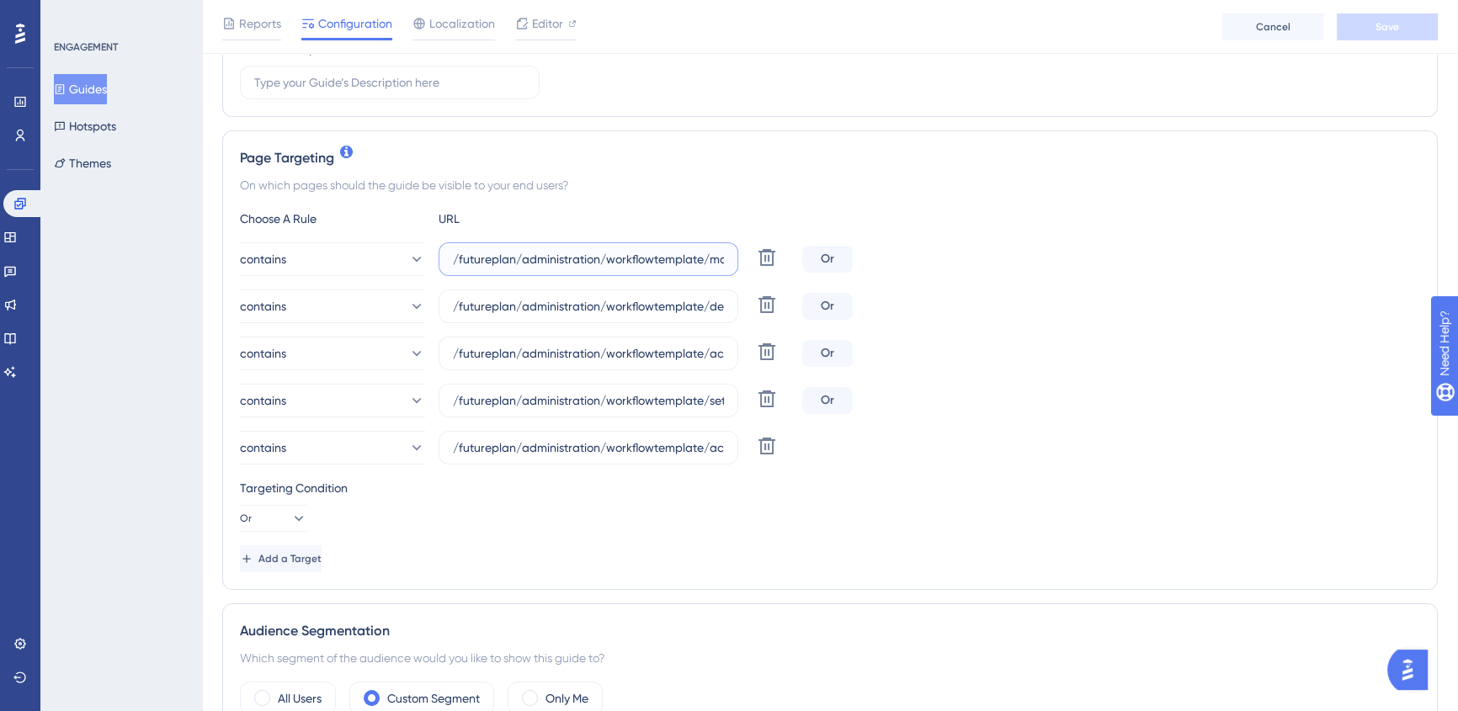
scroll to position [0, 59]
drag, startPoint x: 523, startPoint y: 259, endPoint x: 985, endPoint y: 269, distance: 462.3
click at [985, 269] on div "contains /futureplan/administration/workflowtemplate/manage.aspx Delete Or" at bounding box center [830, 259] width 1180 height 34
drag, startPoint x: 526, startPoint y: 305, endPoint x: 844, endPoint y: 314, distance: 318.3
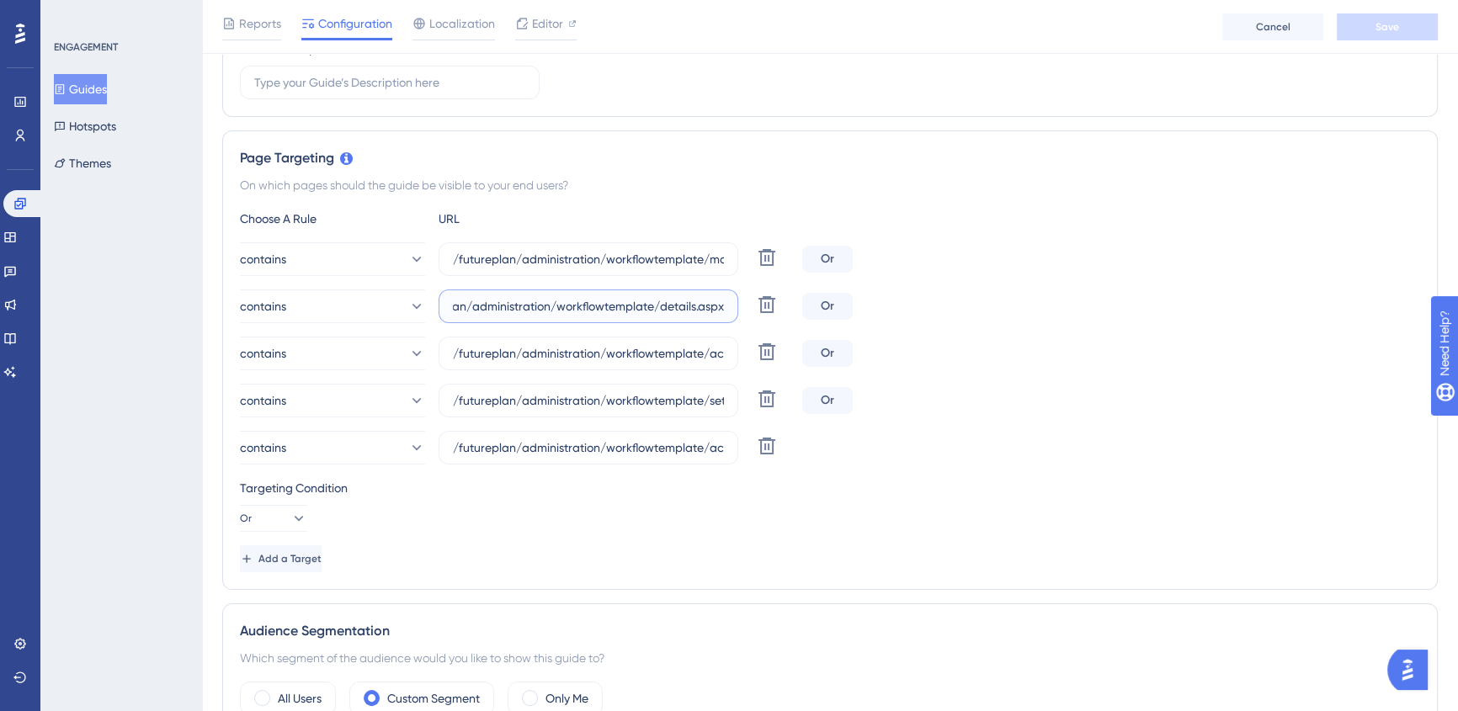
click at [844, 314] on div "contains /futureplan/administration/workflowtemplate/details.aspx Delete Or" at bounding box center [830, 307] width 1180 height 34
click at [759, 306] on icon at bounding box center [767, 305] width 20 height 20
type input "/futureplan/administration/workflowtemplate/actions/manage.aspx"
type input "/futureplan/administration/workflowtemplate/settings/details.aspx"
type input "/futureplan/administration/workflowtemplate/actions/details.aspx"
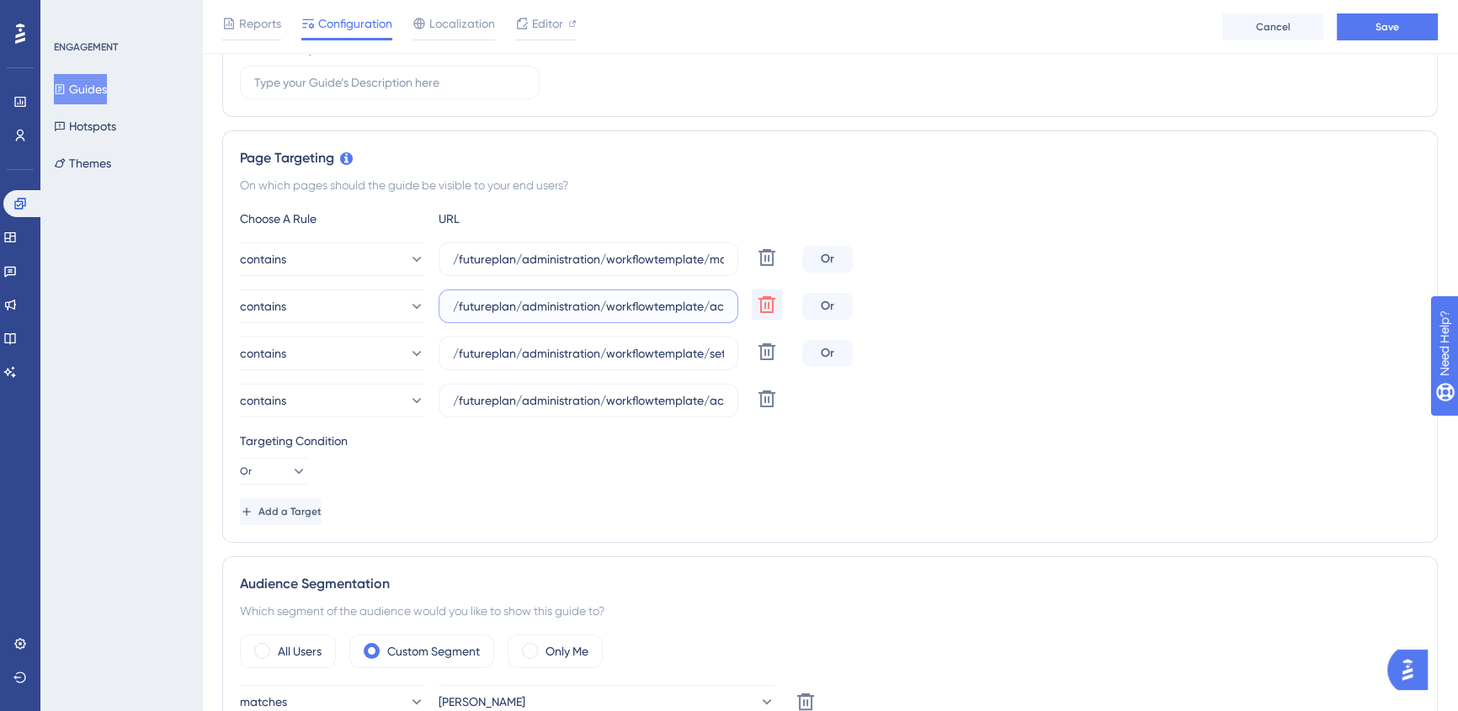
scroll to position [0, 105]
drag, startPoint x: 581, startPoint y: 309, endPoint x: 811, endPoint y: 310, distance: 229.8
click at [811, 310] on div "contains /futureplan/administration/workflowtemplate/actions/manage.aspx Delete…" at bounding box center [830, 307] width 1180 height 34
drag, startPoint x: 599, startPoint y: 354, endPoint x: 819, endPoint y: 362, distance: 219.9
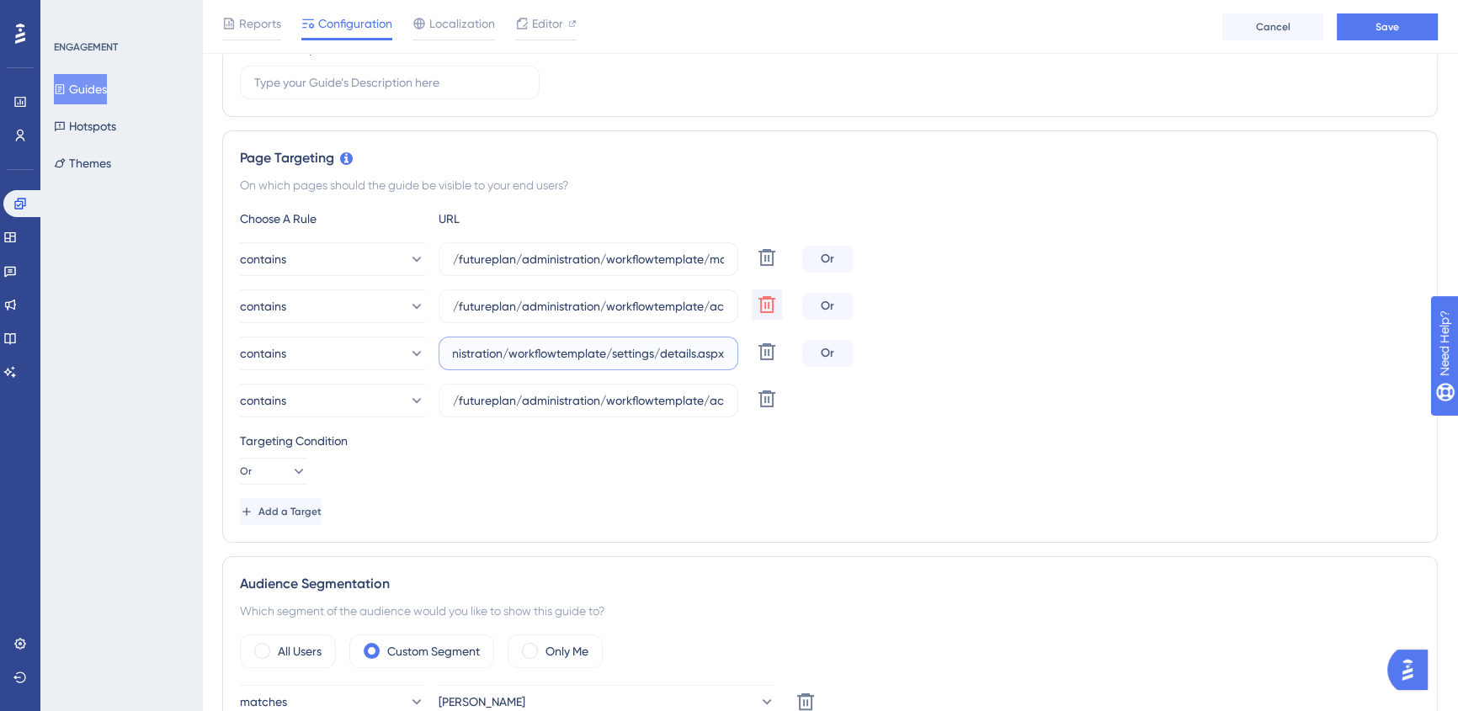
click at [819, 362] on div "contains /futureplan/administration/workflowtemplate/settings/details.aspx Dele…" at bounding box center [830, 354] width 1180 height 34
drag, startPoint x: 1051, startPoint y: 418, endPoint x: 855, endPoint y: 341, distance: 209.8
click at [1050, 417] on div "Choose A Rule URL contains /futureplan/administration/workflowtemplate/manage.a…" at bounding box center [830, 367] width 1180 height 317
click at [764, 312] on icon at bounding box center [767, 305] width 20 height 20
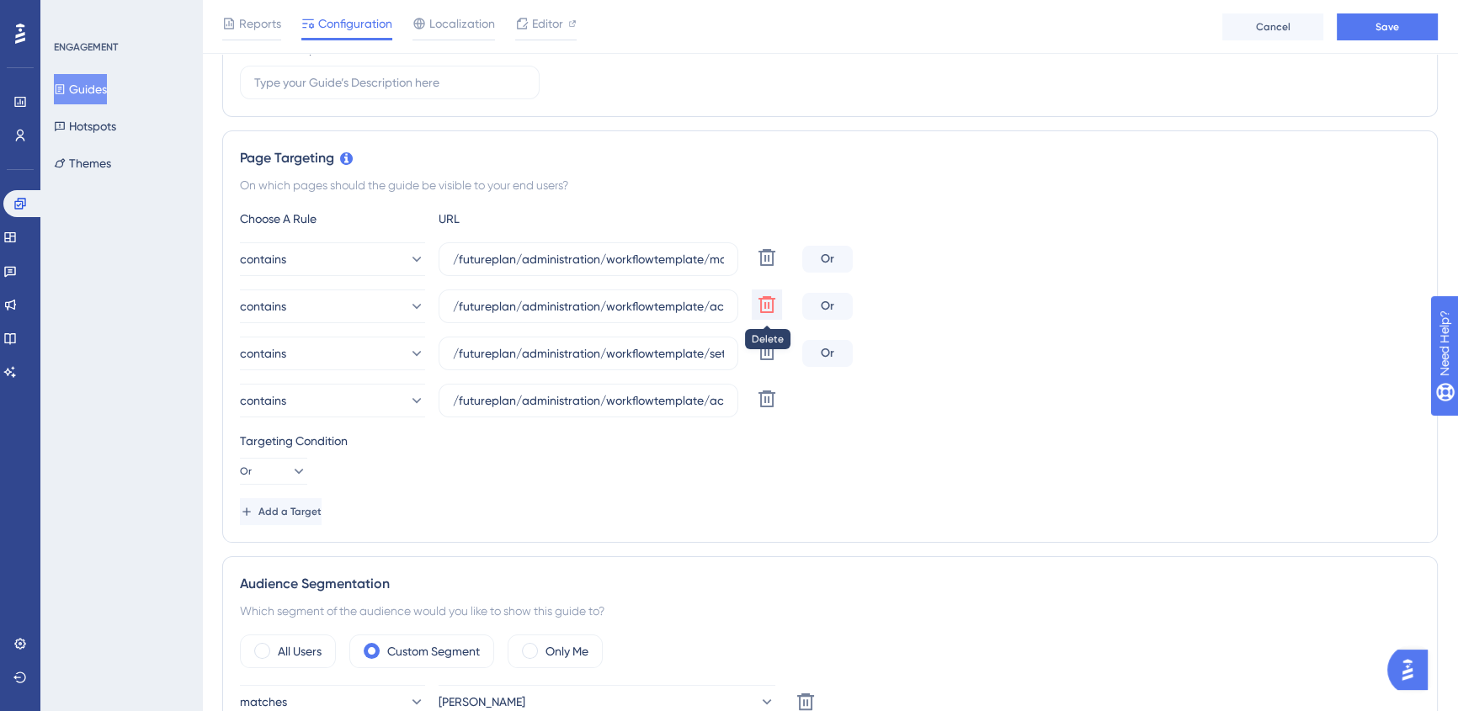
type input "/futureplan/administration/workflowtemplate/settings/details.aspx"
type input "/futureplan/administration/workflowtemplate/actions/details.aspx"
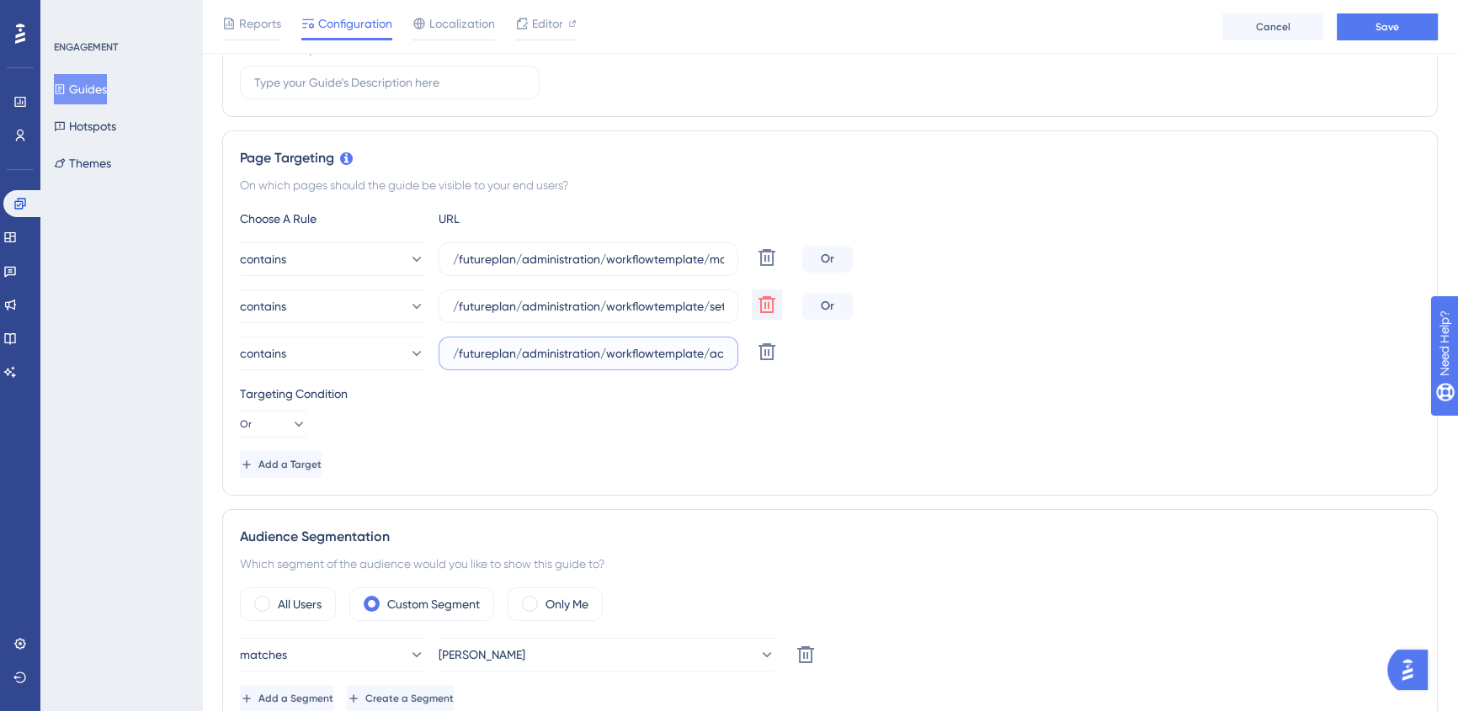
scroll to position [0, 96]
drag, startPoint x: 625, startPoint y: 343, endPoint x: 893, endPoint y: 354, distance: 268.7
click at [893, 354] on div "contains /futureplan/administration/workflowtemplate/actions/details.aspx Delete" at bounding box center [830, 354] width 1180 height 34
click at [758, 354] on icon at bounding box center [767, 352] width 20 height 20
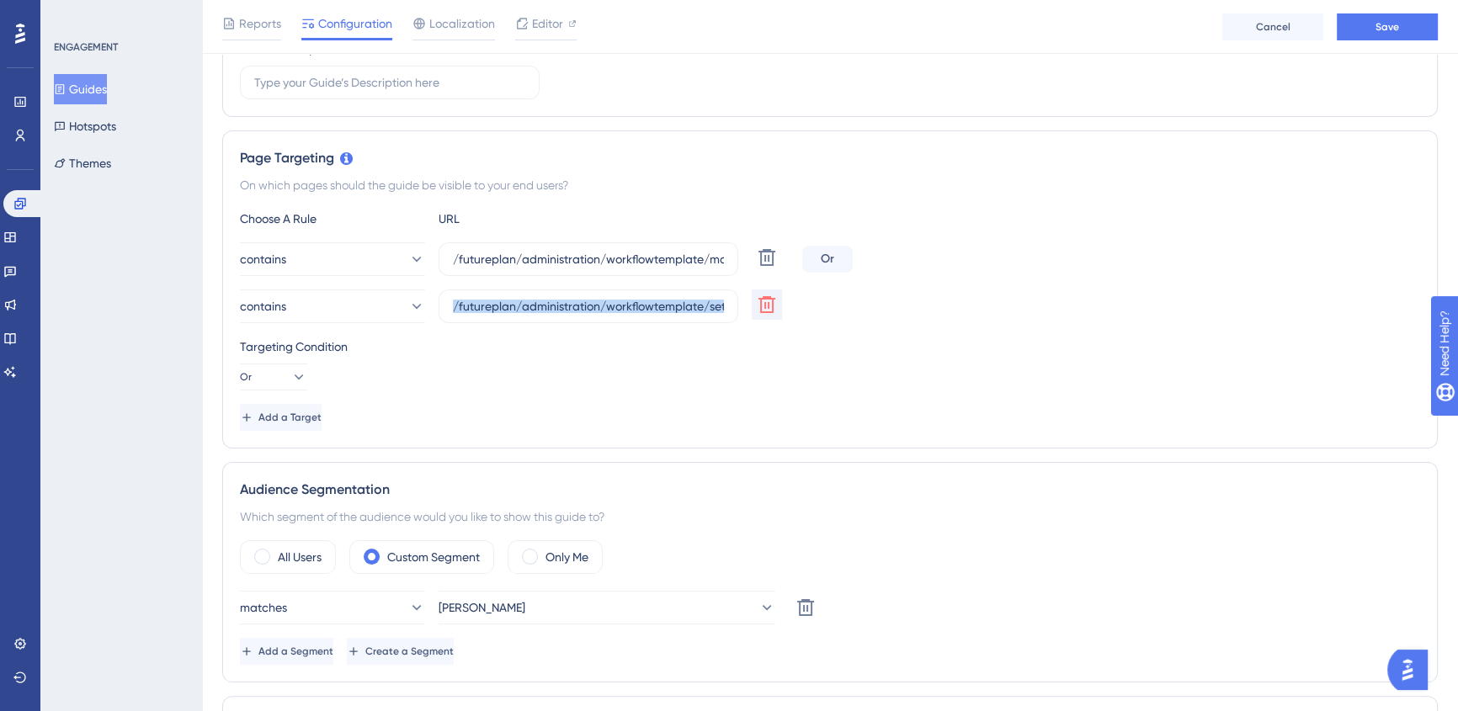
drag, startPoint x: 567, startPoint y: 316, endPoint x: 833, endPoint y: 322, distance: 265.3
click at [833, 322] on div "Choose A Rule URL contains /futureplan/administration/workflowtemplate/manage.a…" at bounding box center [830, 320] width 1180 height 222
click at [611, 307] on input "/futureplan/administration/workflowtemplate/settings/details.aspx" at bounding box center [588, 306] width 271 height 19
drag, startPoint x: 573, startPoint y: 310, endPoint x: 906, endPoint y: 311, distance: 332.5
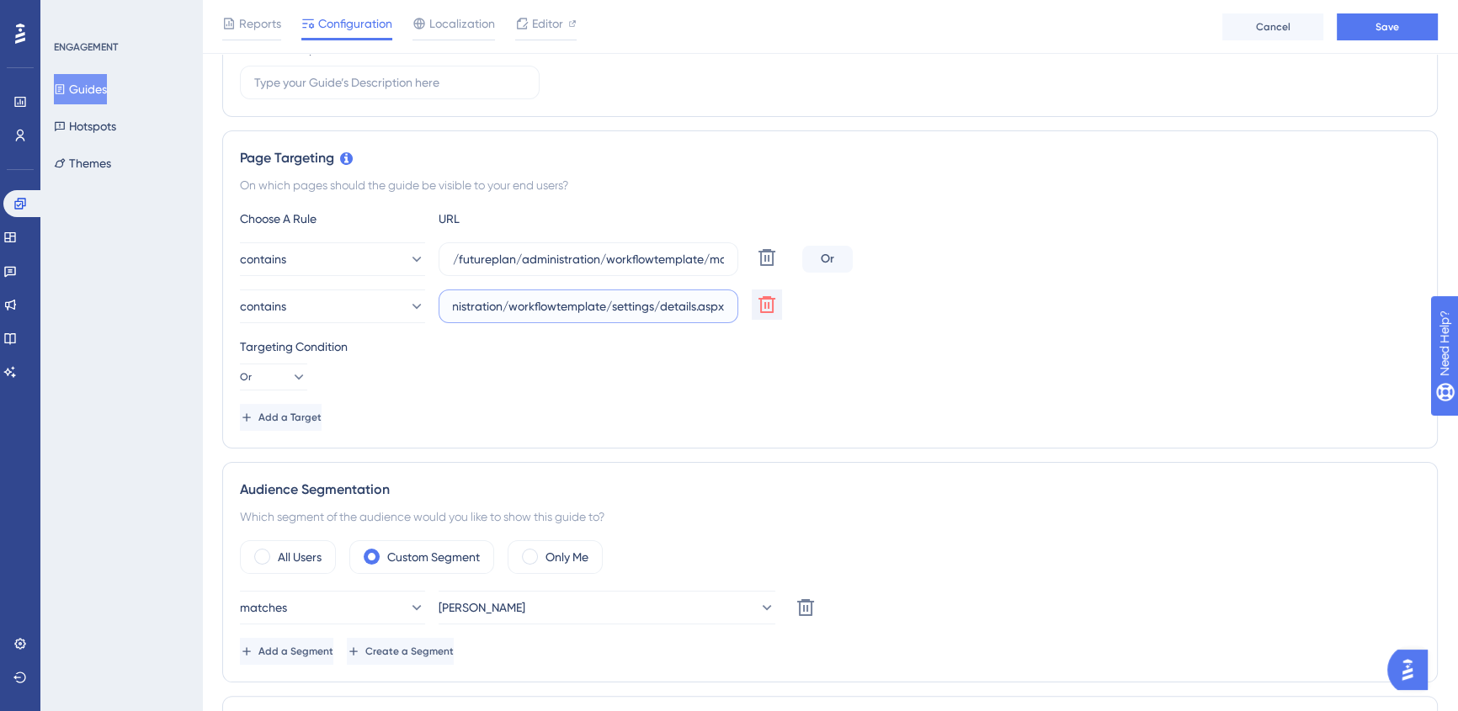
click at [906, 311] on div "contains /futureplan/administration/workflowtemplate/settings/details.aspx Dele…" at bounding box center [830, 307] width 1180 height 34
click at [1039, 311] on div "contains /futureplan/administration/workflowtemplate/settings/details.aspx Dele…" at bounding box center [830, 307] width 1180 height 34
click at [1381, 27] on span "Save" at bounding box center [1388, 26] width 24 height 13
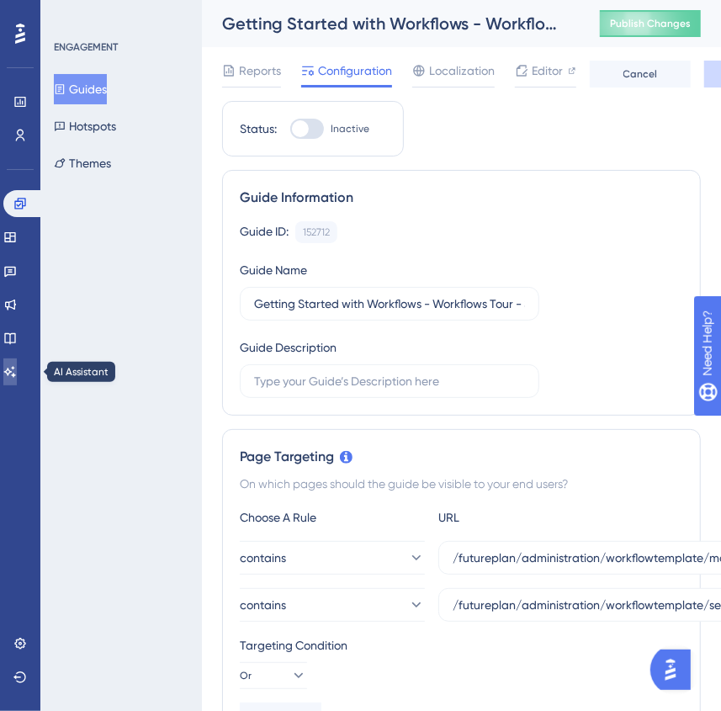
click at [16, 375] on icon at bounding box center [10, 371] width 12 height 11
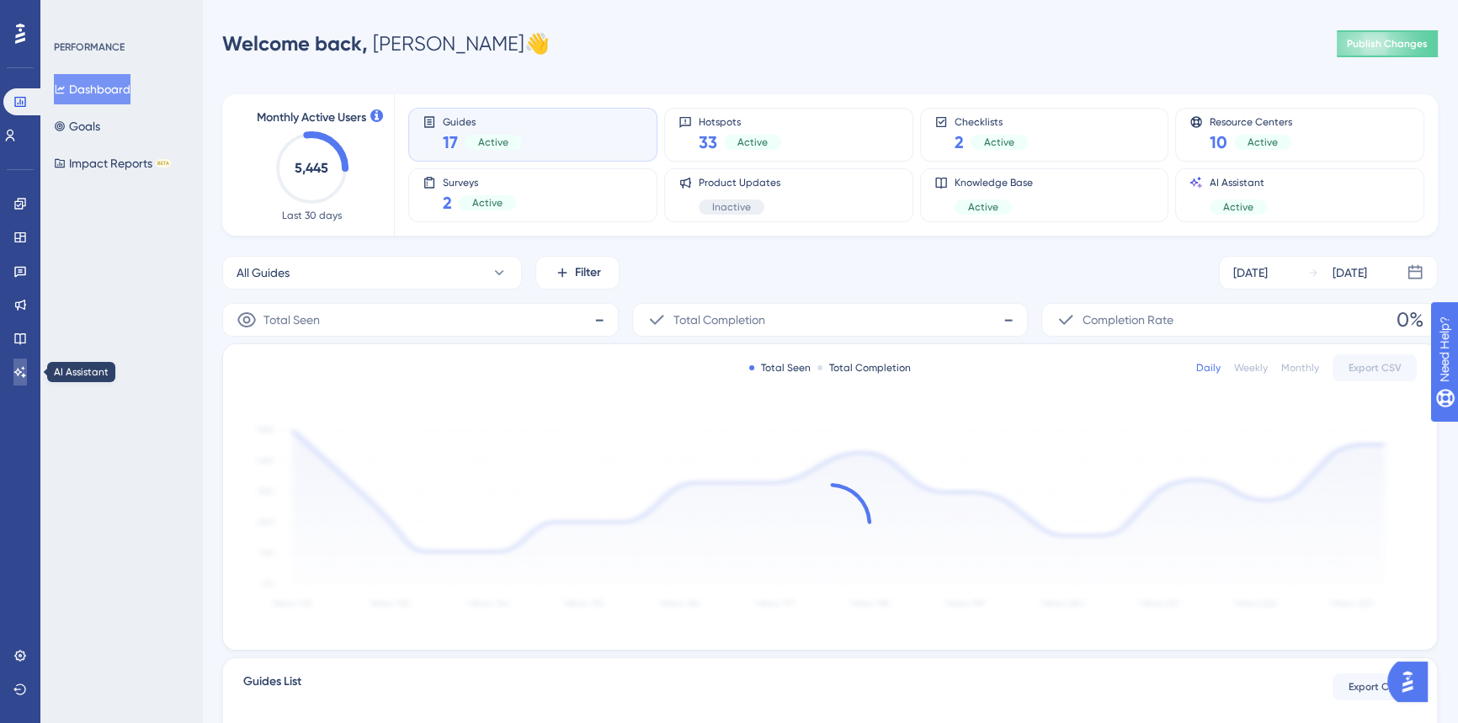
click at [22, 364] on link at bounding box center [19, 372] width 13 height 27
click at [16, 248] on link at bounding box center [20, 237] width 34 height 27
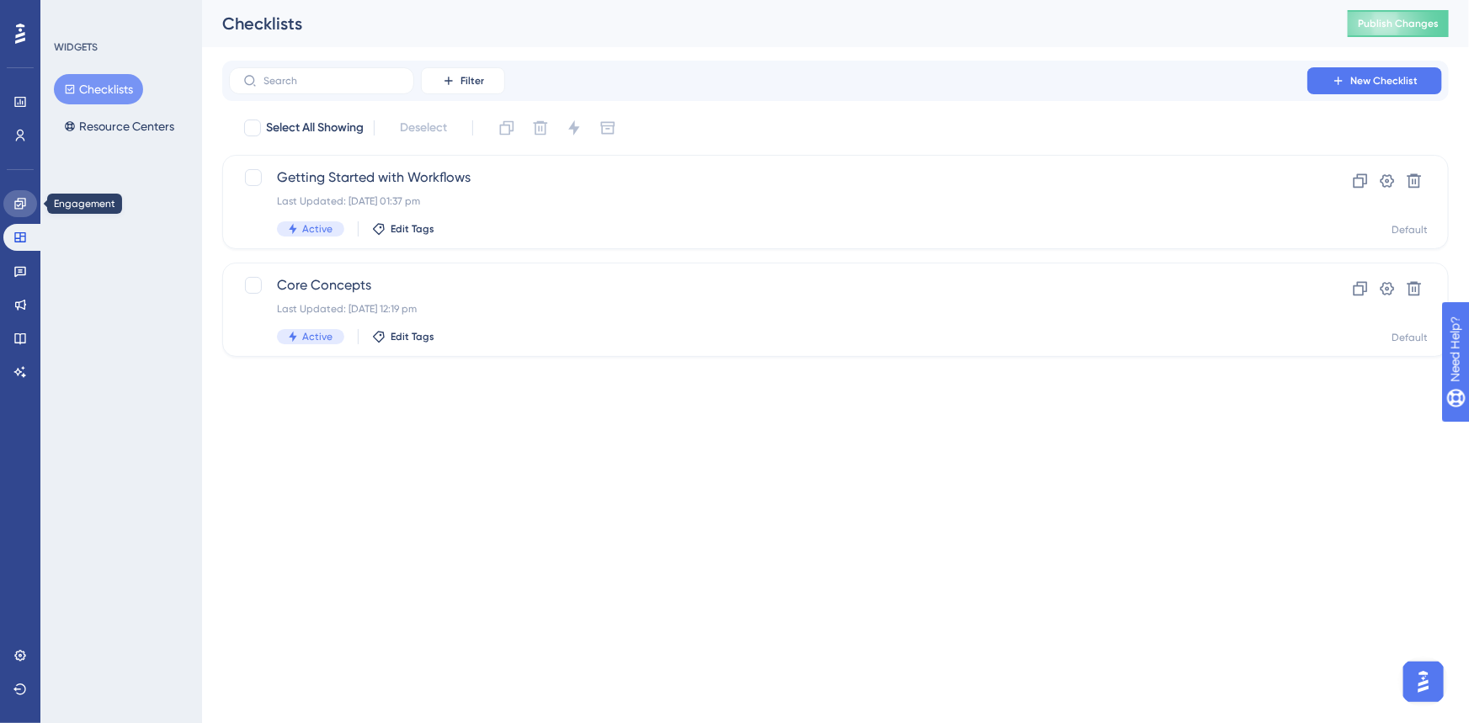
click at [21, 202] on icon at bounding box center [19, 203] width 13 height 13
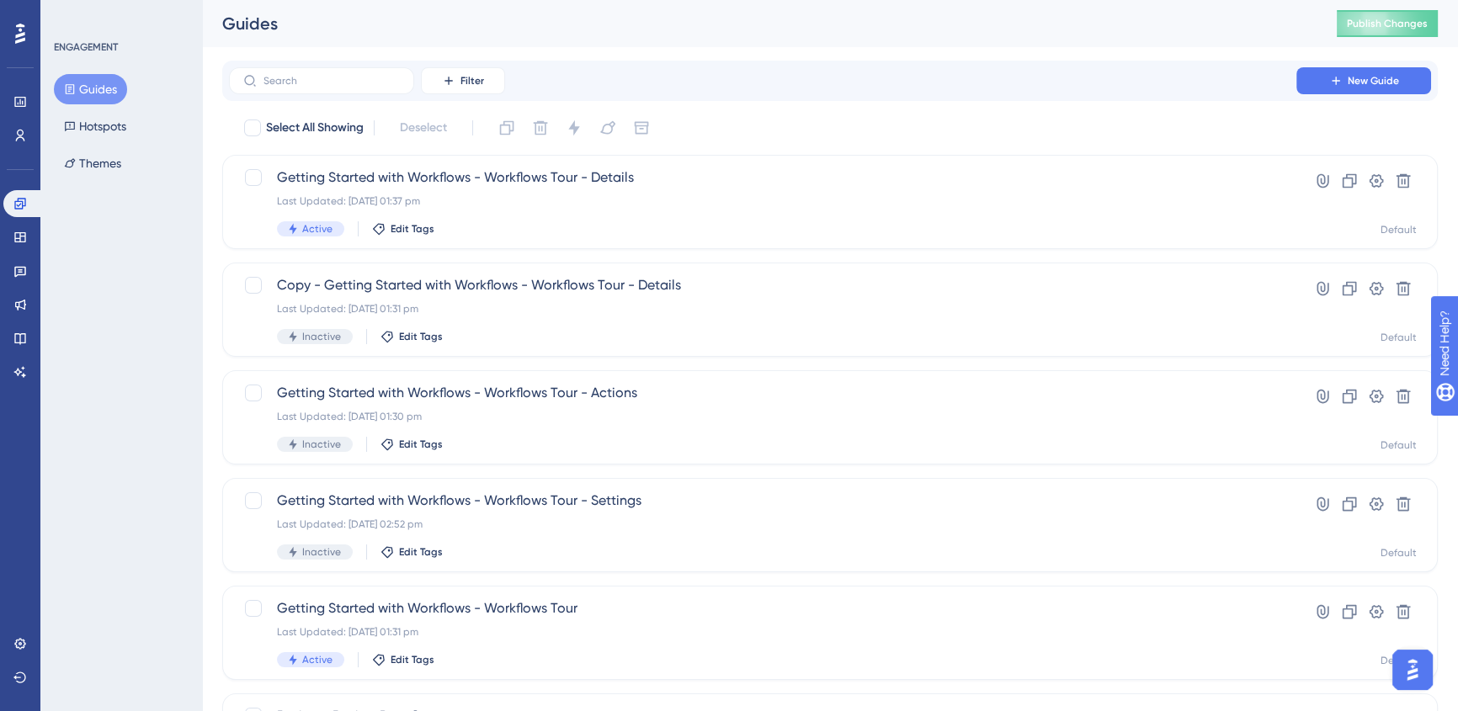
click at [30, 292] on updates "Product Updates" at bounding box center [20, 304] width 34 height 27
click at [26, 300] on icon at bounding box center [19, 304] width 13 height 13
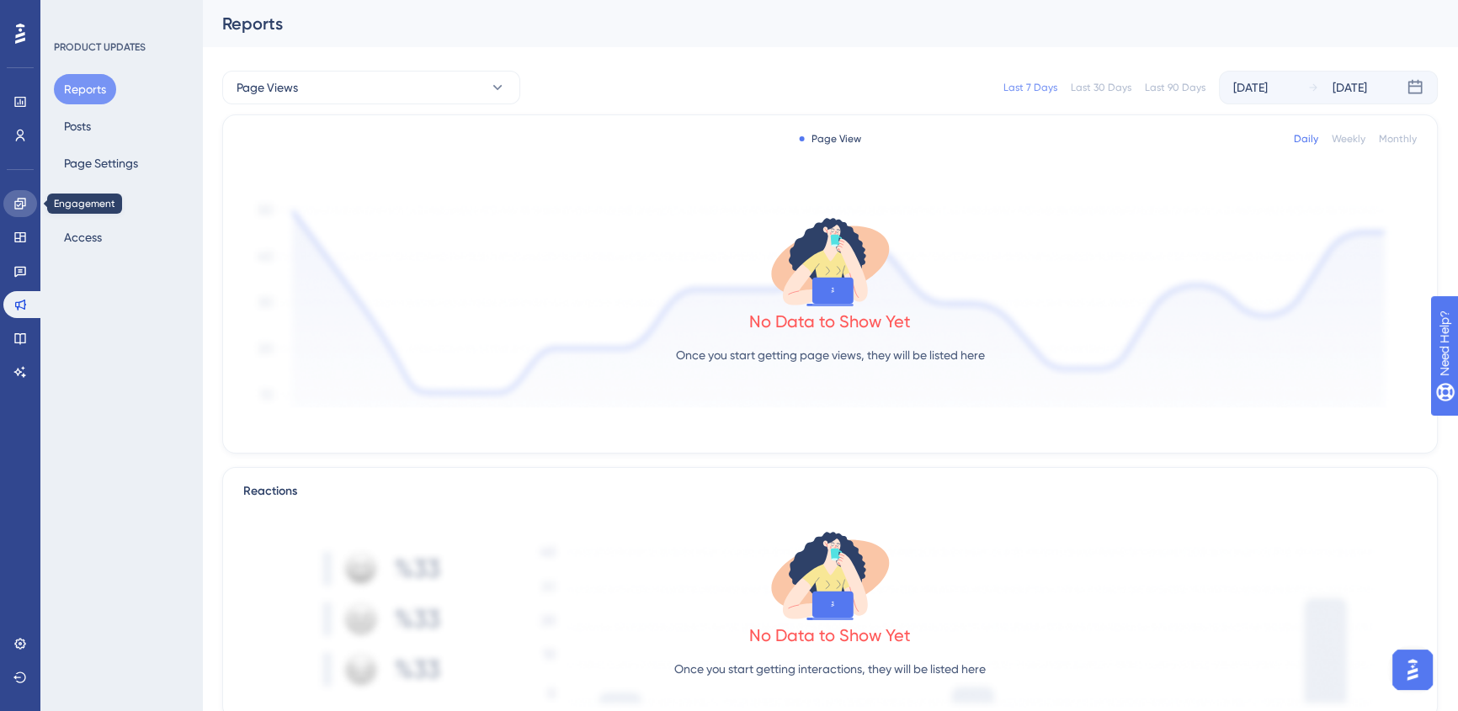
click at [24, 207] on icon at bounding box center [19, 203] width 13 height 13
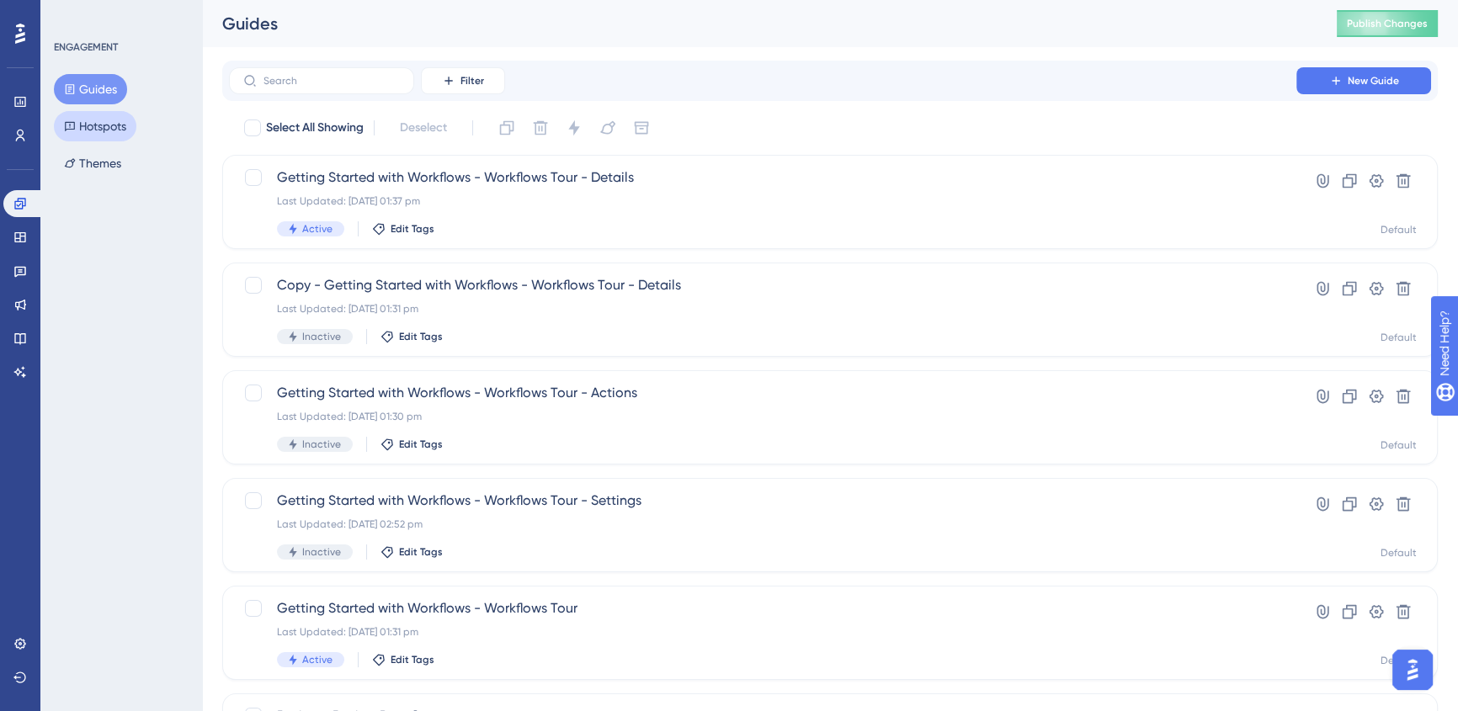
click at [80, 125] on button "Hotspots" at bounding box center [95, 126] width 82 height 30
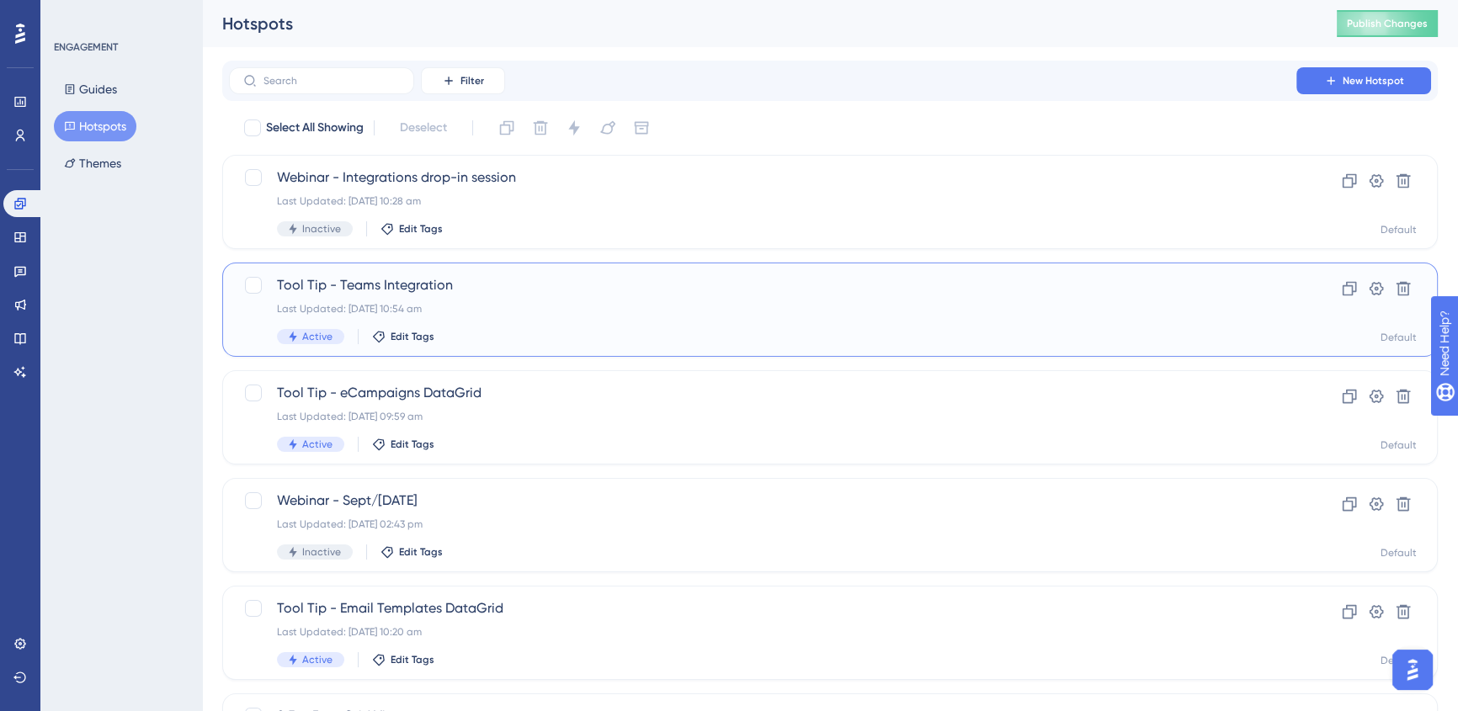
click at [516, 308] on div "Last Updated: 12 Sept 2025 10:54 am" at bounding box center [762, 308] width 971 height 13
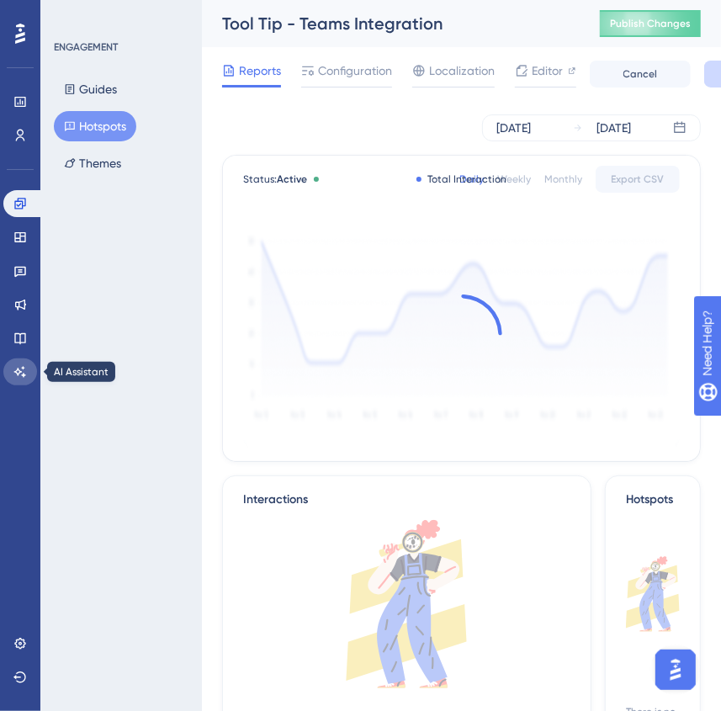
click at [17, 370] on icon at bounding box center [20, 371] width 12 height 11
